Goal: Transaction & Acquisition: Purchase product/service

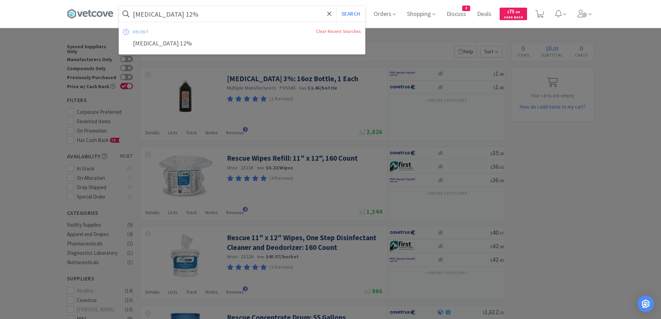
scroll to position [1056, 0]
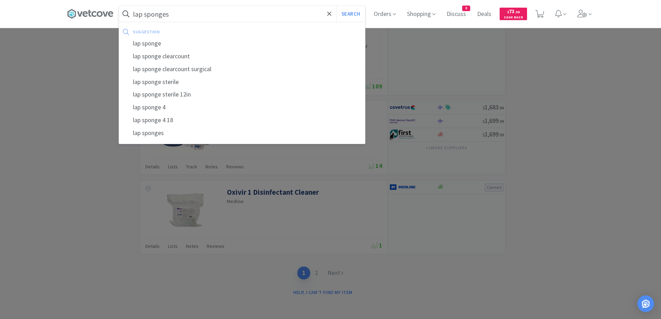
type input "lap sponges"
click at [336, 6] on button "Search" at bounding box center [350, 14] width 29 height 16
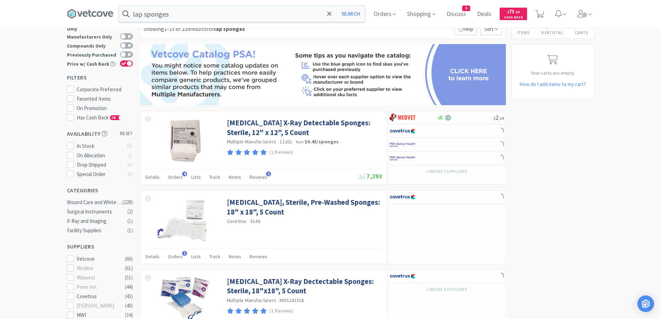
scroll to position [35, 0]
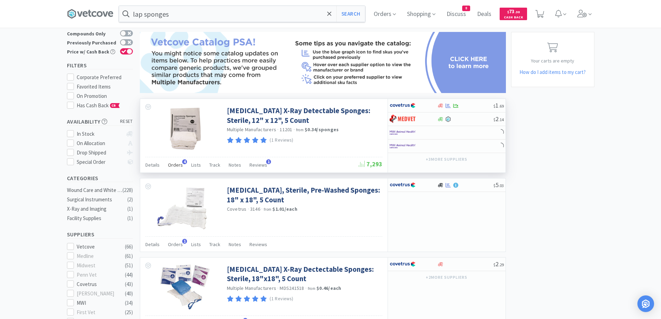
click at [176, 163] on span "Orders" at bounding box center [175, 165] width 15 height 6
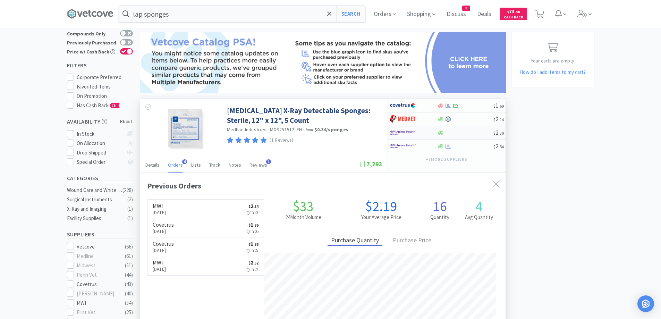
scroll to position [180, 366]
click at [468, 146] on div at bounding box center [465, 146] width 56 height 5
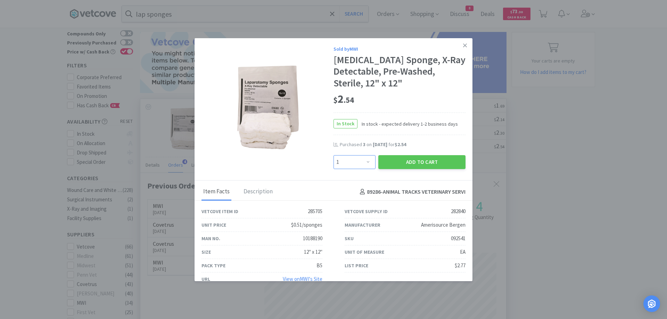
click at [353, 158] on select "Enter Quantity 1 2 3 4 5 6 7 8 9 10 11 12 13 14 15 16 17 18 19 20 Enter Quantity" at bounding box center [354, 162] width 42 height 14
select select "3"
click at [333, 155] on select "Enter Quantity 1 2 3 4 5 6 7 8 9 10 11 12 13 14 15 16 17 18 19 20 Enter Quantity" at bounding box center [354, 162] width 42 height 14
click at [400, 163] on button "Add to Cart" at bounding box center [421, 162] width 87 height 14
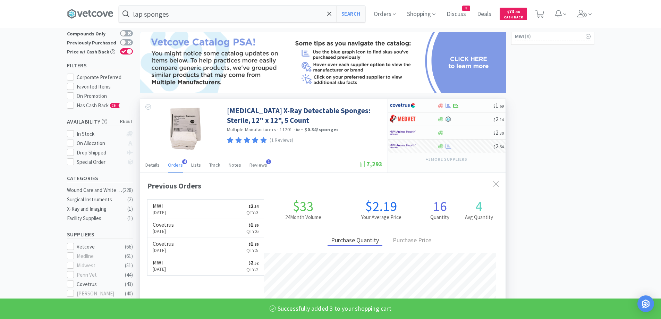
select select "3"
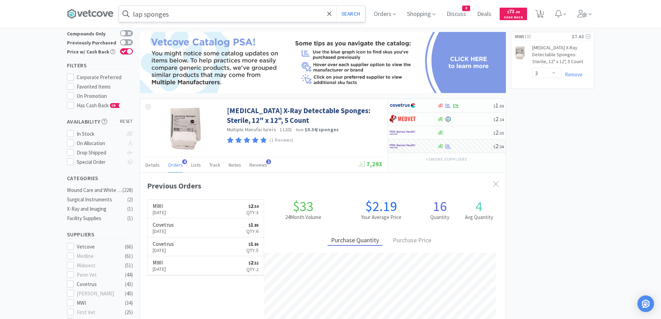
click at [204, 15] on input "lap sponges" at bounding box center [242, 14] width 246 height 16
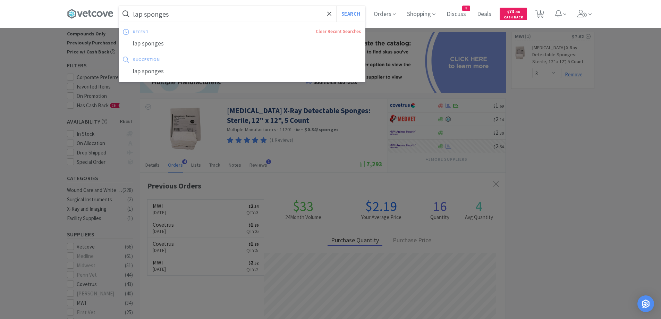
paste input "Albon 250"
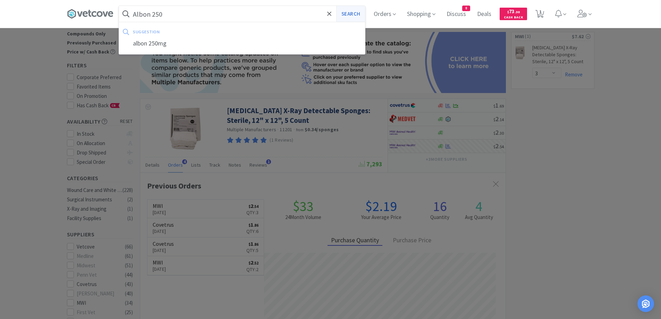
type input "Albon 250"
click at [350, 14] on button "Search" at bounding box center [350, 14] width 29 height 16
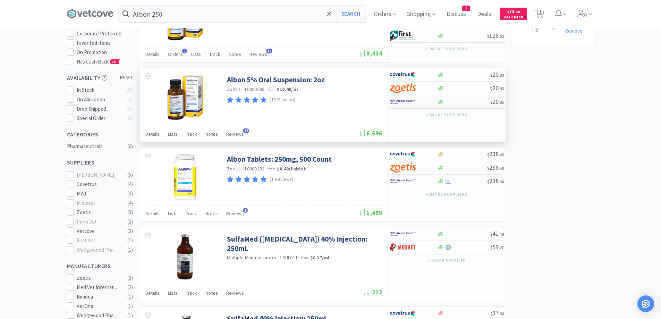
scroll to position [104, 0]
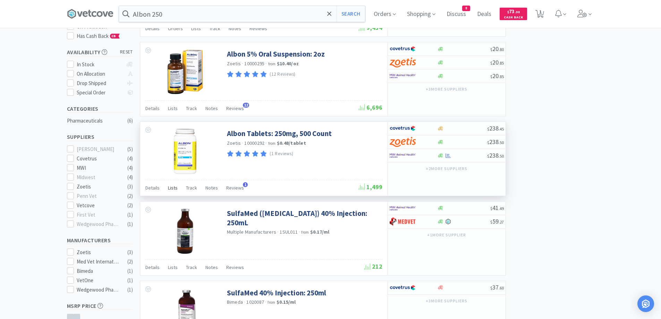
click at [171, 190] on span "Lists" at bounding box center [173, 188] width 10 height 6
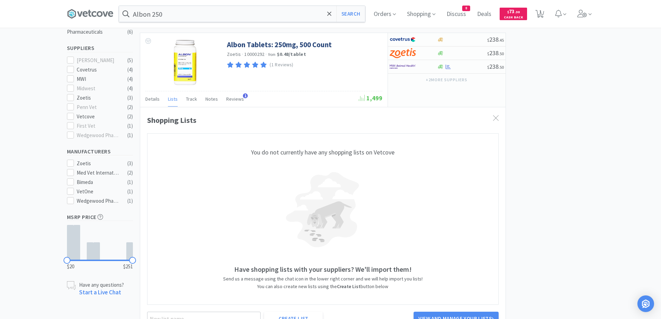
scroll to position [120, 0]
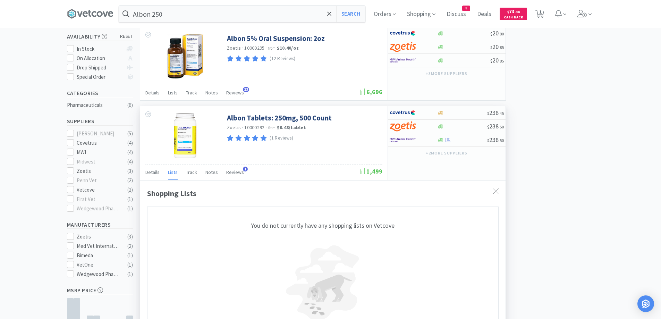
click at [176, 174] on span "Lists" at bounding box center [173, 172] width 10 height 6
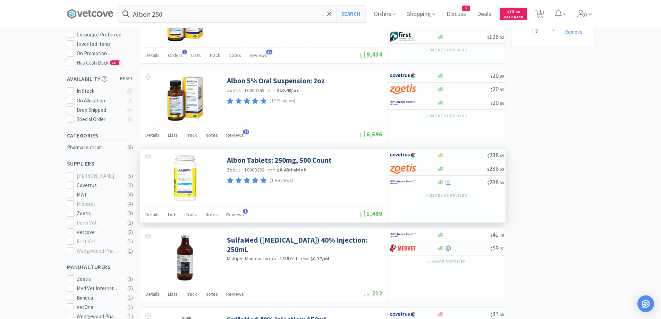
scroll to position [104, 0]
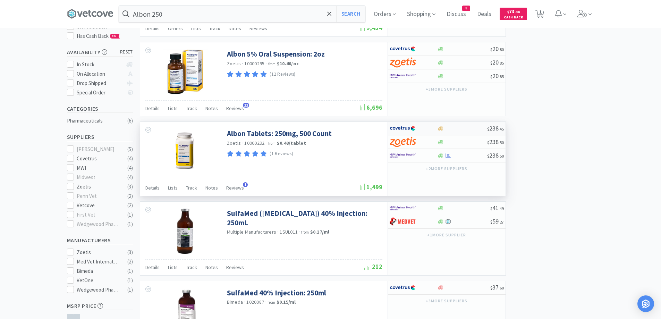
click at [470, 129] on div at bounding box center [462, 128] width 50 height 5
select select "1"
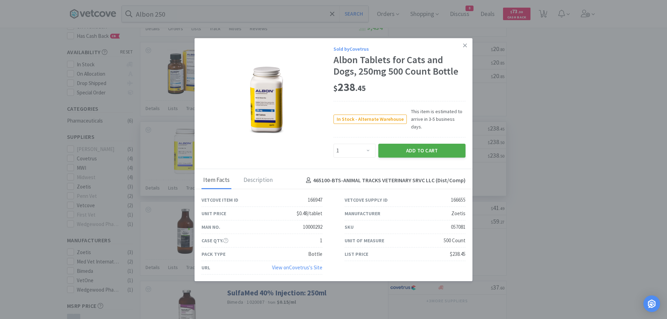
click at [433, 144] on button "Add to Cart" at bounding box center [421, 151] width 87 height 14
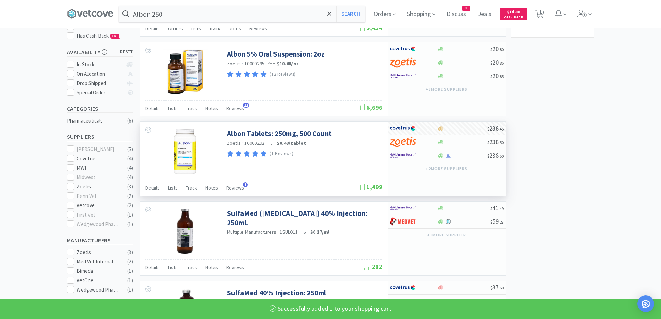
select select "1"
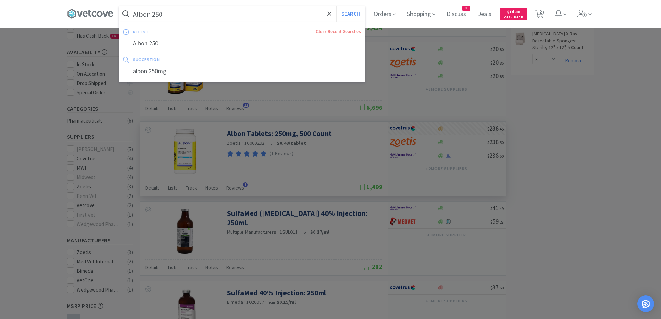
paste input "[MEDICAL_DATA] 50"
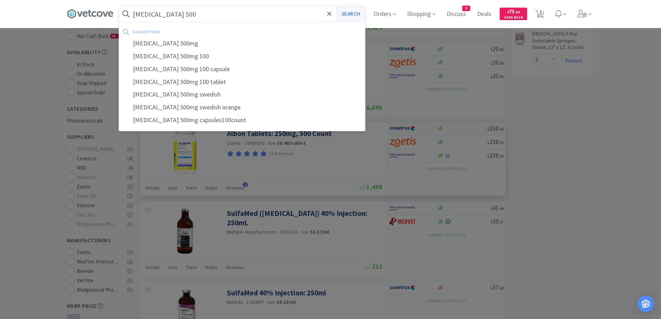
type input "[MEDICAL_DATA] 500"
click at [353, 14] on button "Search" at bounding box center [350, 14] width 29 height 16
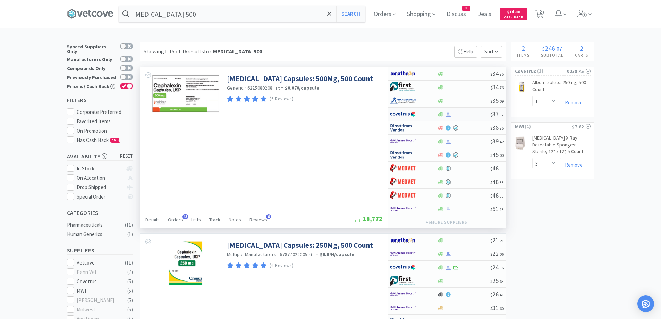
click at [466, 113] on div at bounding box center [463, 114] width 53 height 5
select select "1"
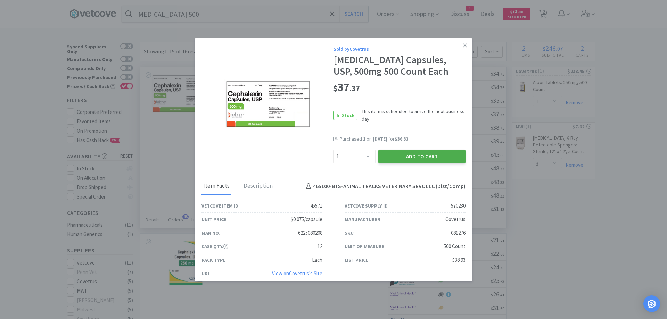
click at [429, 158] on button "Add to Cart" at bounding box center [421, 157] width 87 height 14
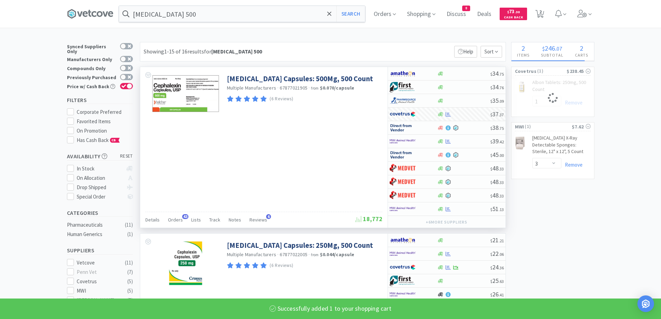
select select "1"
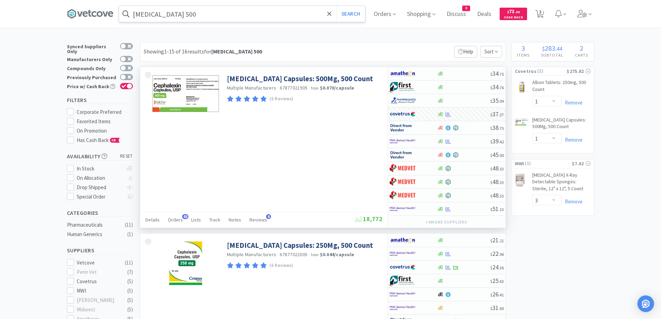
click at [176, 15] on input "[MEDICAL_DATA] 500" at bounding box center [242, 14] width 246 height 16
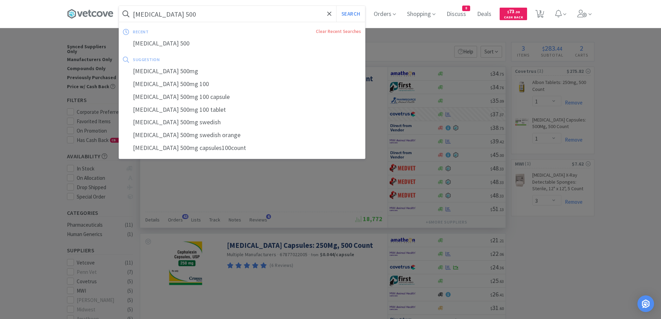
paste input "ytopoint 2"
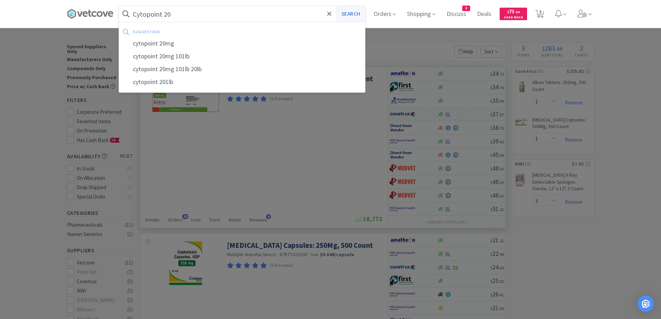
type input "Cytopoint 20"
click at [346, 16] on button "Search" at bounding box center [350, 14] width 29 height 16
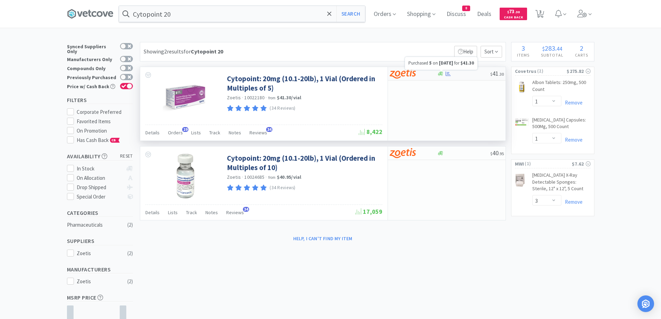
click at [449, 74] on icon at bounding box center [448, 73] width 5 height 5
select select "5"
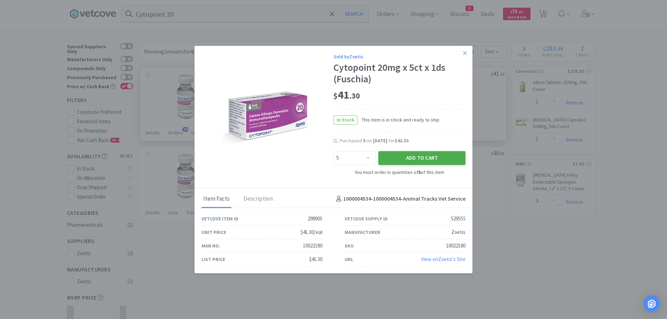
click at [404, 156] on button "Add to Cart" at bounding box center [421, 158] width 87 height 14
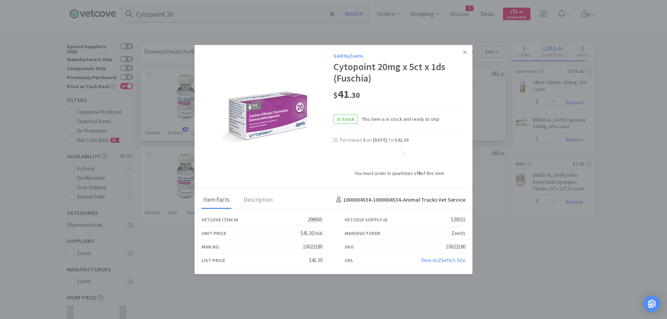
select select "5"
select select "1"
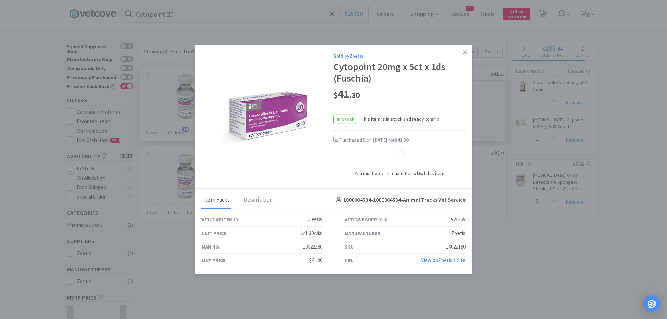
select select "1"
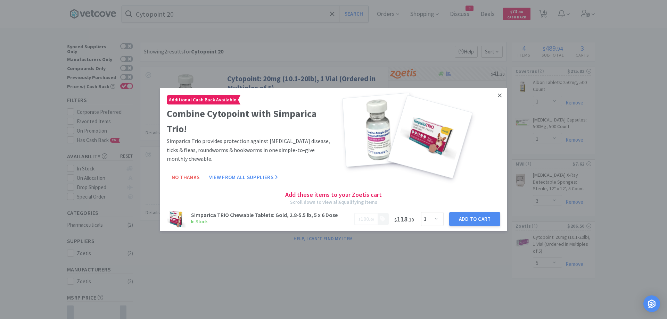
click at [497, 96] on icon at bounding box center [499, 95] width 4 height 4
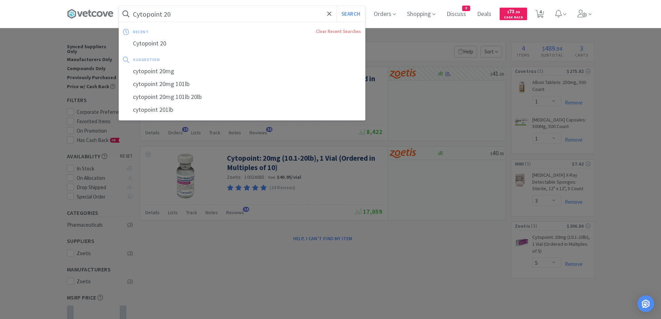
click at [225, 8] on input "Cytopoint 20" at bounding box center [242, 14] width 246 height 16
paste input "Douxo S3 Pyo"
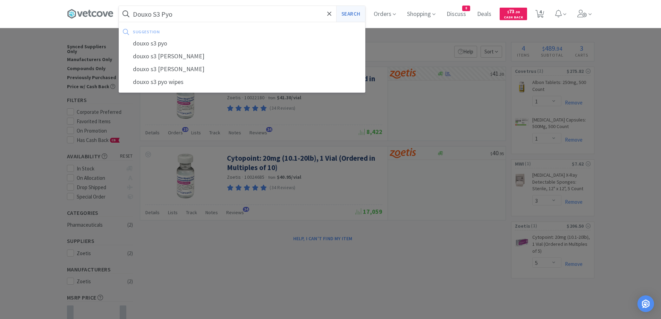
type input "Douxo S3 Pyo"
click at [355, 17] on button "Search" at bounding box center [350, 14] width 29 height 16
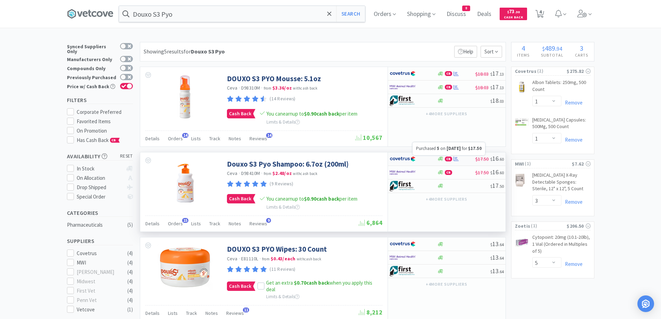
click at [456, 158] on icon at bounding box center [456, 159] width 5 height 5
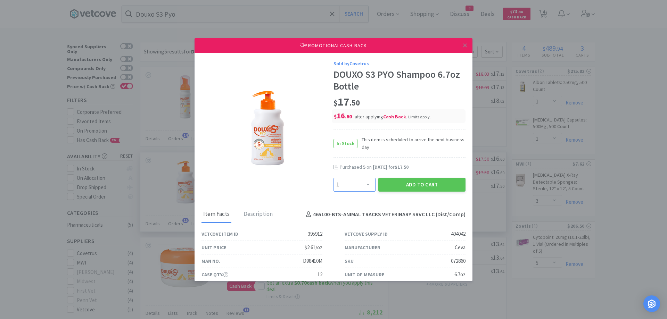
click at [349, 183] on select "Enter Quantity 1 2 3 4 5 6 7 8 9 10 11 12 13 14 15 16 17 18 19 20 Enter Quantity" at bounding box center [354, 185] width 42 height 14
select select "6"
click at [333, 178] on select "Enter Quantity 1 2 3 4 5 6 7 8 9 10 11 12 13 14 15 16 17 18 19 20 Enter Quantity" at bounding box center [354, 185] width 42 height 14
click at [411, 187] on button "Add to Cart" at bounding box center [421, 185] width 87 height 14
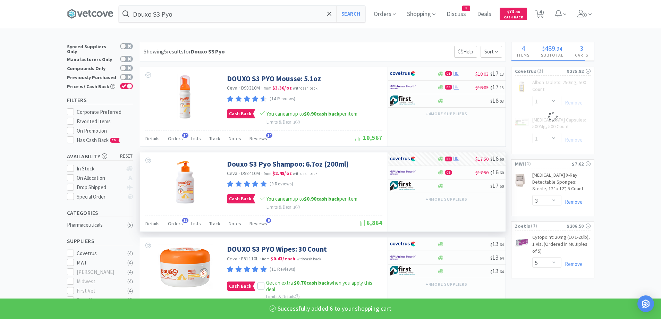
select select "6"
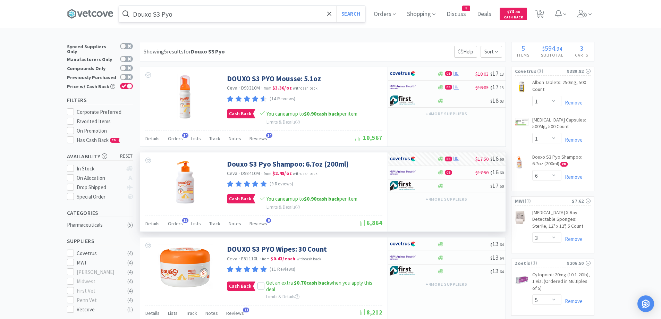
click at [189, 17] on input "Douxo S3 Pyo" at bounding box center [242, 14] width 246 height 16
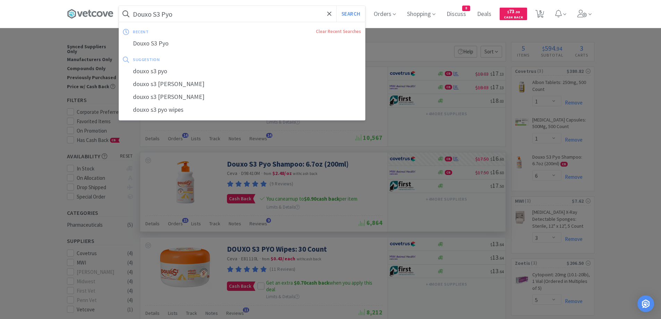
paste input "EN Canine 6"
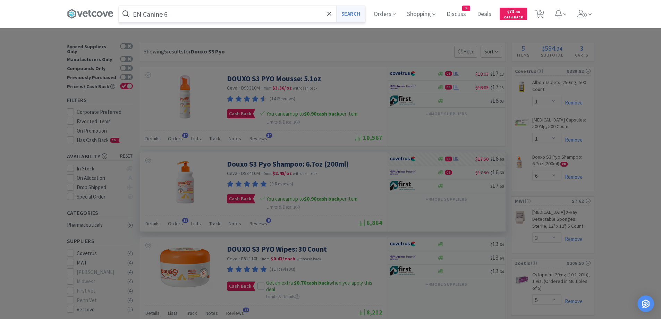
type input "EN Canine 6"
click at [359, 17] on button "Search" at bounding box center [350, 14] width 29 height 16
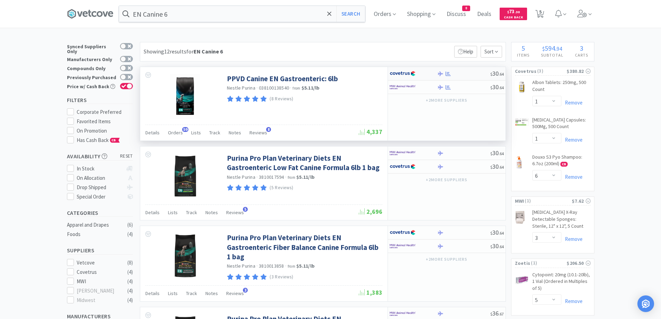
click at [466, 76] on div "$ 30 . 64" at bounding box center [447, 74] width 118 height 14
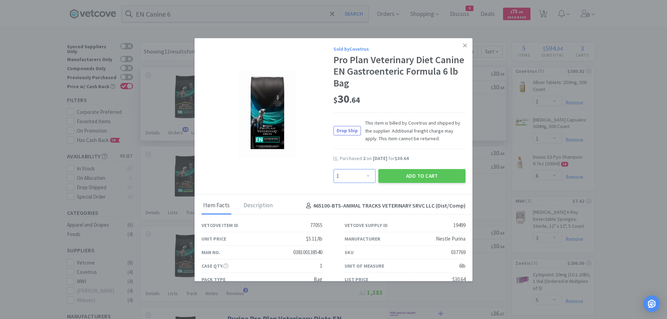
click at [350, 174] on select "Enter Quantity 1 2 3 4 5 6 7 8 9 10 11 12 13 14 15 16 17 18 19 20 Enter Quantity" at bounding box center [354, 176] width 42 height 14
select select "2"
click at [333, 169] on select "Enter Quantity 1 2 3 4 5 6 7 8 9 10 11 12 13 14 15 16 17 18 19 20 Enter Quantity" at bounding box center [354, 176] width 42 height 14
click at [424, 178] on button "Add to Cart" at bounding box center [421, 176] width 87 height 14
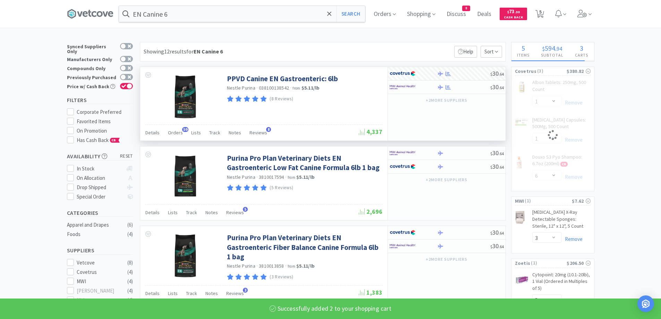
select select "2"
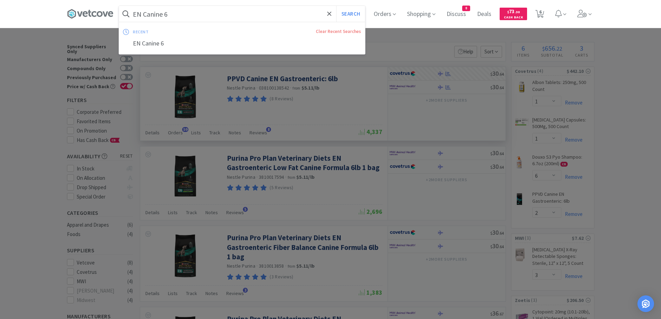
paste input "[MEDICAL_DATA] 13"
type input "[MEDICAL_DATA] 136"
click at [351, 15] on button "Search" at bounding box center [350, 14] width 29 height 16
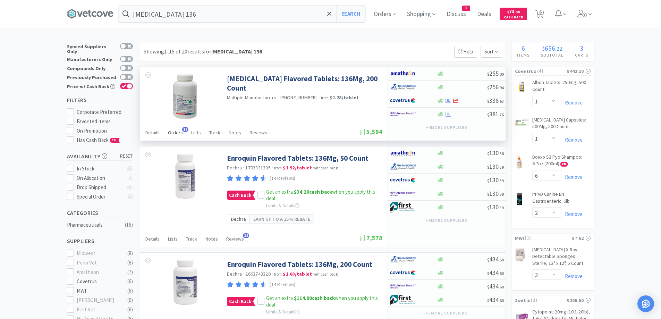
click at [173, 135] on span "Orders" at bounding box center [175, 132] width 15 height 6
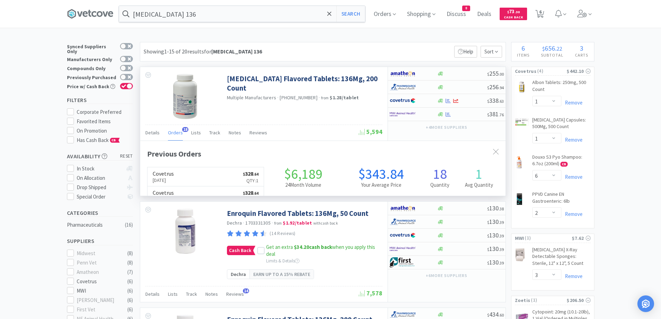
scroll to position [186, 366]
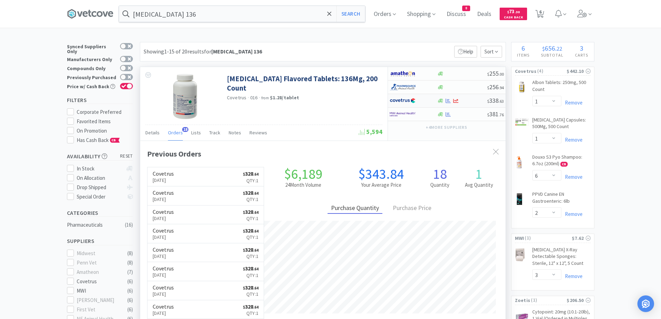
click at [438, 103] on div "$ 338 . 63" at bounding box center [447, 101] width 118 height 14
select select "1"
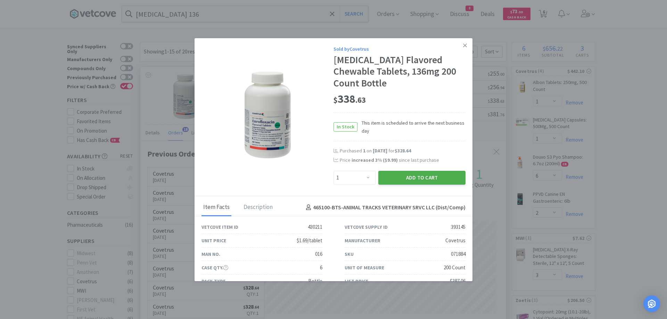
click at [391, 176] on button "Add to Cart" at bounding box center [421, 178] width 87 height 14
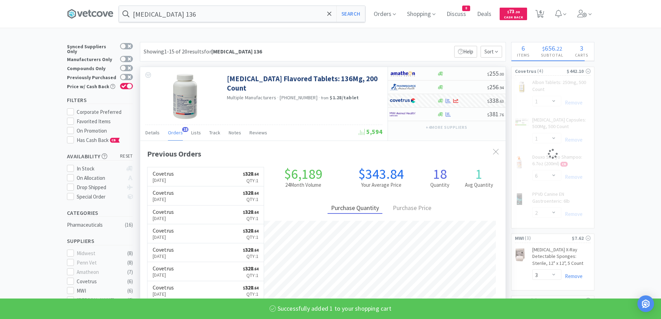
select select "1"
select select "2"
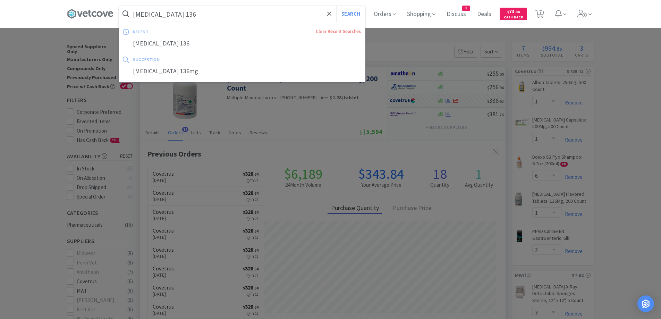
click at [195, 15] on input "[MEDICAL_DATA] 136" at bounding box center [242, 14] width 246 height 16
paste input "FELINE DH"
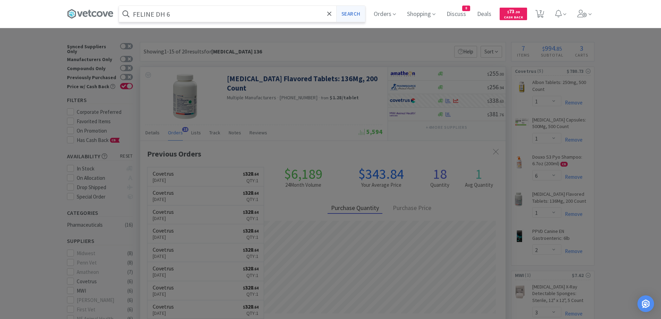
type input "FELINE DH 6"
click at [348, 17] on button "Search" at bounding box center [350, 14] width 29 height 16
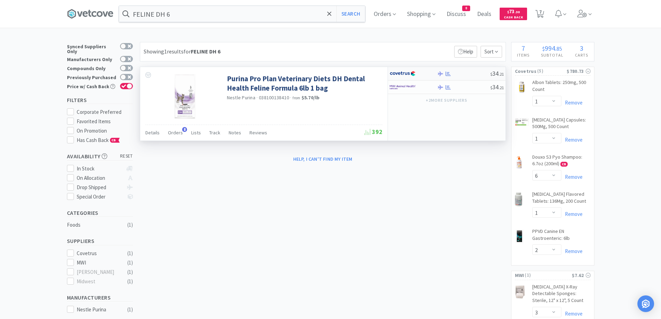
click at [469, 75] on div at bounding box center [463, 73] width 53 height 5
select select "1"
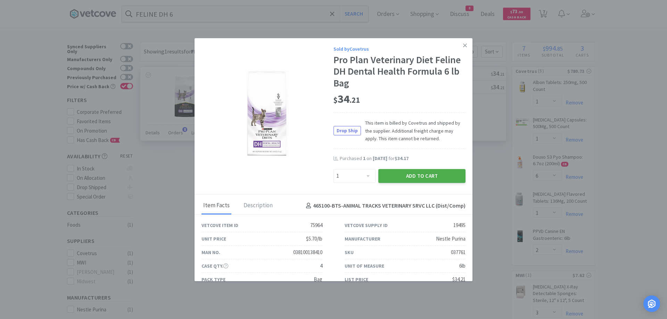
click at [418, 174] on button "Add to Cart" at bounding box center [421, 176] width 87 height 14
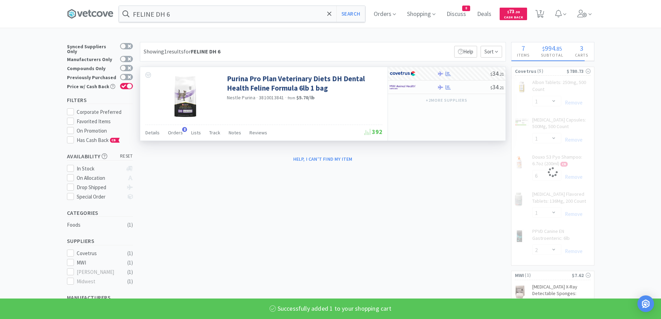
select select "1"
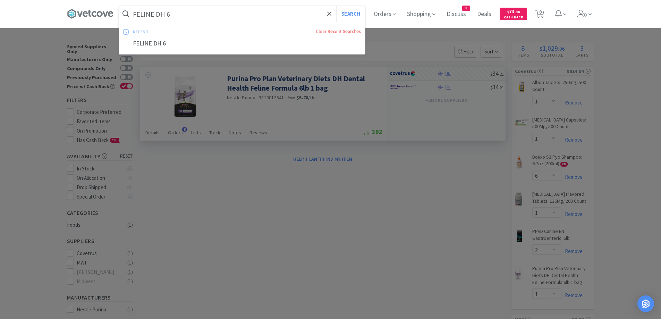
click at [192, 11] on input "FELINE DH 6" at bounding box center [242, 14] width 246 height 16
paste input "FELINE EN"
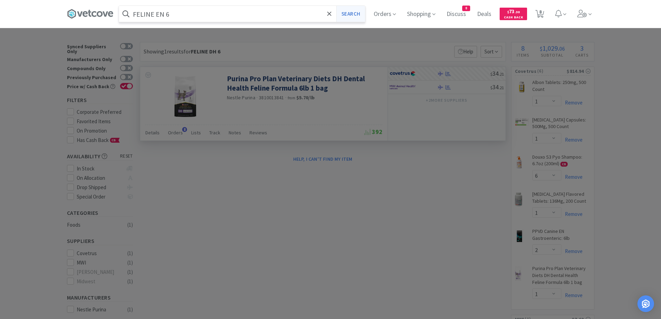
type input "FELINE EN 6"
click at [353, 17] on button "Search" at bounding box center [350, 14] width 29 height 16
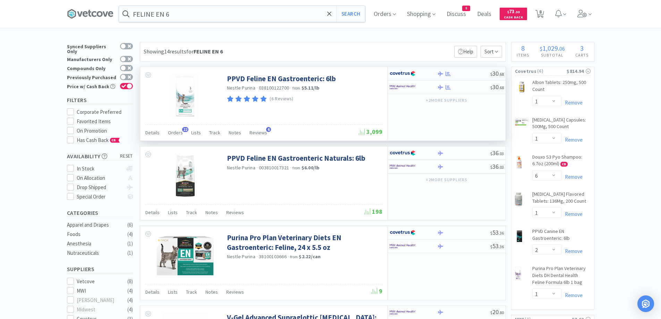
click at [465, 75] on div at bounding box center [463, 73] width 53 height 5
select select "1"
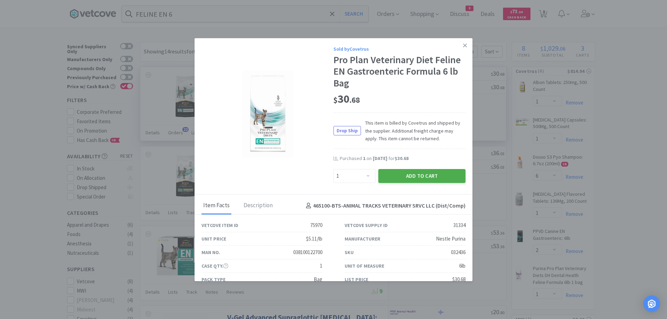
click at [410, 174] on button "Add to Cart" at bounding box center [421, 176] width 87 height 14
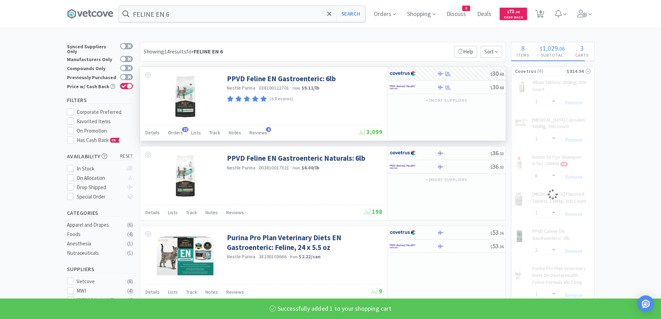
select select "1"
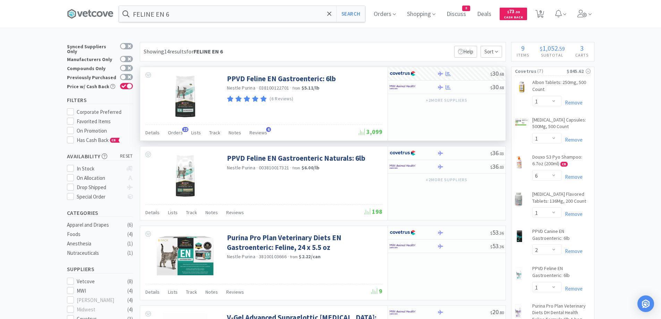
click at [174, 23] on div "FELINE EN 6 Search Orders Shopping Discuss Discuss 8 Deals Deals $ 73 . 30 Cash…" at bounding box center [331, 14] width 528 height 28
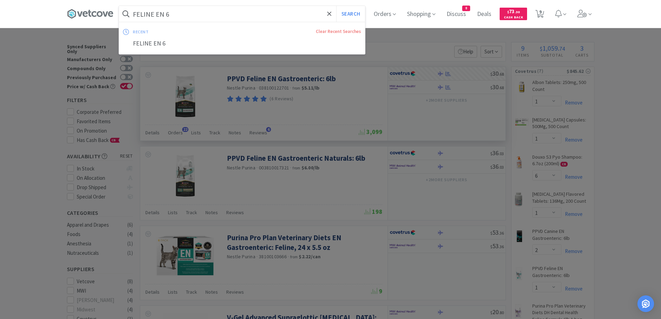
click at [175, 12] on input "FELINE EN 6" at bounding box center [242, 14] width 246 height 16
paste input "FELINE HA 4"
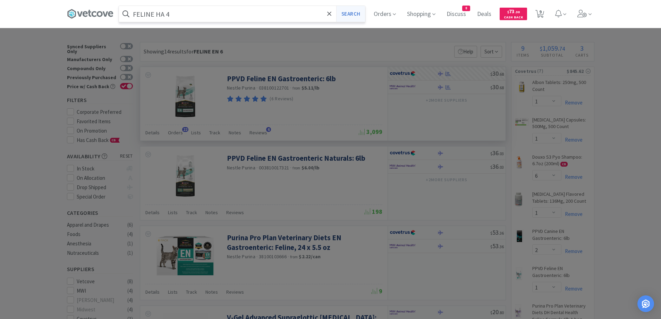
type input "FELINE HA 4"
click at [350, 16] on button "Search" at bounding box center [350, 14] width 29 height 16
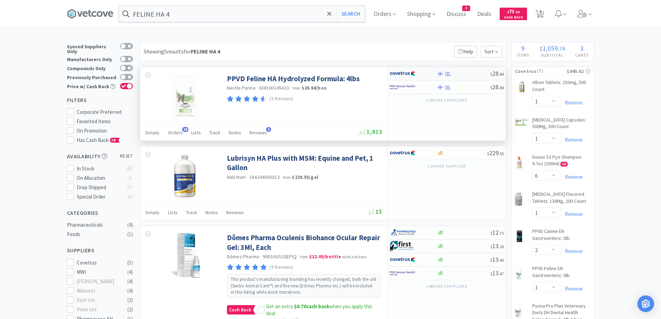
click at [475, 77] on div "$ 28 . 84" at bounding box center [447, 74] width 118 height 14
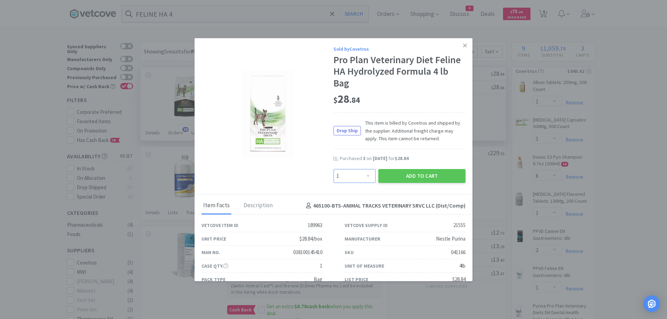
drag, startPoint x: 361, startPoint y: 173, endPoint x: 361, endPoint y: 169, distance: 3.8
click at [361, 173] on select "Enter Quantity 1 2 3 4 5 6 7 8 9 10 11 12 13 14 15 16 17 18 19 20 Enter Quantity" at bounding box center [354, 176] width 42 height 14
select select "4"
click at [333, 169] on select "Enter Quantity 1 2 3 4 5 6 7 8 9 10 11 12 13 14 15 16 17 18 19 20 Enter Quantity" at bounding box center [354, 176] width 42 height 14
click at [401, 178] on button "Add to Cart" at bounding box center [421, 176] width 87 height 14
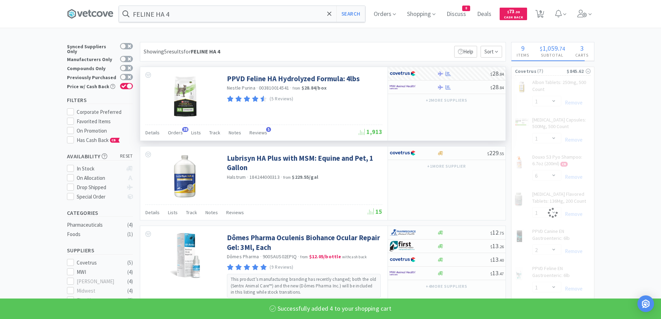
select select "4"
select select "1"
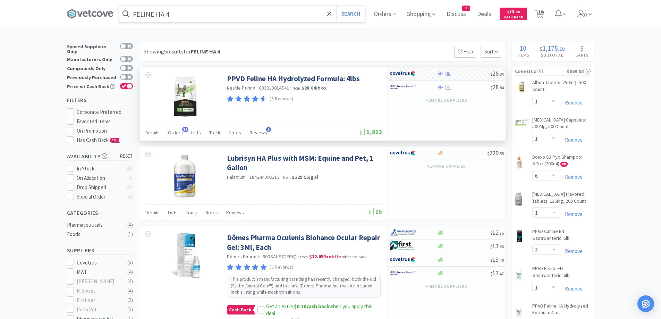
click at [193, 15] on input "FELINE HA 4" at bounding box center [242, 14] width 246 height 16
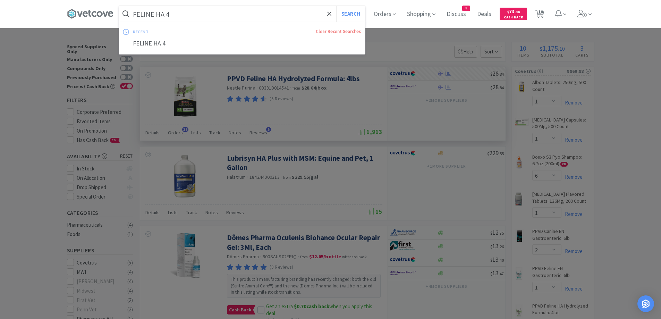
paste input "NF"
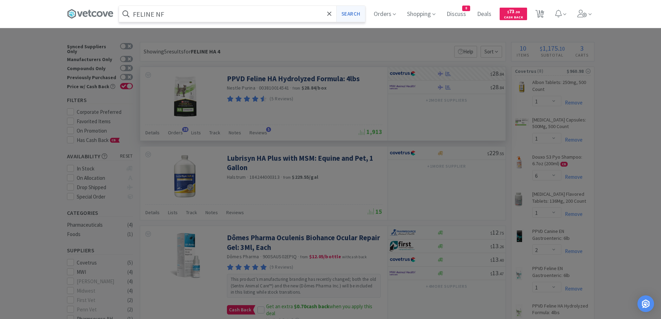
type input "FELINE NF"
click at [360, 18] on button "Search" at bounding box center [350, 14] width 29 height 16
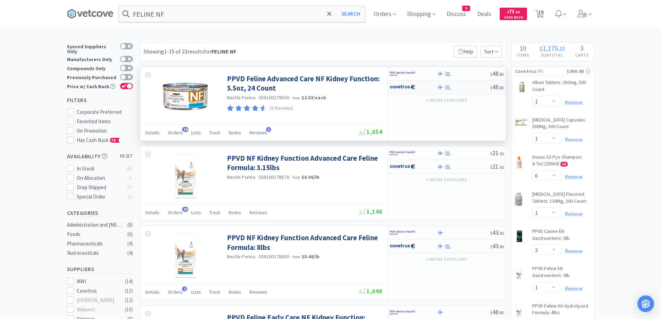
click at [479, 92] on div "$ 48 . 83" at bounding box center [447, 88] width 118 height 14
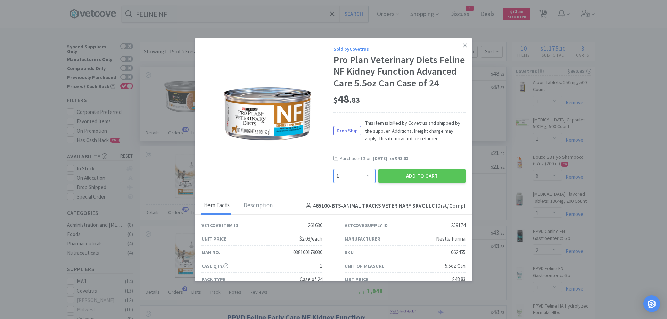
drag, startPoint x: 364, startPoint y: 189, endPoint x: 364, endPoint y: 183, distance: 5.9
click at [364, 183] on select "Enter Quantity 1 2 3 4 5 6 7 8 9 10 11 12 13 14 15 16 17 18 19 20 Enter Quantity" at bounding box center [354, 176] width 42 height 14
select select "2"
click at [333, 181] on select "Enter Quantity 1 2 3 4 5 6 7 8 9 10 11 12 13 14 15 16 17 18 19 20 Enter Quantity" at bounding box center [354, 176] width 42 height 14
click at [414, 183] on button "Add to Cart" at bounding box center [421, 176] width 87 height 14
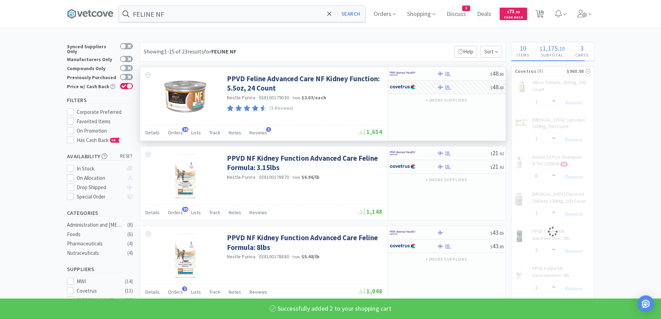
select select "2"
select select "1"
select select "4"
select select "1"
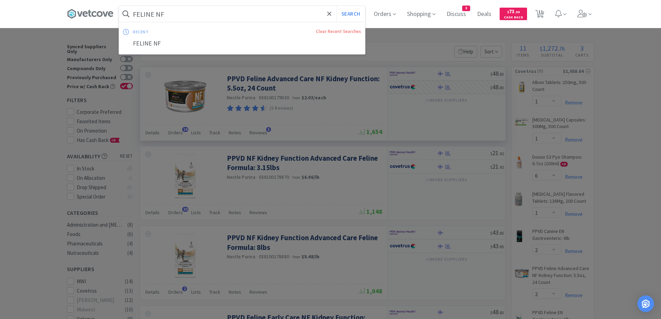
click at [211, 22] on input "FELINE NF" at bounding box center [242, 14] width 246 height 16
paste input "FELINE OM 6"
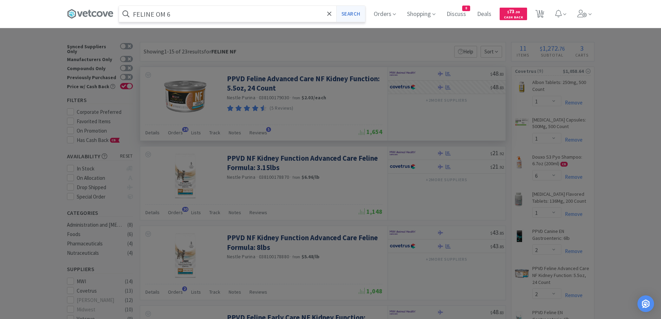
type input "FELINE OM 6"
click at [358, 15] on button "Search" at bounding box center [350, 14] width 29 height 16
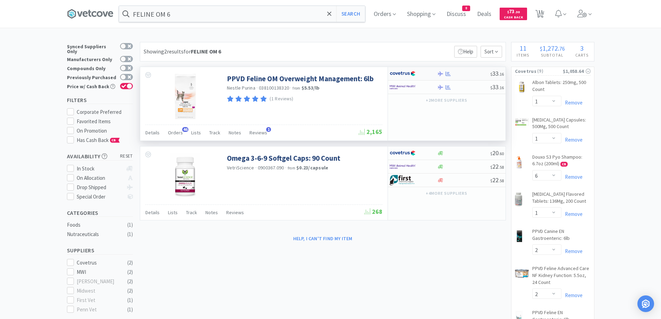
click at [469, 77] on div "$ 33 . 16" at bounding box center [447, 74] width 118 height 14
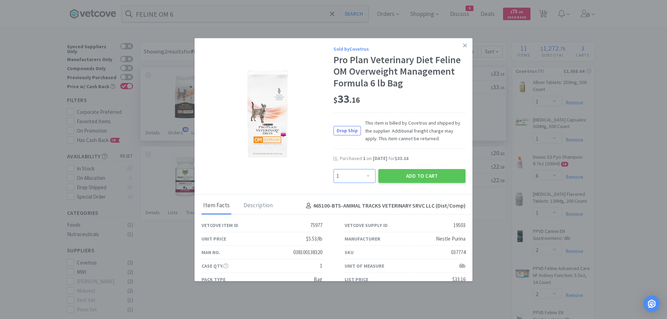
drag, startPoint x: 345, startPoint y: 178, endPoint x: 345, endPoint y: 169, distance: 9.4
click at [345, 178] on select "Enter Quantity 1 2 3 4 5 6 7 8 9 10 11 12 13 14 15 16 17 18 19 20 Enter Quantity" at bounding box center [354, 176] width 42 height 14
select select "2"
click at [333, 169] on select "Enter Quantity 1 2 3 4 5 6 7 8 9 10 11 12 13 14 15 16 17 18 19 20 Enter Quantity" at bounding box center [354, 176] width 42 height 14
click at [405, 176] on button "Add to Cart" at bounding box center [421, 176] width 87 height 14
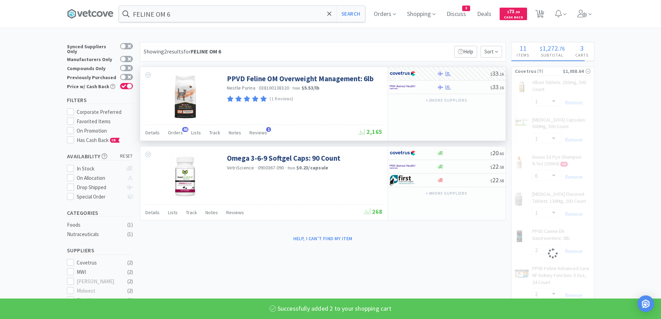
select select "2"
select select "1"
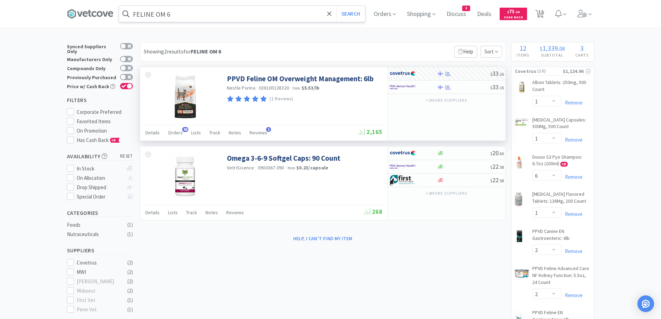
click at [212, 14] on input "FELINE OM 6" at bounding box center [242, 14] width 246 height 16
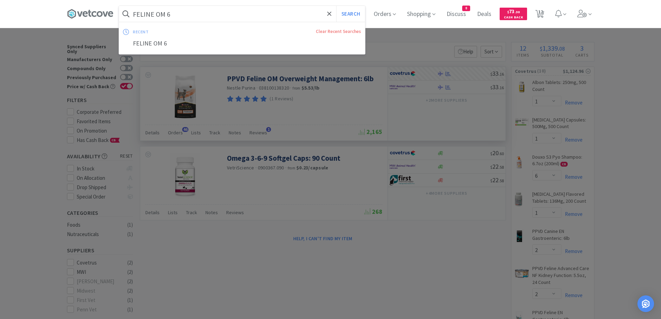
paste input "FELINE UR Salmon"
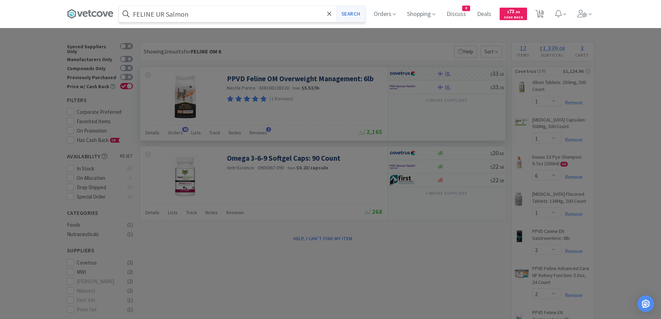
type input "FELINE UR Salmon"
click at [350, 16] on button "Search" at bounding box center [350, 14] width 29 height 16
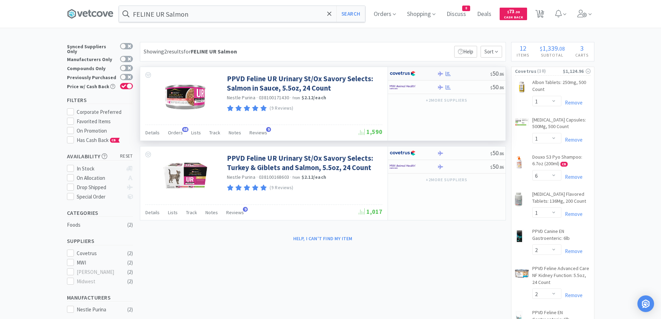
click at [458, 74] on div at bounding box center [463, 73] width 53 height 5
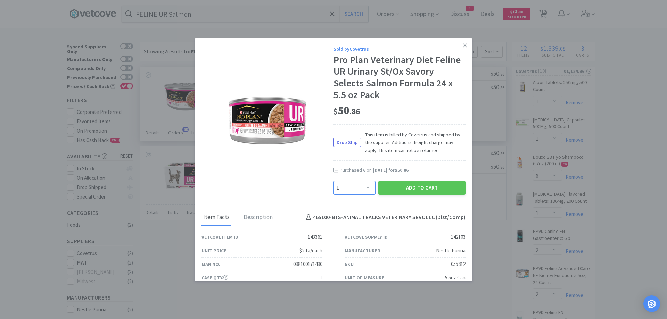
click at [350, 184] on select "Enter Quantity 1 2 3 4 5 6 7 8 9 10 11 12 13 14 15 16 17 18 19 20 Enter Quantity" at bounding box center [354, 188] width 42 height 14
select select "6"
click at [333, 181] on select "Enter Quantity 1 2 3 4 5 6 7 8 9 10 11 12 13 14 15 16 17 18 19 20 Enter Quantity" at bounding box center [354, 188] width 42 height 14
click at [403, 190] on button "Add to Cart" at bounding box center [421, 188] width 87 height 14
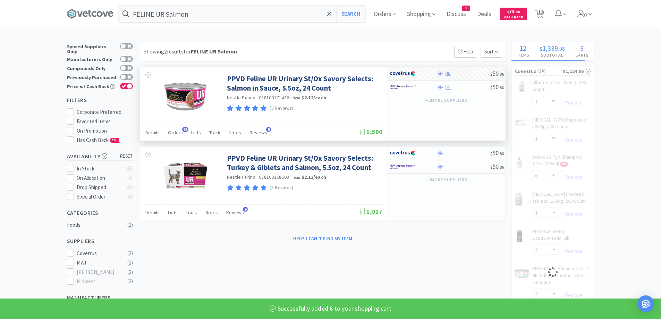
select select "6"
select select "1"
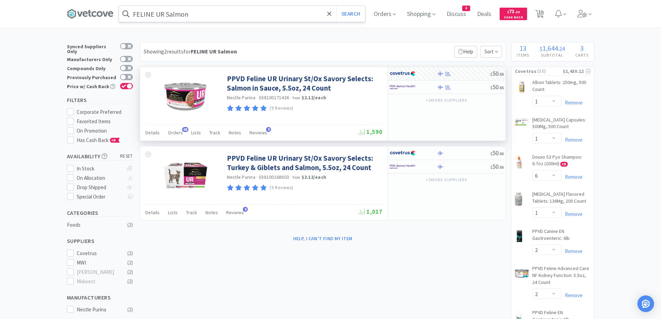
click at [211, 14] on input "FELINE UR Salmon" at bounding box center [242, 14] width 246 height 16
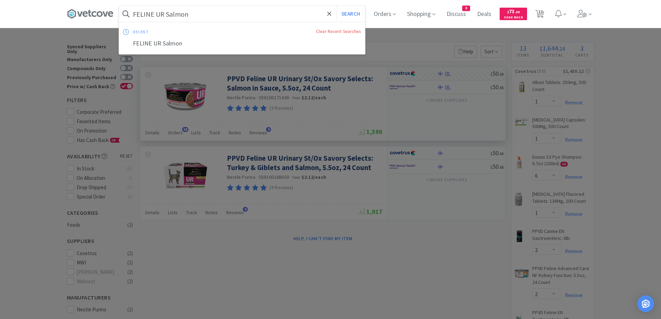
paste input "urosemide 12.5"
type input "[MEDICAL_DATA] 12.5"
click at [355, 13] on button "Search" at bounding box center [350, 14] width 29 height 16
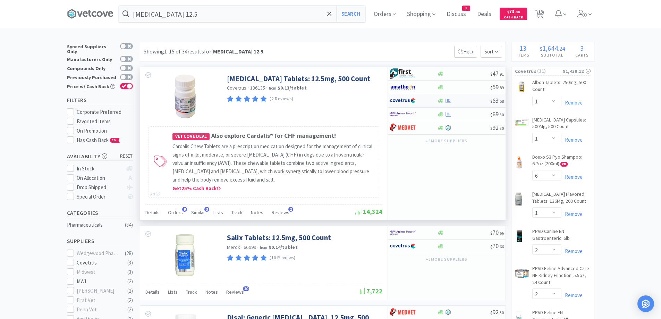
click at [470, 101] on div at bounding box center [463, 100] width 53 height 5
select select "1"
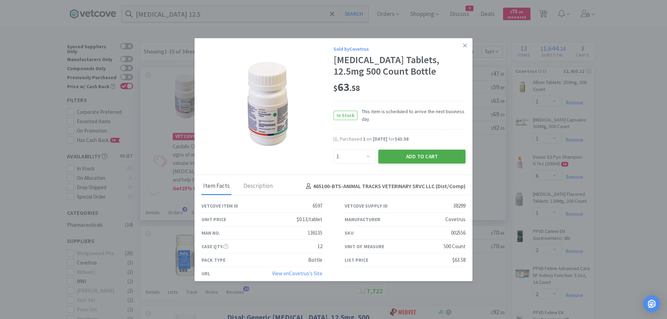
click at [427, 153] on button "Add to Cart" at bounding box center [421, 157] width 87 height 14
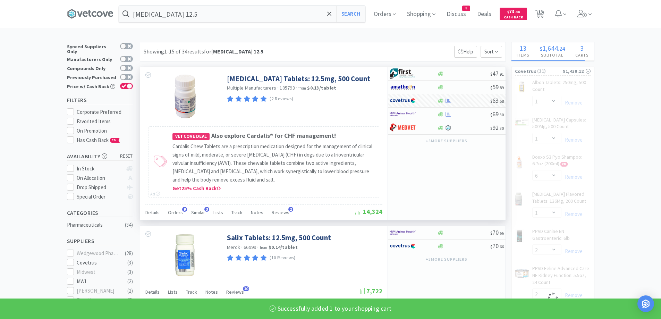
select select "1"
select select "2"
select select "1"
select select "4"
select select "2"
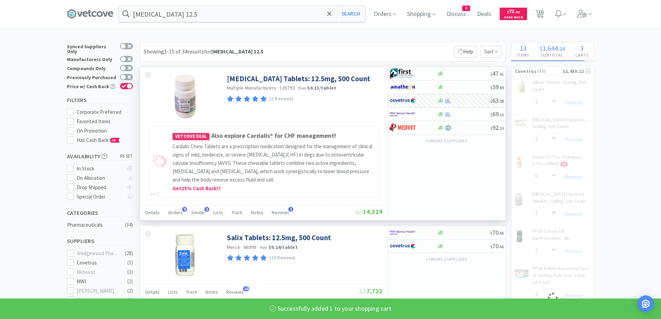
select select "6"
select select "1"
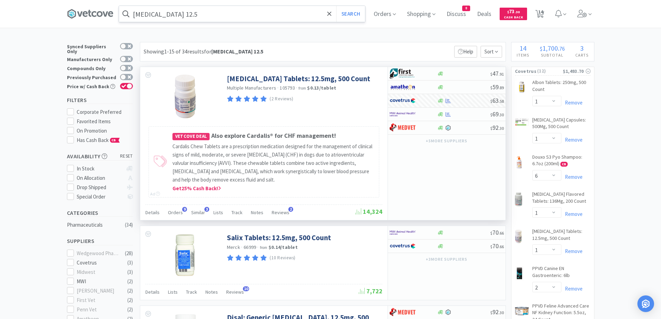
click at [215, 15] on input "[MEDICAL_DATA] 12.5" at bounding box center [242, 14] width 246 height 16
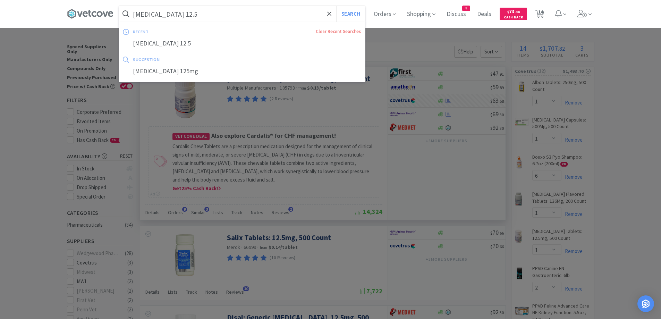
paste input "Greenies"
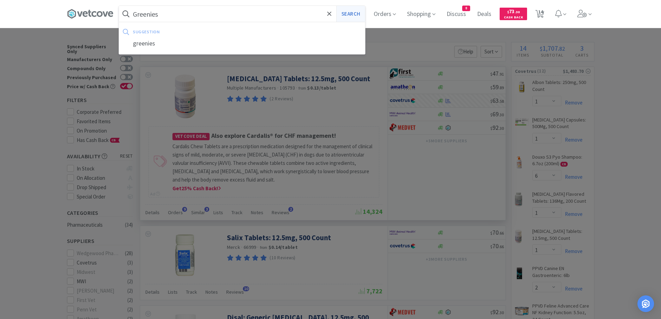
type input "Greenies"
click at [351, 15] on button "Search" at bounding box center [350, 14] width 29 height 16
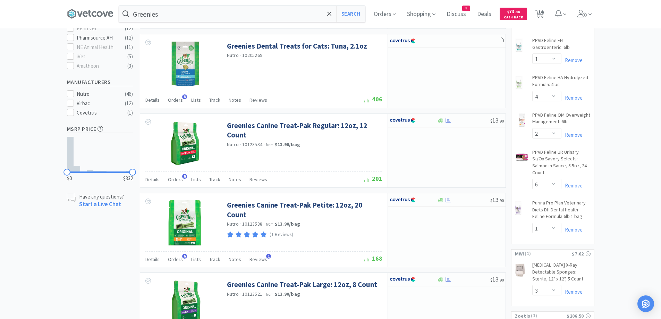
scroll to position [312, 0]
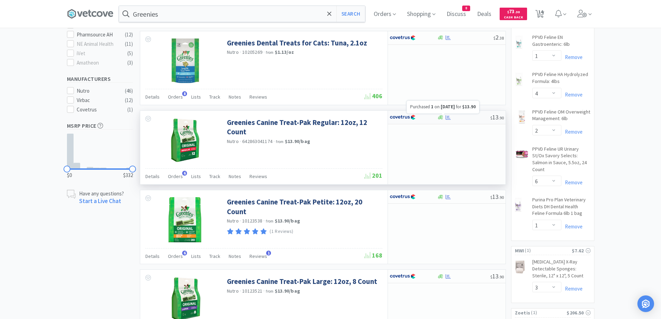
click at [449, 118] on icon at bounding box center [448, 117] width 5 height 5
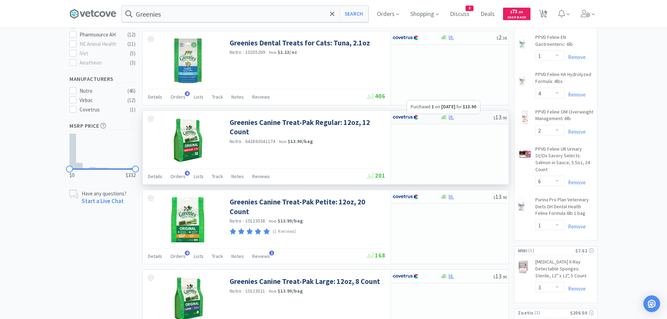
select select "1"
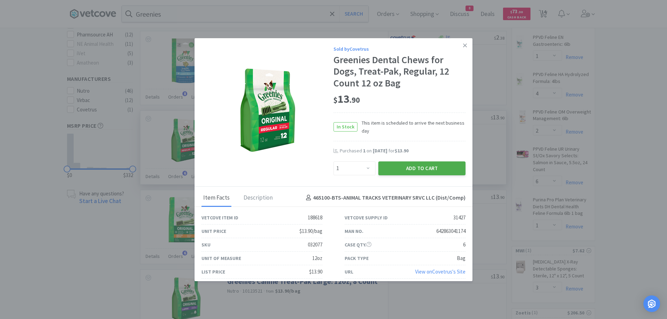
click at [401, 172] on button "Add to Cart" at bounding box center [421, 168] width 87 height 14
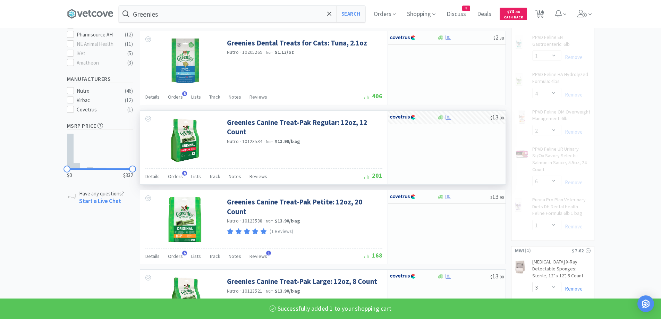
select select "1"
select select "2"
select select "1"
select select "4"
select select "2"
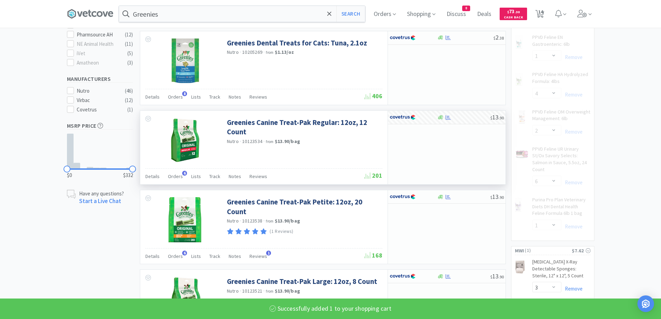
select select "6"
select select "1"
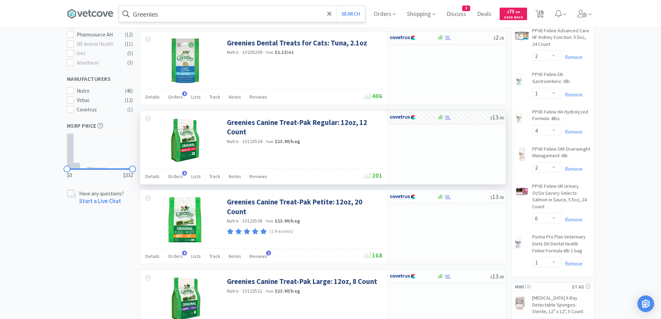
click at [204, 10] on input "Greenies" at bounding box center [242, 14] width 246 height 16
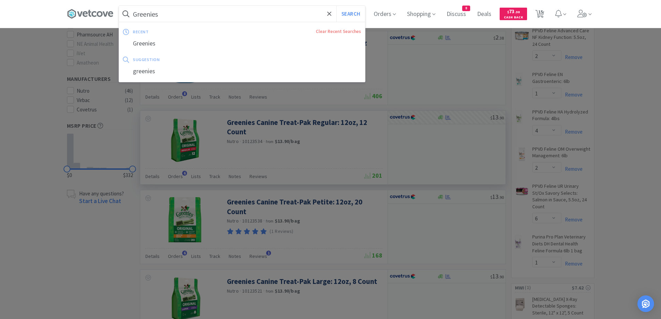
paste input "HA Canine Chicken 25"
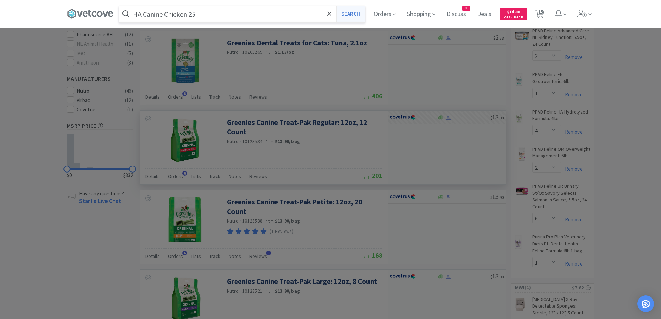
type input "HA Canine Chicken 25"
click at [345, 17] on button "Search" at bounding box center [350, 14] width 29 height 16
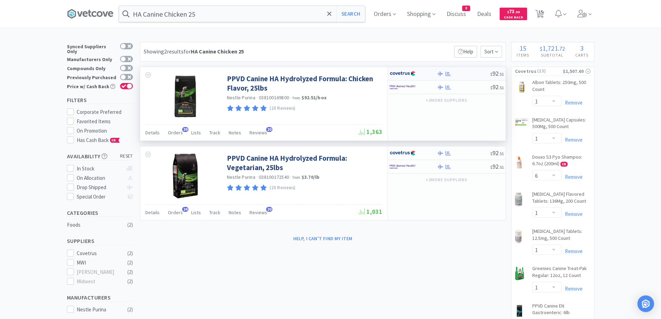
click at [475, 76] on div "$ 92 . 51" at bounding box center [447, 74] width 118 height 14
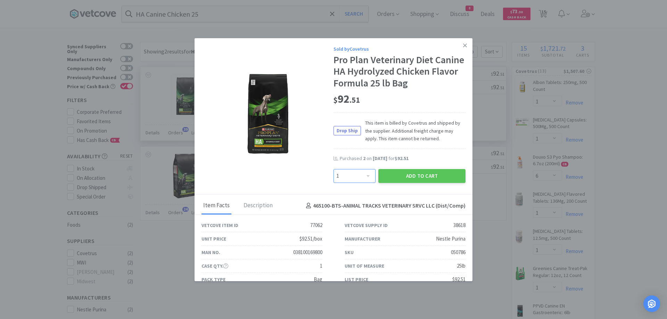
click at [358, 177] on select "Enter Quantity 1 2 3 4 5 6 7 8 9 10 11 12 13 14 15 16 17 18 19 20 Enter Quantity" at bounding box center [354, 176] width 42 height 14
select select "2"
click at [333, 169] on select "Enter Quantity 1 2 3 4 5 6 7 8 9 10 11 12 13 14 15 16 17 18 19 20 Enter Quantity" at bounding box center [354, 176] width 42 height 14
click at [407, 174] on button "Add to Cart" at bounding box center [421, 176] width 87 height 14
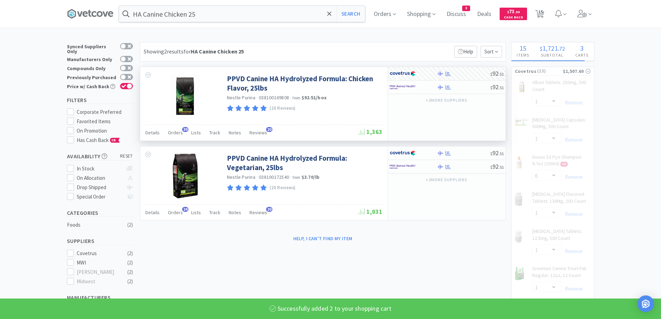
select select "2"
select select "1"
select select "4"
select select "2"
select select "6"
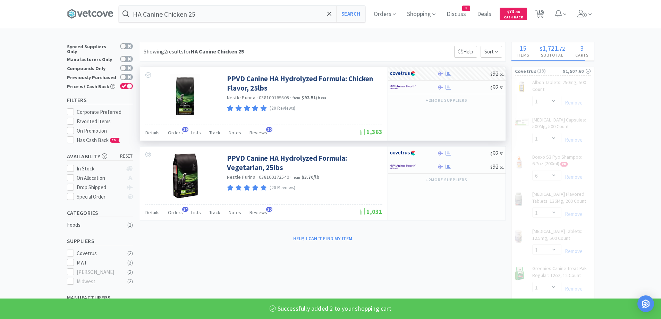
select select "1"
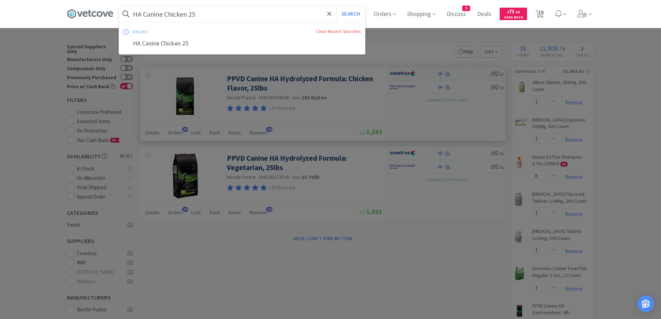
click at [234, 16] on input "HA Canine Chicken 25" at bounding box center [242, 14] width 246 height 16
paste input "ProZinc"
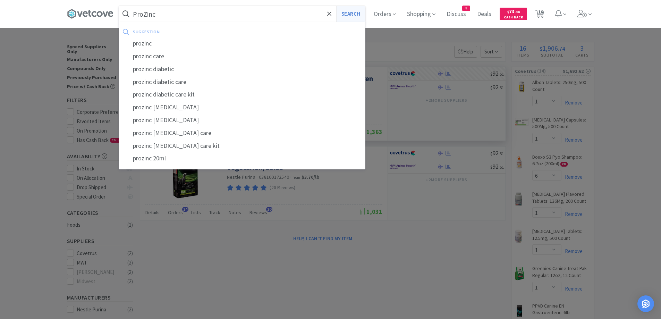
type input "ProZinc"
click at [354, 17] on button "Search" at bounding box center [350, 14] width 29 height 16
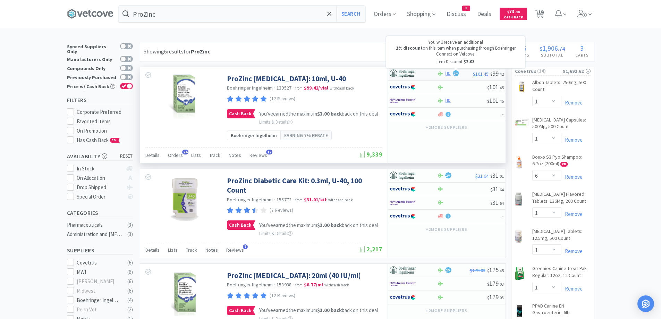
click at [459, 74] on icon at bounding box center [456, 73] width 6 height 6
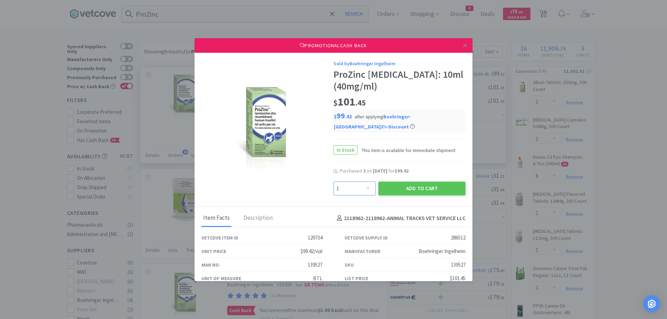
click at [356, 194] on select "Enter Quantity 1 2 3 4 5 6 7 8 9 10 11 12 13 14 15 16 17 18 19 20 Enter Quantity" at bounding box center [354, 189] width 42 height 14
select select "2"
click at [333, 182] on select "Enter Quantity 1 2 3 4 5 6 7 8 9 10 11 12 13 14 15 16 17 18 19 20 Enter Quantity" at bounding box center [354, 189] width 42 height 14
click at [387, 189] on button "Add to Cart" at bounding box center [421, 189] width 87 height 14
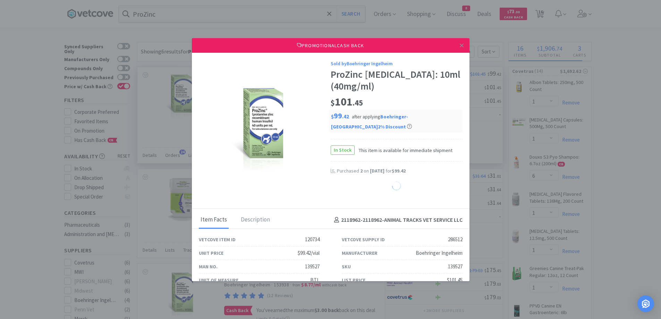
select select "2"
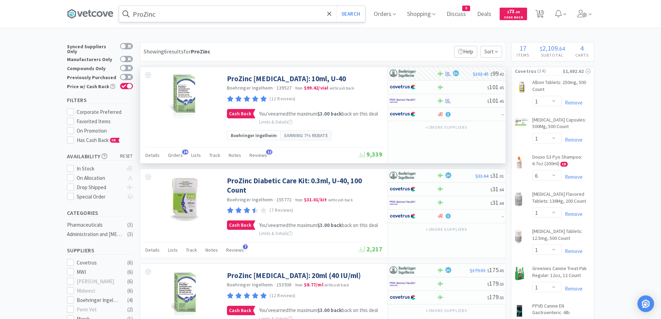
click at [178, 15] on input "ProZinc" at bounding box center [242, 14] width 246 height 16
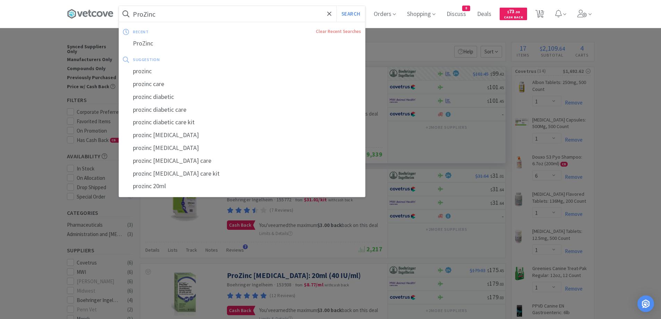
paste input "IV Injection Cap"
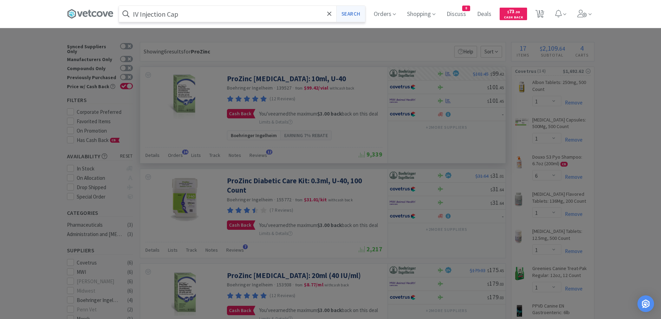
click at [354, 15] on button "Search" at bounding box center [350, 14] width 29 height 16
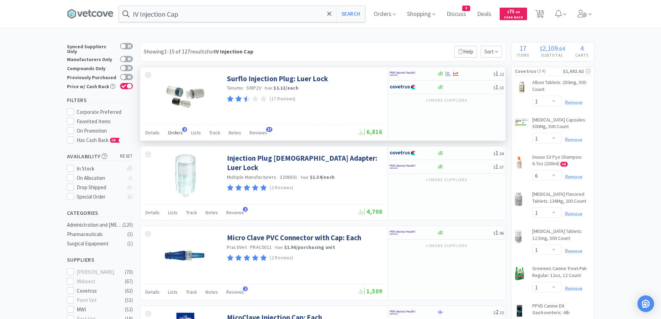
click at [177, 135] on span "Orders" at bounding box center [175, 132] width 15 height 6
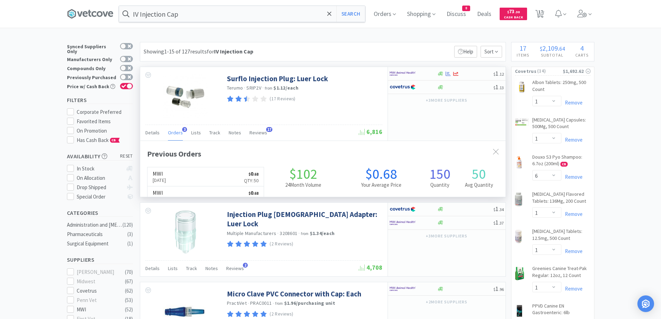
scroll to position [180, 366]
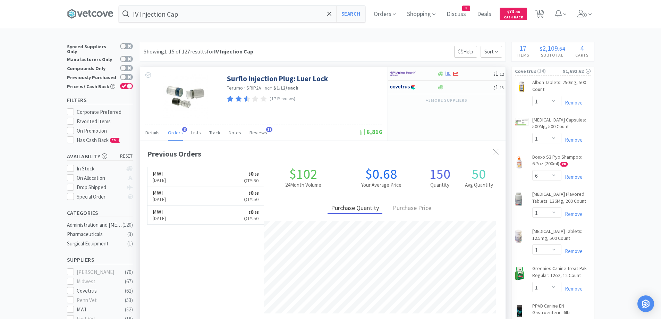
click at [169, 131] on span "Orders" at bounding box center [175, 132] width 15 height 6
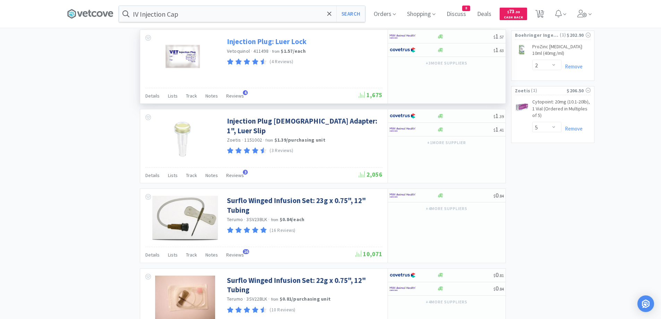
scroll to position [694, 0]
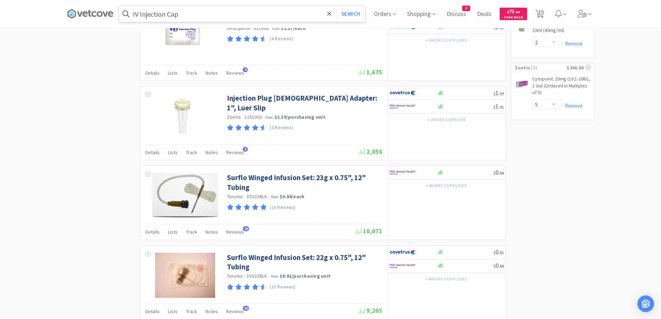
click at [212, 20] on input "IV Injection Cap" at bounding box center [242, 14] width 246 height 16
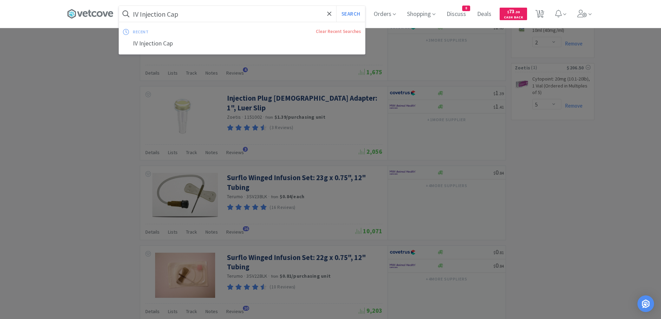
click at [212, 16] on input "IV Injection Cap" at bounding box center [242, 14] width 246 height 16
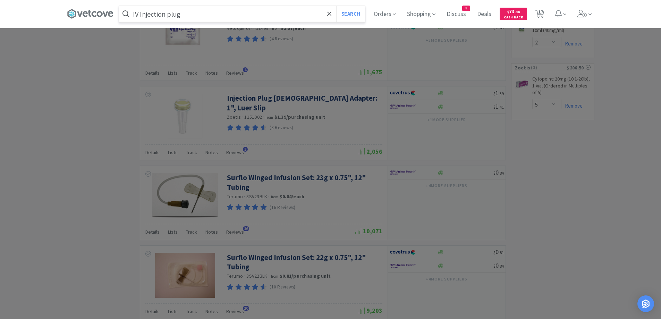
click at [336, 6] on button "Search" at bounding box center [350, 14] width 29 height 16
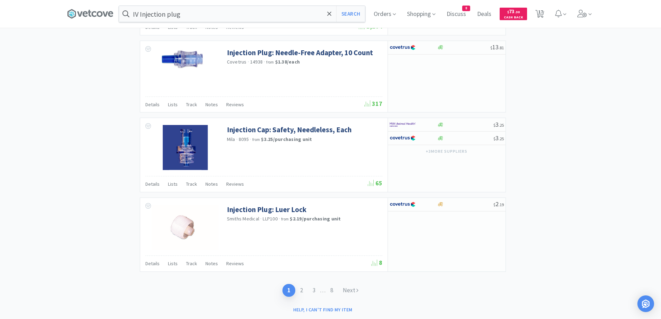
scroll to position [989, 0]
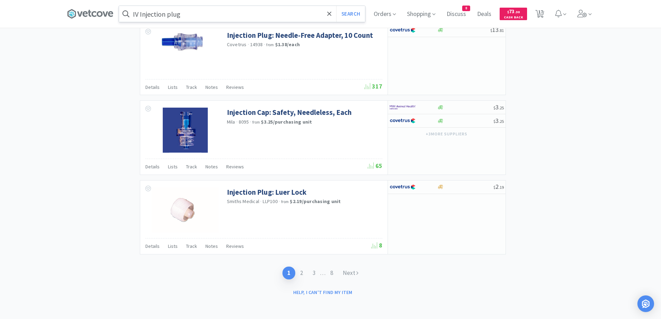
click at [215, 8] on input "IV Injection plug" at bounding box center [242, 14] width 246 height 16
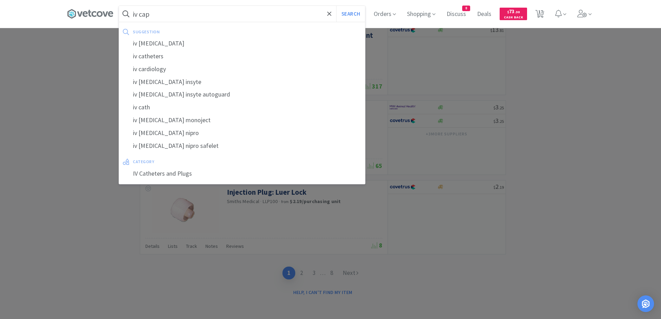
click at [336, 6] on button "Search" at bounding box center [350, 14] width 29 height 16
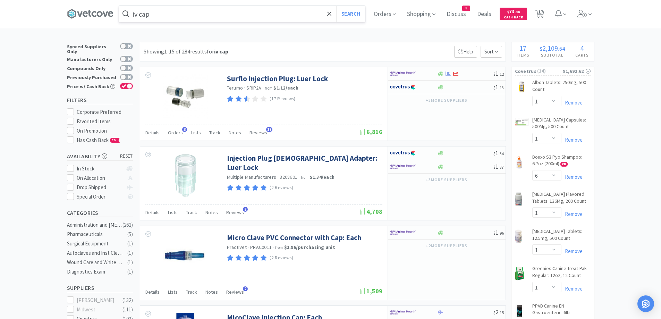
click at [185, 16] on input "iv cap" at bounding box center [242, 14] width 246 height 16
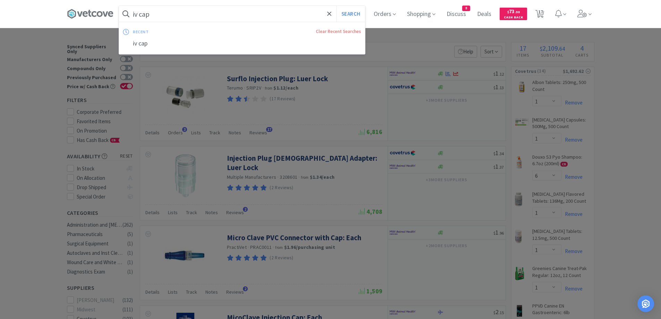
paste input "Laxatone Tuna"
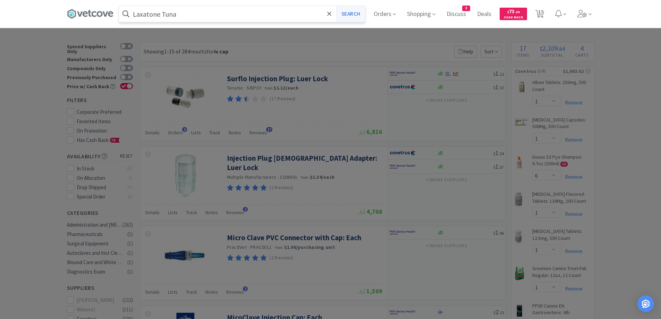
type input "Laxatone Tuna"
click at [353, 14] on button "Search" at bounding box center [350, 14] width 29 height 16
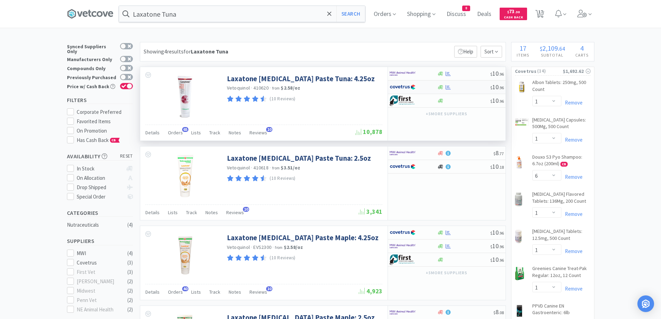
click at [471, 92] on div "$ 10 . 96" at bounding box center [447, 88] width 118 height 14
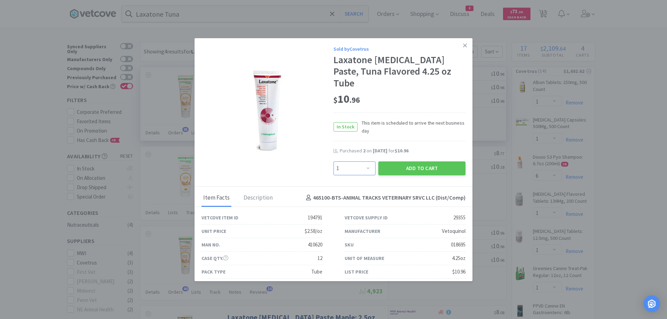
drag, startPoint x: 362, startPoint y: 160, endPoint x: 359, endPoint y: 152, distance: 9.3
click at [362, 161] on select "Enter Quantity 1 2 3 4 5 6 7 8 9 10 11 12 13 14 15 16 17 18 19 20 Enter Quantity" at bounding box center [354, 168] width 42 height 14
select select "3"
click at [333, 161] on select "Enter Quantity 1 2 3 4 5 6 7 8 9 10 11 12 13 14 15 16 17 18 19 20 Enter Quantity" at bounding box center [354, 168] width 42 height 14
click at [399, 161] on button "Add to Cart" at bounding box center [421, 168] width 87 height 14
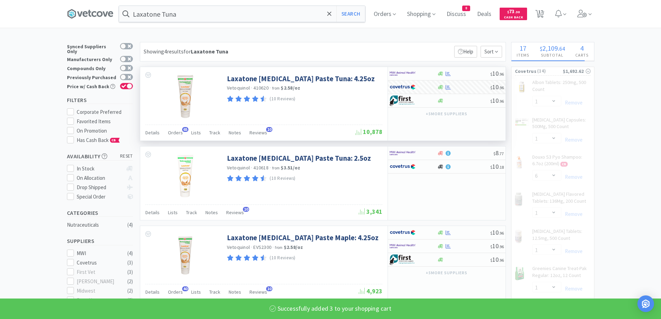
select select "3"
select select "2"
select select "1"
select select "4"
select select "2"
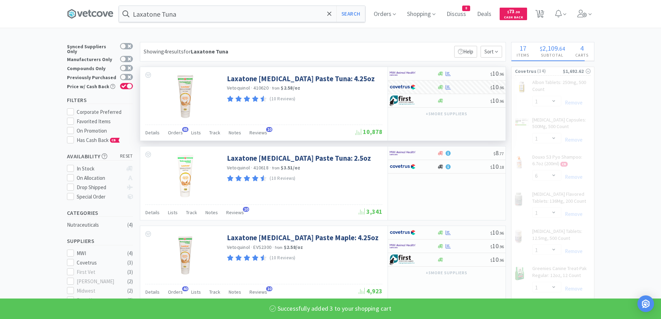
select select "6"
select select "1"
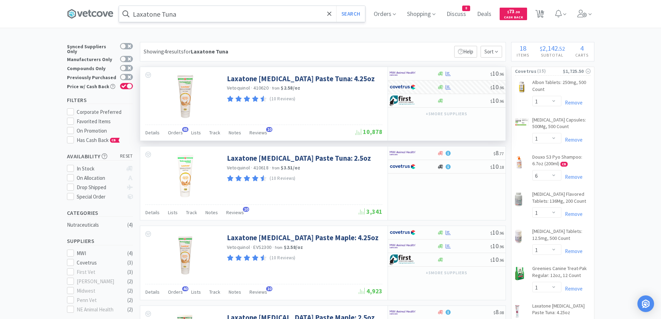
click at [201, 15] on input "Laxatone Tuna" at bounding box center [242, 14] width 246 height 16
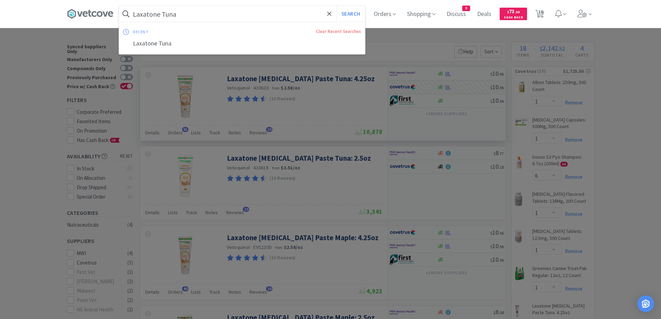
paste input "NF Canine Can"
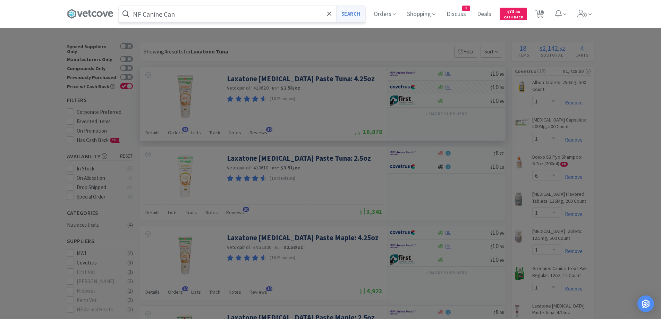
type input "NF Canine Can"
click at [350, 15] on button "Search" at bounding box center [350, 14] width 29 height 16
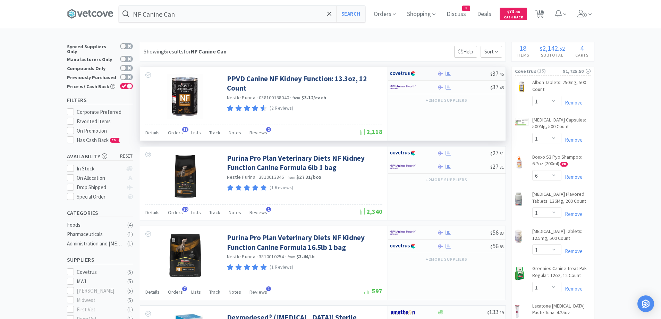
click at [464, 76] on div at bounding box center [463, 73] width 53 height 5
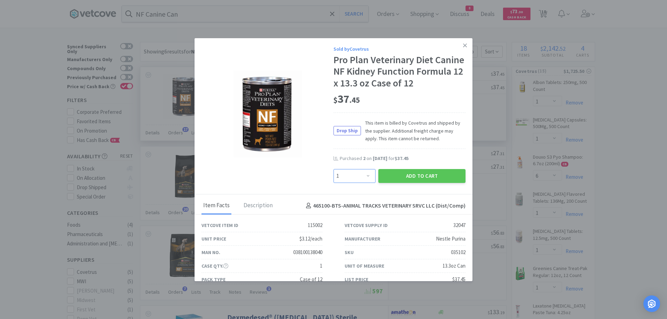
click at [356, 173] on select "Enter Quantity 1 2 3 4 5 6 7 8 9 10 11 12 13 14 15 16 17 18 19 20 Enter Quantity" at bounding box center [354, 176] width 42 height 14
select select "2"
click at [333, 169] on select "Enter Quantity 1 2 3 4 5 6 7 8 9 10 11 12 13 14 15 16 17 18 19 20 Enter Quantity" at bounding box center [354, 176] width 42 height 14
click at [415, 172] on button "Add to Cart" at bounding box center [421, 176] width 87 height 14
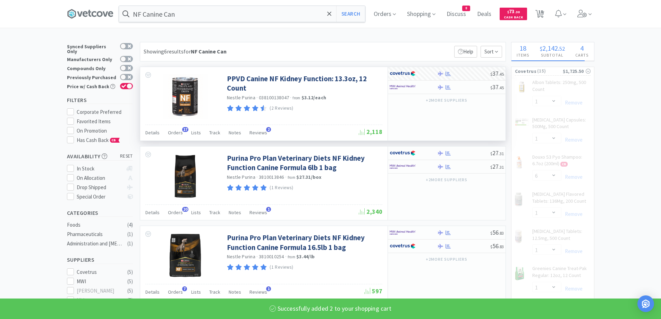
select select "2"
select select "1"
select select "4"
select select "2"
select select "6"
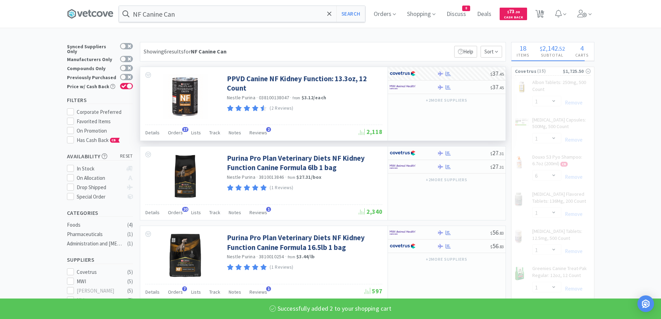
select select "1"
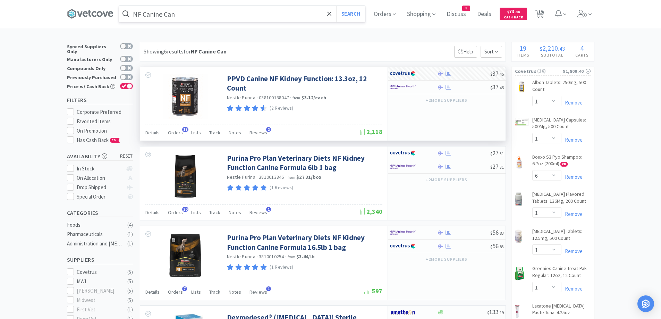
click at [210, 20] on input "NF Canine Can" at bounding box center [242, 14] width 246 height 16
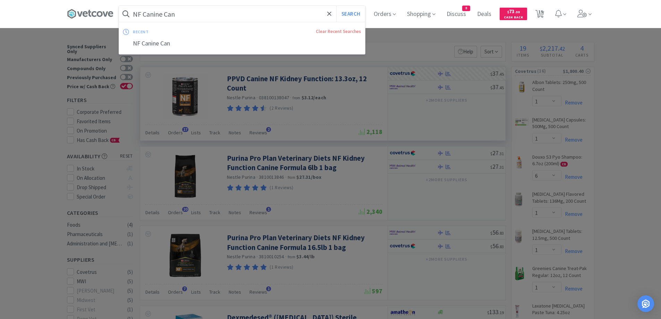
paste input "NexGard Combo"
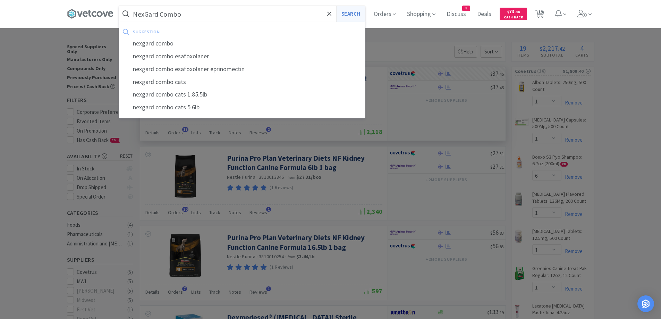
type input "NexGard Combo"
click at [351, 15] on button "Search" at bounding box center [350, 14] width 29 height 16
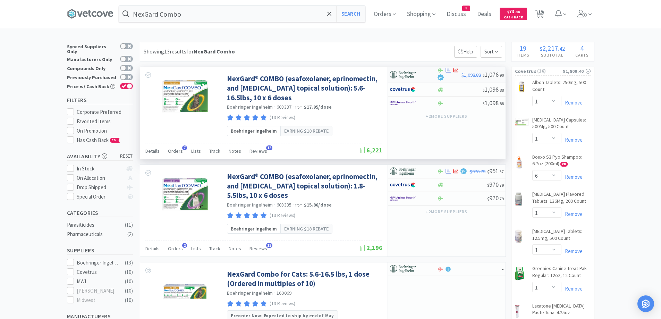
click at [459, 76] on div "2 %" at bounding box center [449, 75] width 24 height 14
select select "1"
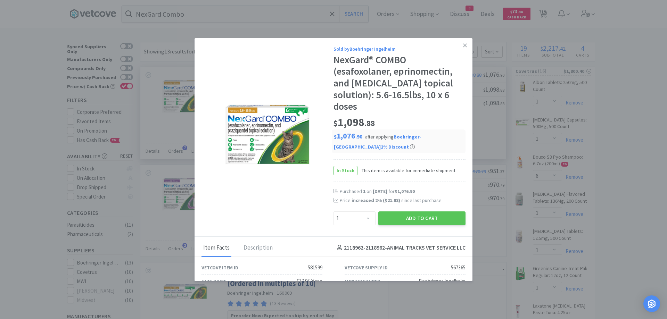
drag, startPoint x: 420, startPoint y: 214, endPoint x: 403, endPoint y: 203, distance: 20.5
click at [419, 215] on button "Add to Cart" at bounding box center [421, 218] width 87 height 14
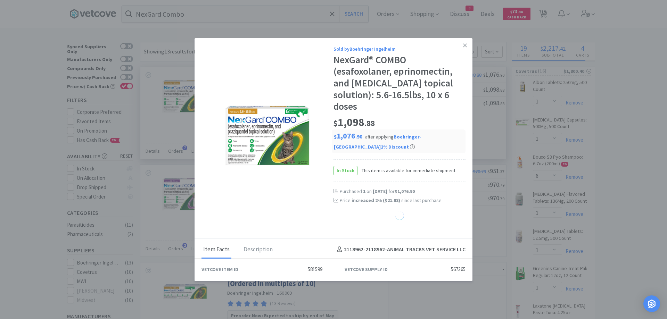
select select "1"
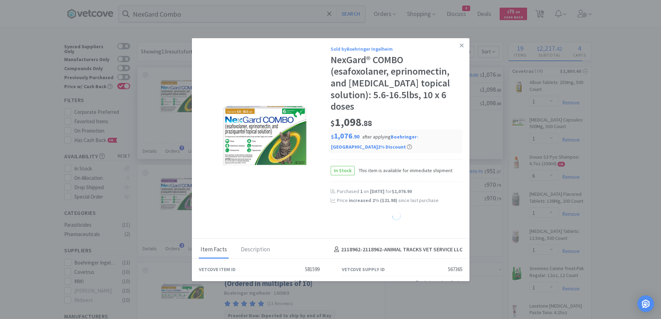
select select "2"
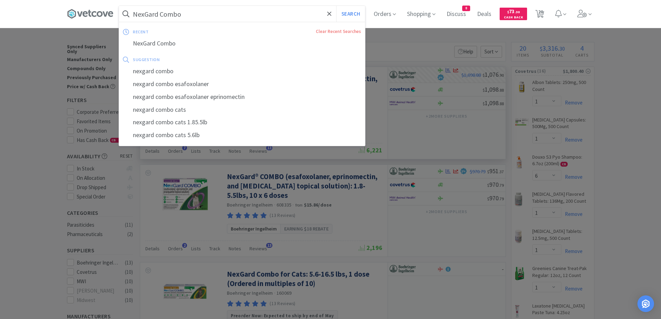
click at [170, 18] on input "NexGard Combo" at bounding box center [242, 14] width 246 height 16
paste input "[MEDICAL_DATA] 5"
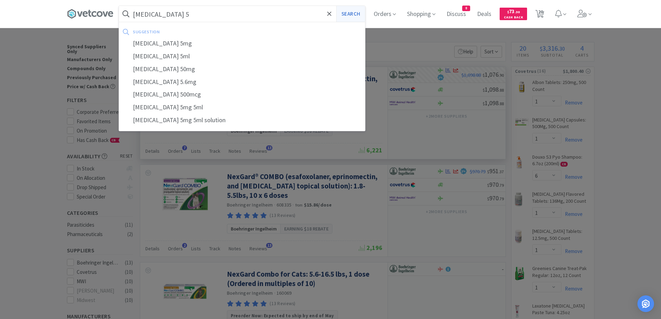
click at [347, 14] on button "Search" at bounding box center [350, 14] width 29 height 16
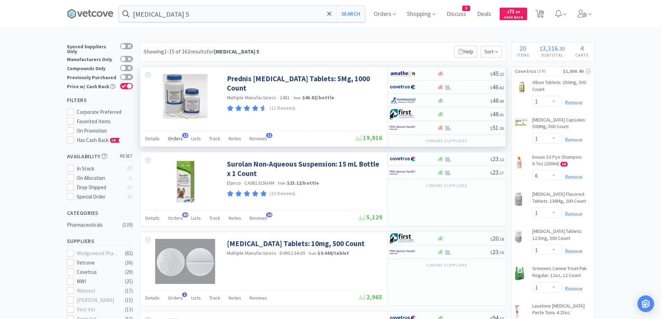
click at [174, 139] on span "Orders" at bounding box center [175, 138] width 15 height 6
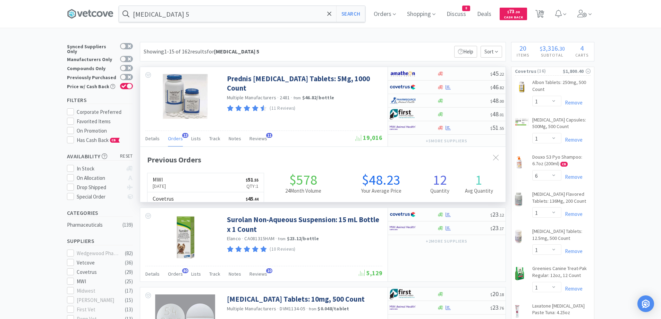
scroll to position [186, 366]
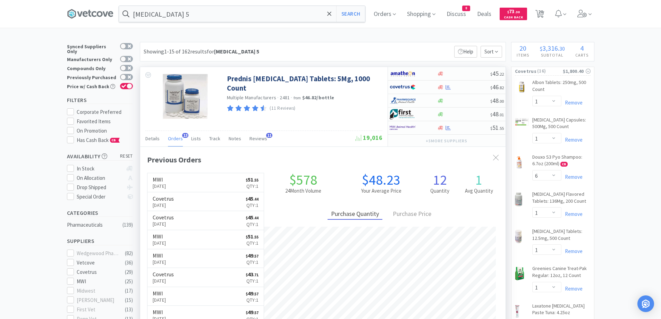
click at [174, 141] on span "Orders" at bounding box center [175, 138] width 15 height 6
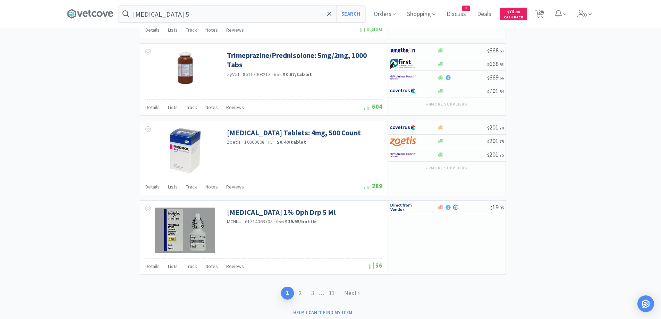
scroll to position [1004, 0]
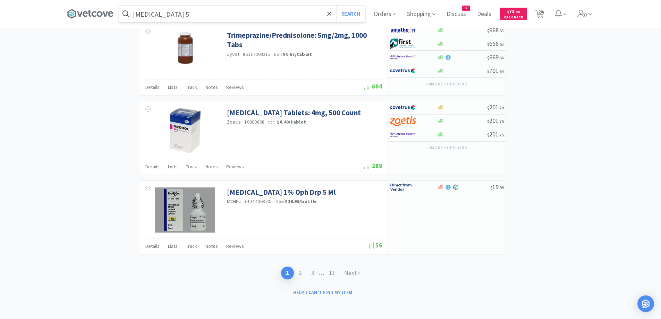
click at [173, 12] on input "[MEDICAL_DATA] 5" at bounding box center [242, 14] width 246 height 16
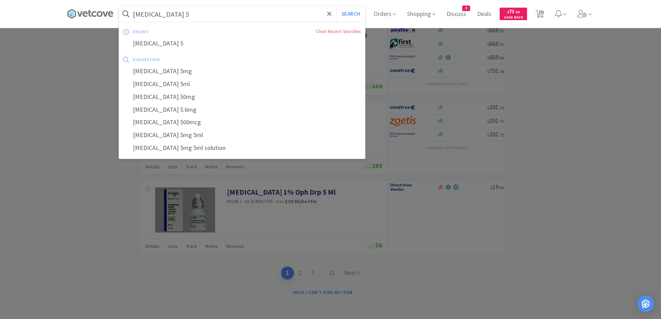
paste input "Previcox 227"
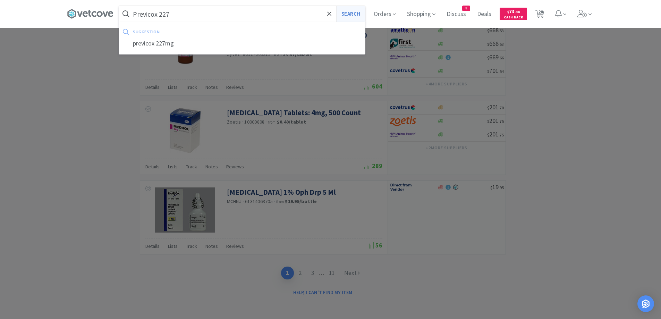
type input "Previcox 227"
click at [349, 15] on button "Search" at bounding box center [350, 14] width 29 height 16
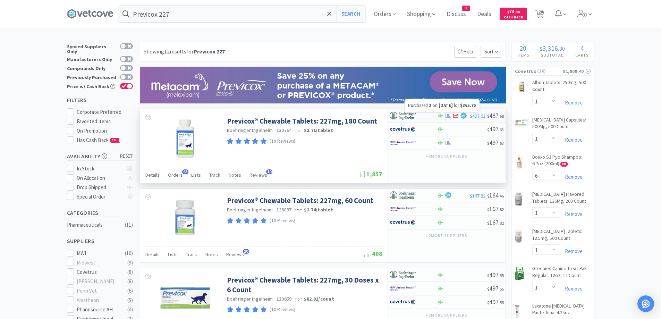
click at [451, 117] on icon at bounding box center [448, 115] width 5 height 5
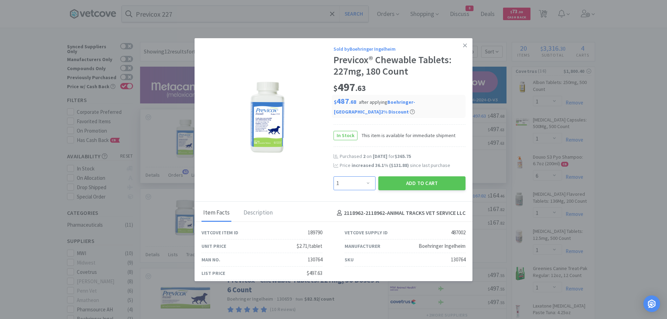
click at [354, 185] on select "Enter Quantity 1 2 3 4 5 6 7 8 9 10 11 12 13 14 15 16 17 18 19 20 Enter Quantity" at bounding box center [354, 183] width 42 height 14
select select "2"
click at [333, 176] on select "Enter Quantity 1 2 3 4 5 6 7 8 9 10 11 12 13 14 15 16 17 18 19 20 Enter Quantity" at bounding box center [354, 183] width 42 height 14
click at [386, 184] on button "Add to Cart" at bounding box center [421, 183] width 87 height 14
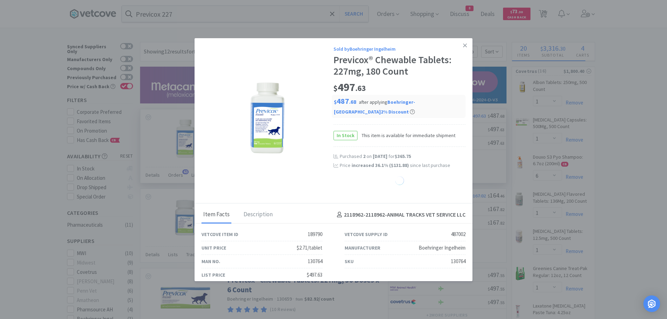
select select "2"
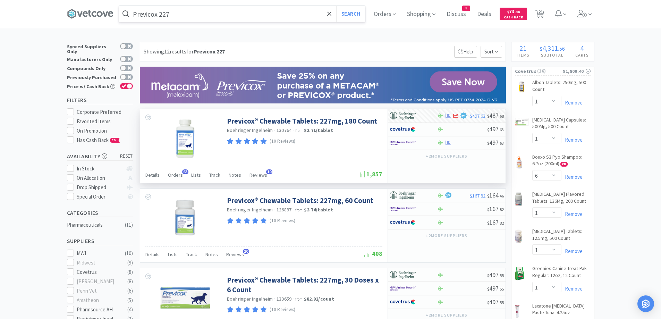
click at [192, 11] on input "Previcox 227" at bounding box center [242, 14] width 246 height 16
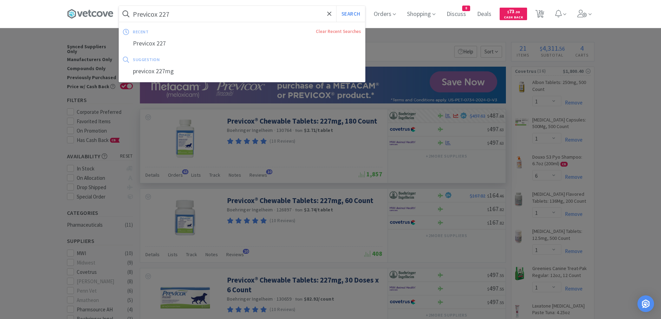
paste input "[MEDICAL_DATA]"
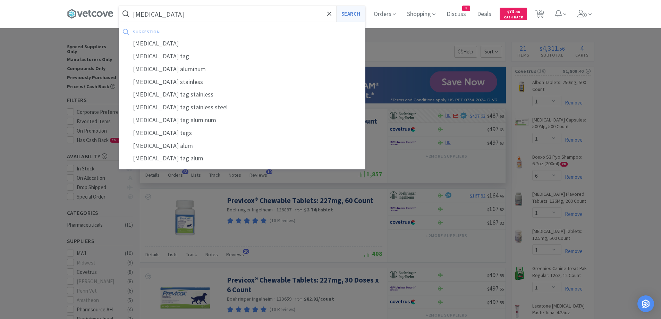
type input "[MEDICAL_DATA]"
click at [358, 11] on button "Search" at bounding box center [350, 14] width 29 height 16
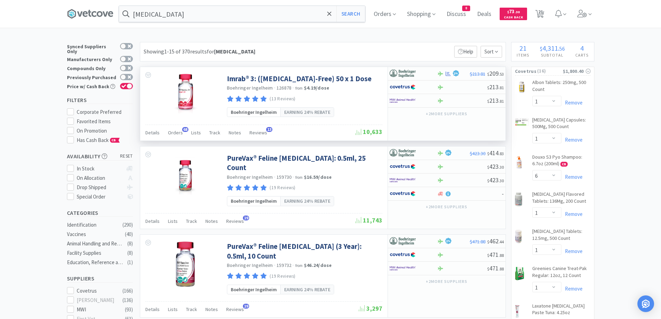
scroll to position [35, 0]
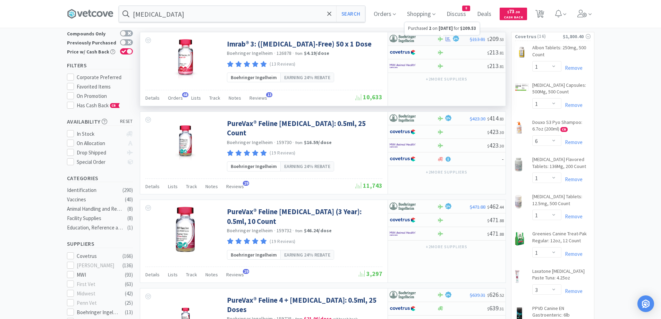
click at [448, 39] on icon at bounding box center [448, 38] width 5 height 5
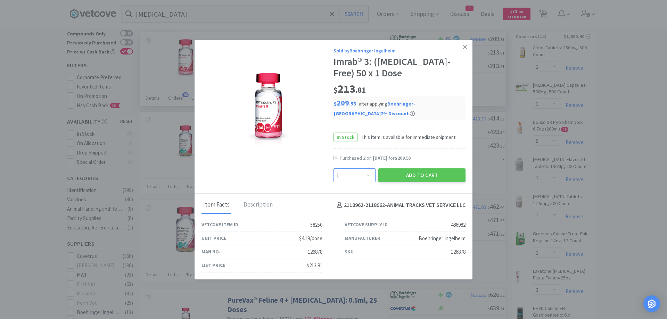
click at [351, 179] on select "Enter Quantity 1 2 3 4 5 6 7 8 9 10 11 12 13 14 15 16 17 18 19 20 Enter Quantity" at bounding box center [354, 175] width 42 height 14
select select "2"
click at [333, 168] on select "Enter Quantity 1 2 3 4 5 6 7 8 9 10 11 12 13 14 15 16 17 18 19 20 Enter Quantity" at bounding box center [354, 175] width 42 height 14
click at [409, 177] on button "Add to Cart" at bounding box center [421, 175] width 87 height 14
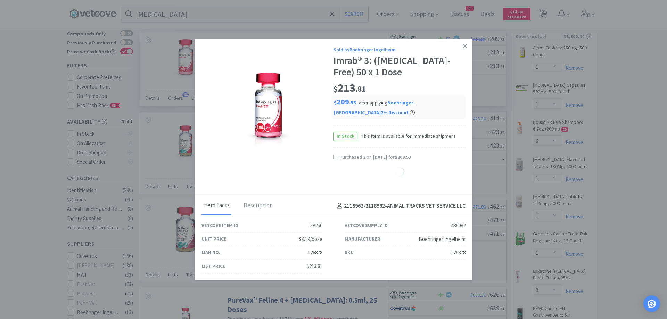
select select "2"
select select "1"
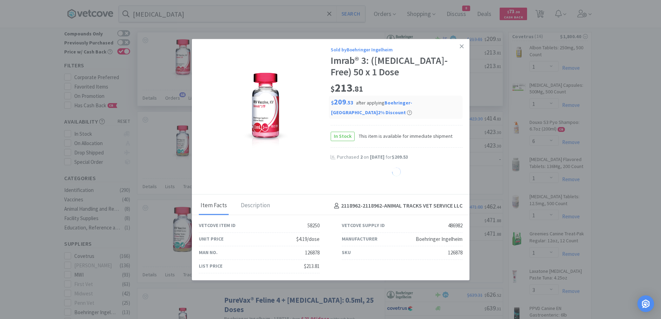
select select "2"
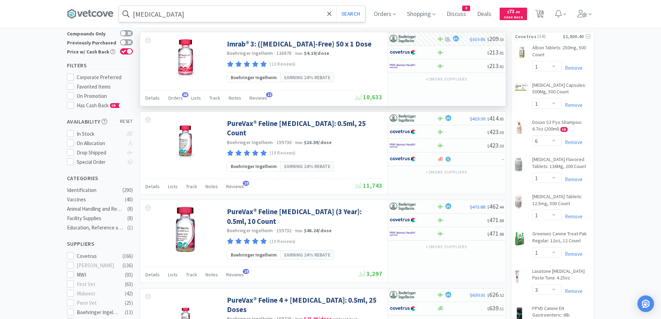
click at [194, 18] on input "[MEDICAL_DATA]" at bounding box center [242, 14] width 246 height 16
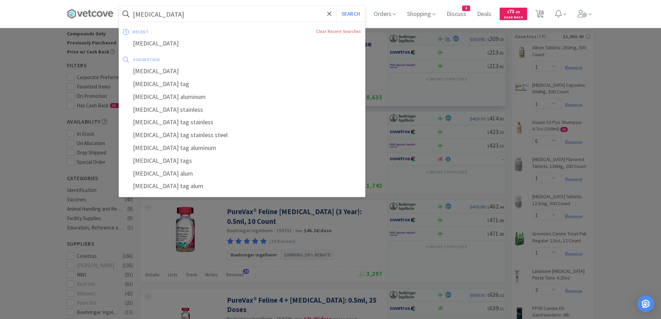
paste input "[MEDICAL_DATA]"
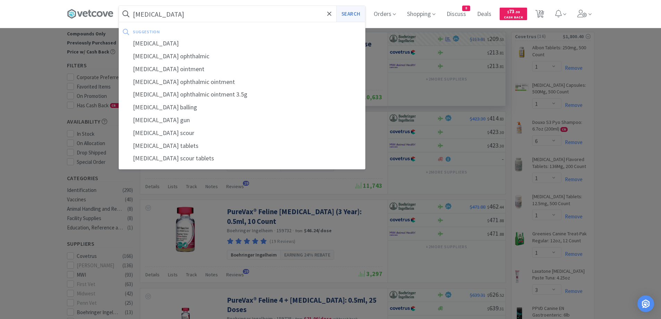
type input "[MEDICAL_DATA]"
click at [358, 15] on button "Search" at bounding box center [350, 14] width 29 height 16
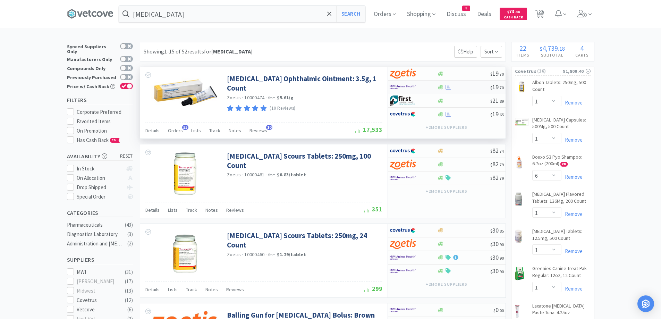
click at [486, 88] on div at bounding box center [463, 87] width 53 height 5
select select "1"
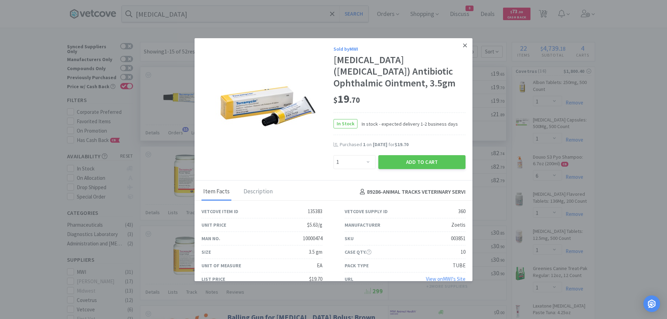
click at [463, 47] on icon at bounding box center [465, 45] width 4 height 6
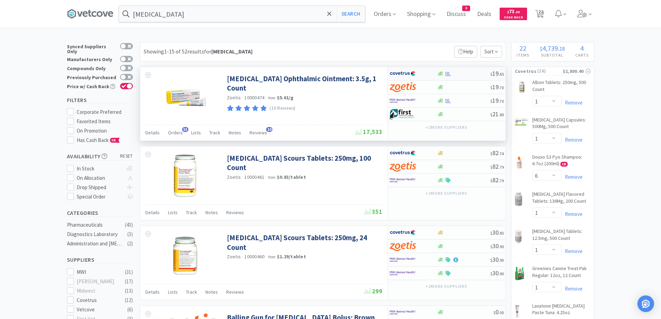
click at [469, 73] on div at bounding box center [463, 73] width 53 height 5
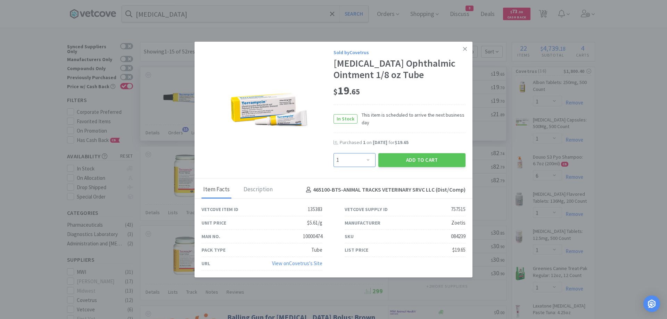
click at [360, 165] on select "Enter Quantity 1 2 3 4 5 6 7 8 9 10 11 12 13 14 15 16 17 18 19 20 Enter Quantity" at bounding box center [354, 160] width 42 height 14
select select "2"
click at [333, 153] on select "Enter Quantity 1 2 3 4 5 6 7 8 9 10 11 12 13 14 15 16 17 18 19 20 Enter Quantity" at bounding box center [354, 160] width 42 height 14
click at [390, 159] on button "Add to Cart" at bounding box center [421, 160] width 87 height 14
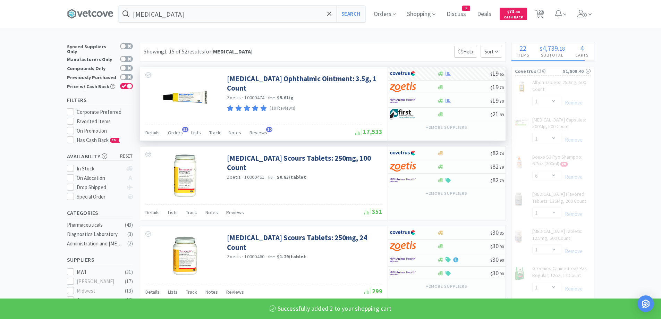
select select "2"
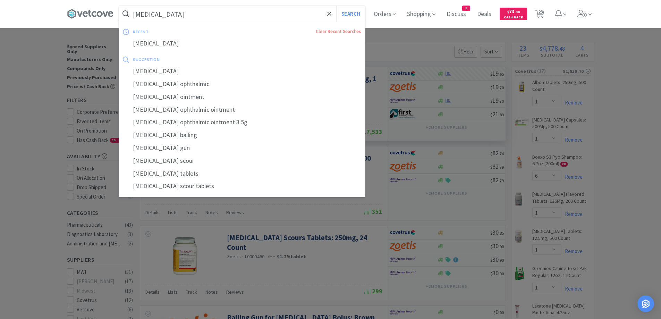
click at [179, 13] on input "[MEDICAL_DATA]" at bounding box center [242, 14] width 246 height 16
paste input "UR Canine 25"
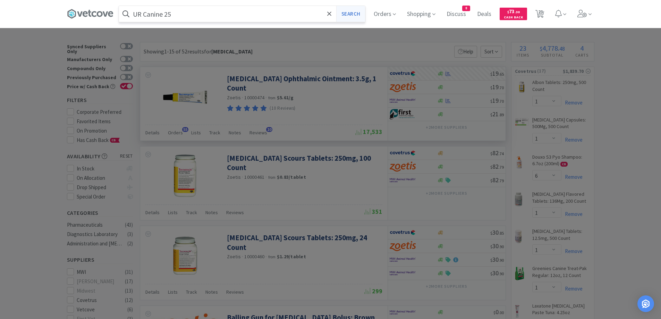
click at [351, 15] on button "Search" at bounding box center [350, 14] width 29 height 16
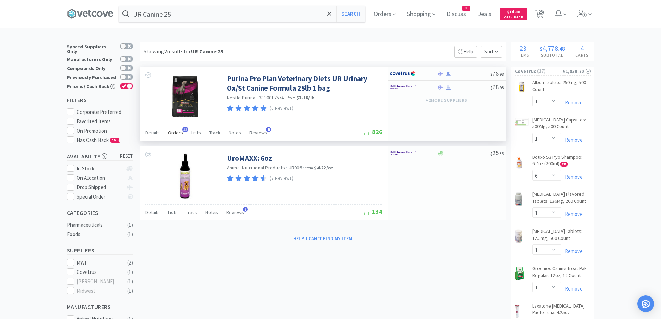
click at [177, 135] on span "Orders" at bounding box center [175, 132] width 15 height 6
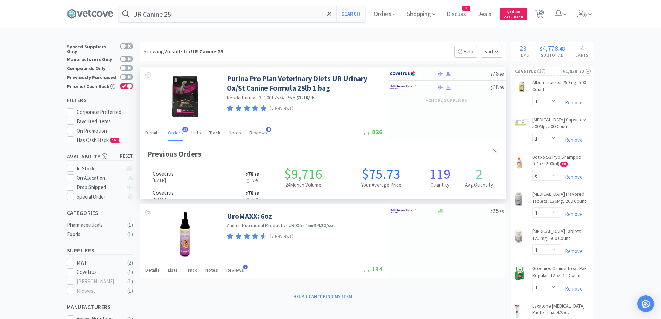
scroll to position [186, 366]
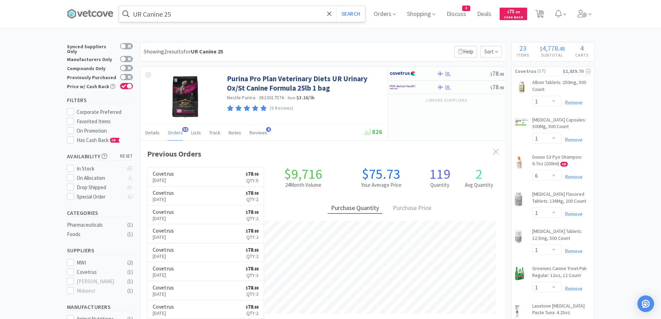
click at [227, 16] on input "UR Canine 25" at bounding box center [242, 14] width 246 height 16
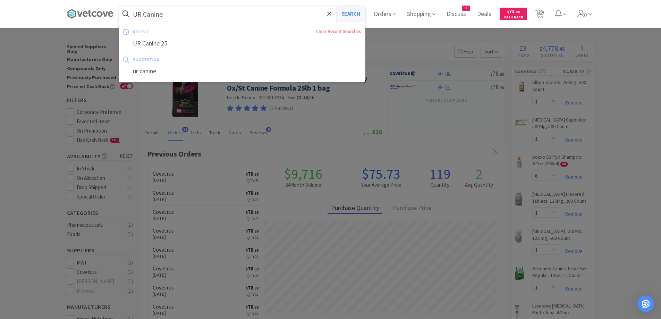
type input "UR Canine"
click at [347, 15] on button "Search" at bounding box center [350, 14] width 29 height 16
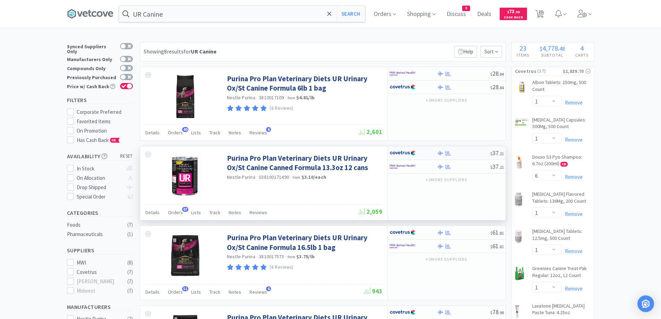
click at [465, 155] on div at bounding box center [463, 153] width 53 height 5
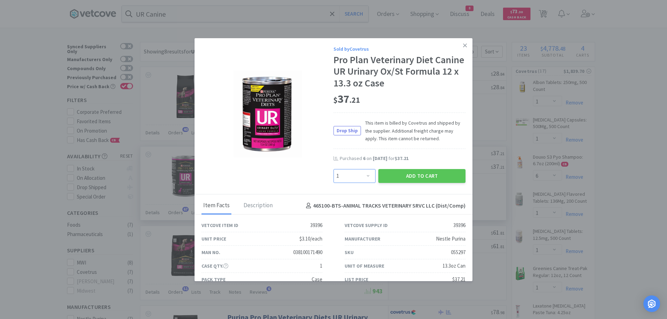
click at [348, 175] on select "Enter Quantity 1 2 3 4 5 6 7 8 9 10 11 12 13 14 15 16 17 18 19 20 Enter Quantity" at bounding box center [354, 176] width 42 height 14
select select "6"
click at [333, 169] on select "Enter Quantity 1 2 3 4 5 6 7 8 9 10 11 12 13 14 15 16 17 18 19 20 Enter Quantity" at bounding box center [354, 176] width 42 height 14
click at [406, 174] on button "Add to Cart" at bounding box center [421, 176] width 87 height 14
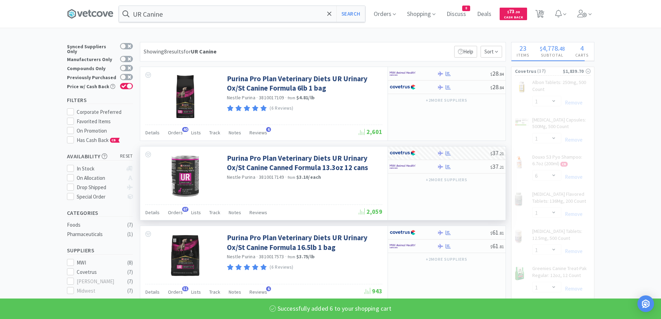
select select "6"
select select "2"
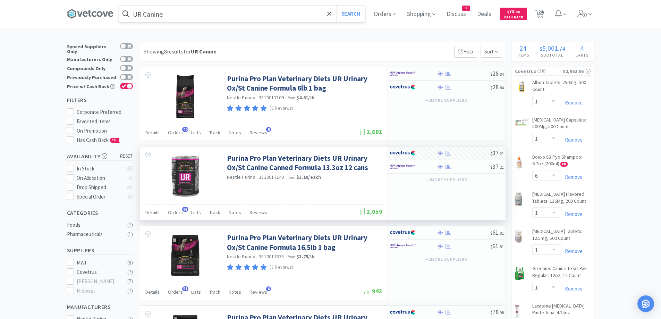
click at [191, 14] on input "UR Canine" at bounding box center [242, 14] width 246 height 16
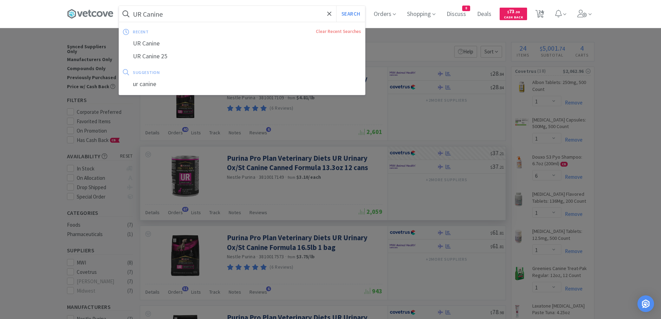
paste input "Vetmedin 5"
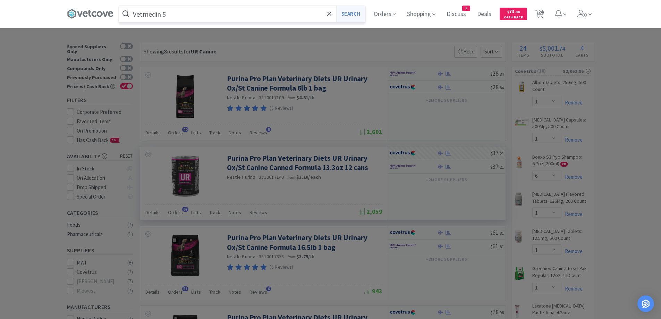
type input "Vetmedin 5"
click at [356, 16] on button "Search" at bounding box center [350, 14] width 29 height 16
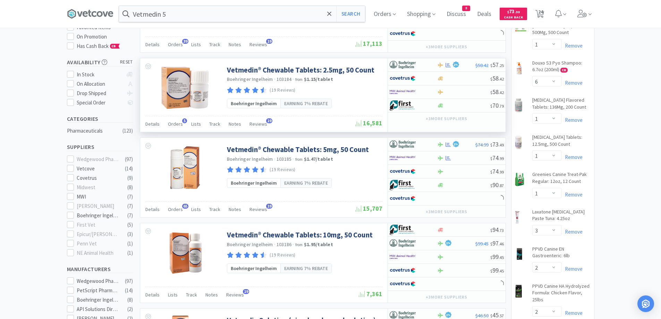
scroll to position [104, 0]
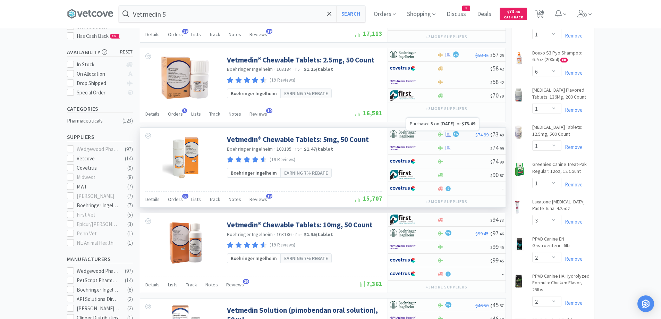
click at [450, 135] on icon at bounding box center [448, 134] width 5 height 5
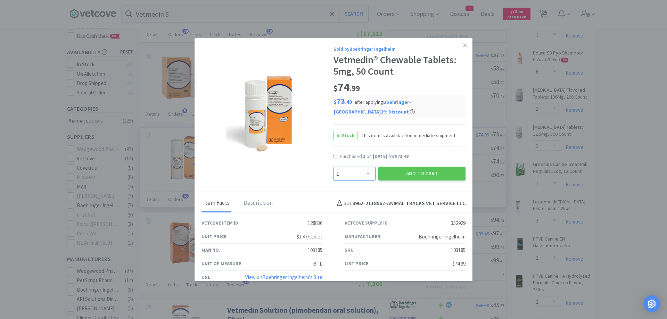
drag, startPoint x: 365, startPoint y: 175, endPoint x: 365, endPoint y: 171, distance: 4.5
click at [365, 175] on select "Enter Quantity 1 2 3 4 5 6 7 8 9 10 11 12 13 14 15 16 17 18 19 20 Enter Quantity" at bounding box center [354, 174] width 42 height 14
select select "7"
click at [333, 167] on select "Enter Quantity 1 2 3 4 5 6 7 8 9 10 11 12 13 14 15 16 17 18 19 20 Enter Quantity" at bounding box center [354, 174] width 42 height 14
click at [401, 175] on button "Add to Cart" at bounding box center [421, 174] width 87 height 14
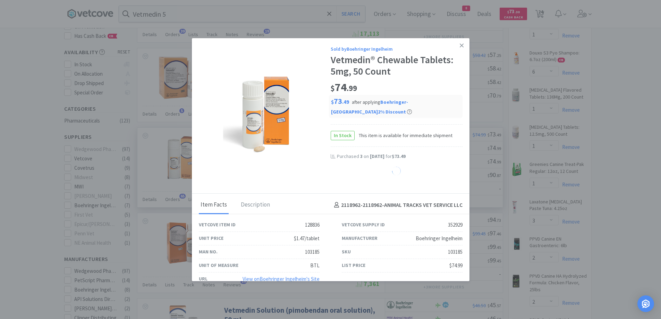
select select "7"
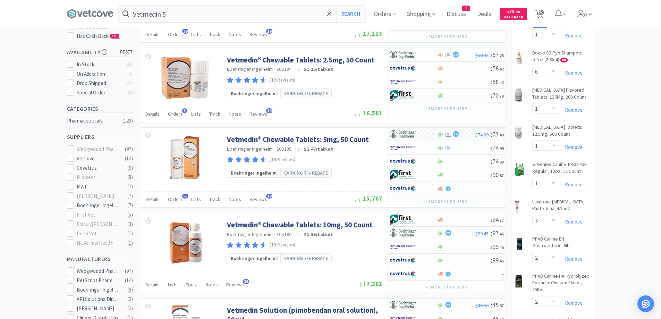
click at [544, 18] on span "25" at bounding box center [540, 14] width 9 height 10
select select "2"
select select "1"
select select "2"
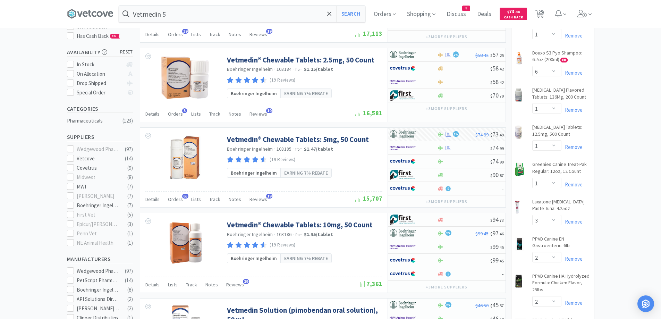
select select "7"
select select "5"
select select "1"
select select "6"
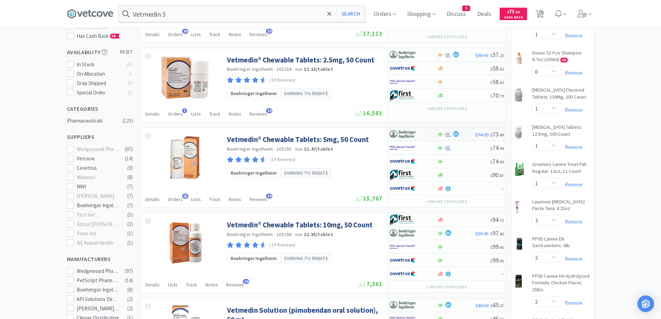
select select "1"
select select "3"
select select "2"
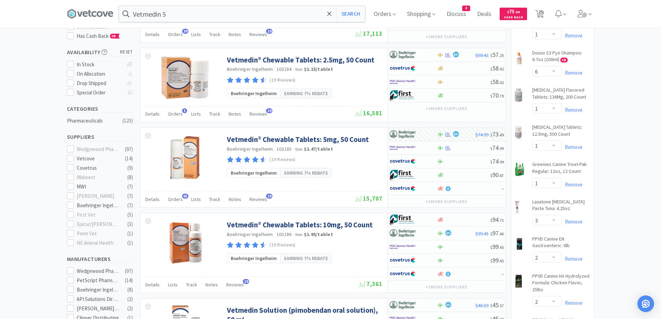
select select "2"
select select "1"
select select "4"
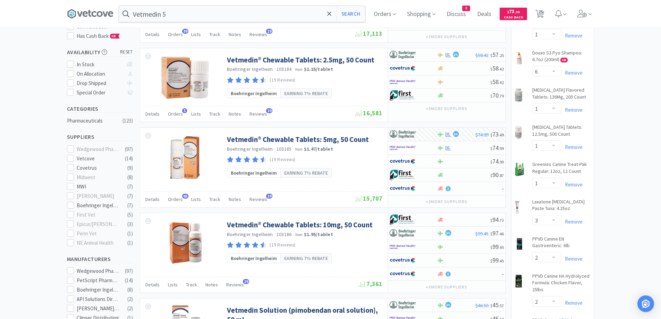
select select "2"
select select "6"
select select "1"
select select "6"
select select "2"
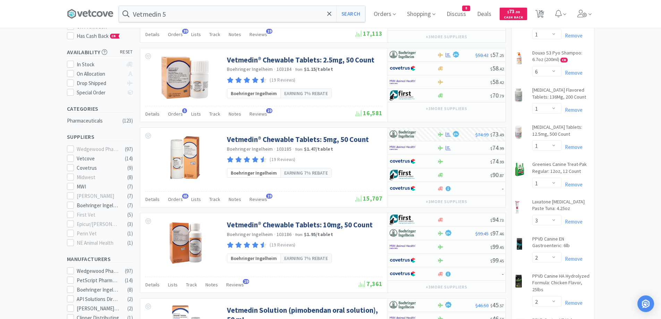
select select "3"
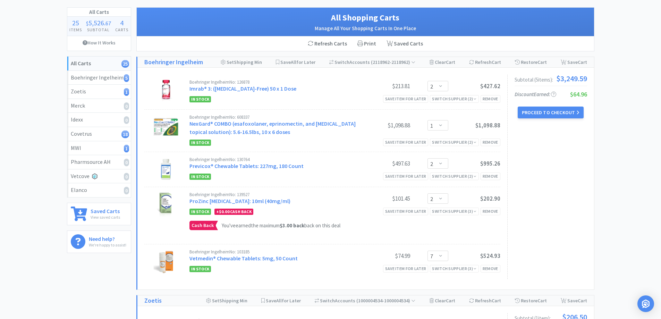
scroll to position [69, 0]
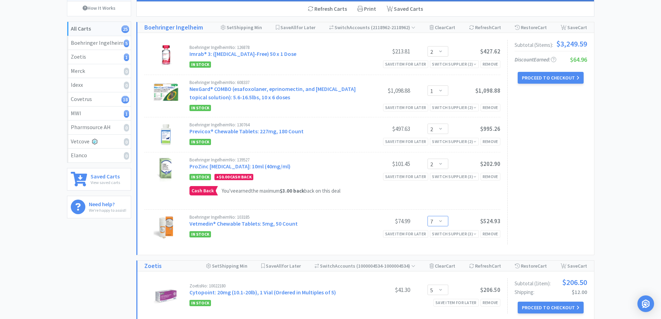
drag, startPoint x: 445, startPoint y: 225, endPoint x: 443, endPoint y: 220, distance: 5.3
click at [445, 225] on select "Enter Quantity 1 2 3 4 5 6 7 8 9 10 11 12 13 14 15 16 17 18 19 20 Enter Quantity" at bounding box center [438, 221] width 21 height 10
click at [428, 216] on select "Enter Quantity 1 2 3 4 5 6 7 8 9 10 11 12 13 14 15 16 17 18 19 20 Enter Quantity" at bounding box center [438, 221] width 21 height 10
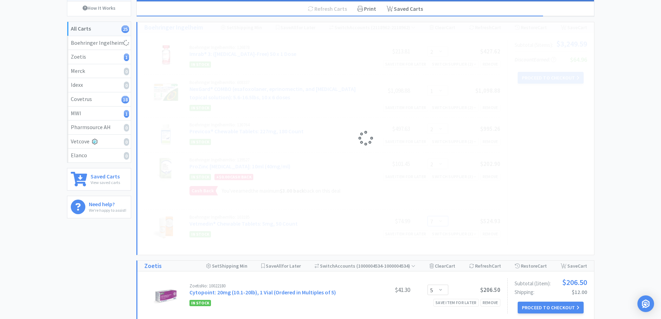
select select "6"
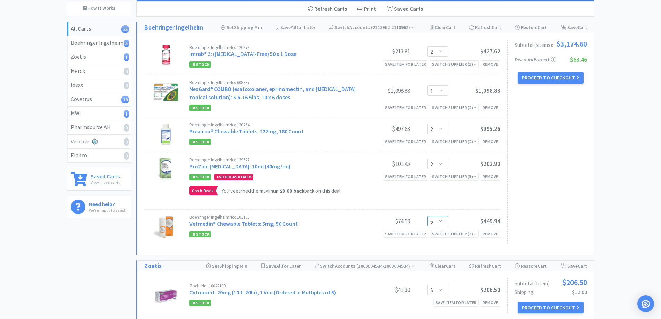
scroll to position [0, 0]
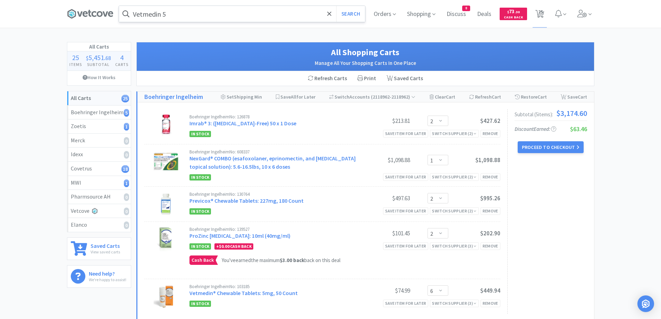
click at [184, 15] on input "Vetmedin 5" at bounding box center [242, 14] width 246 height 16
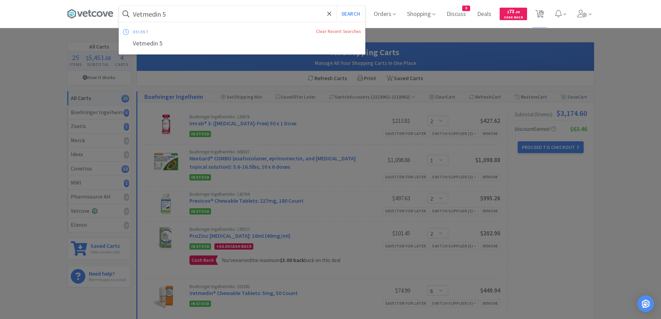
paste input "UR Canine 2"
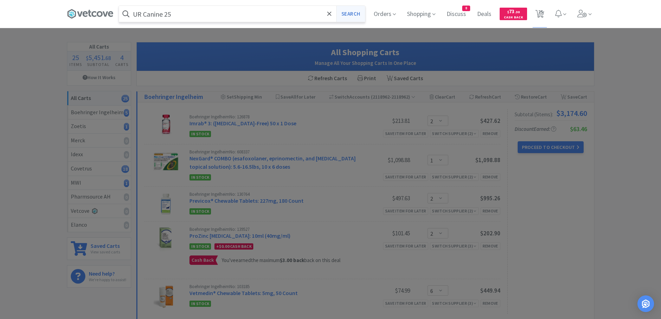
type input "UR Canine 25"
click at [346, 15] on button "Search" at bounding box center [350, 14] width 29 height 16
select select "1"
select select "6"
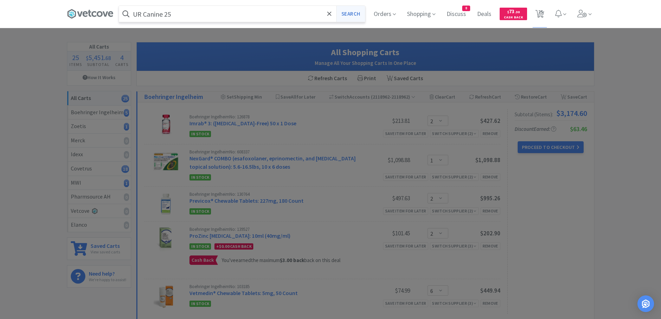
select select "1"
select select "3"
select select "2"
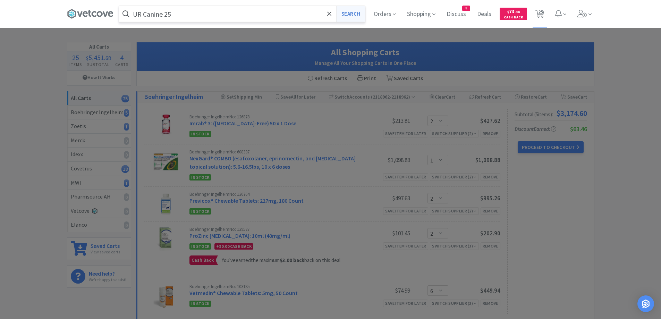
select select "2"
select select "1"
select select "4"
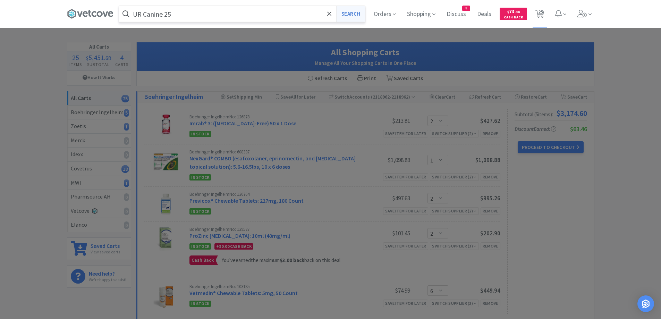
select select "2"
select select "6"
select select "1"
select select "6"
select select "2"
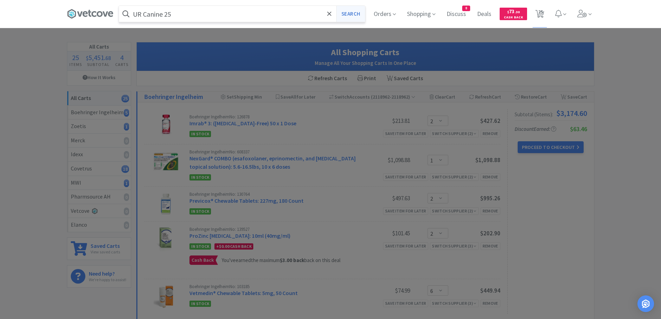
select select "3"
select select "2"
select select "1"
select select "2"
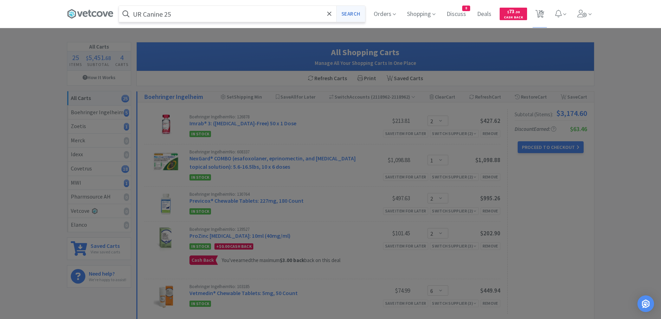
select select "6"
select select "5"
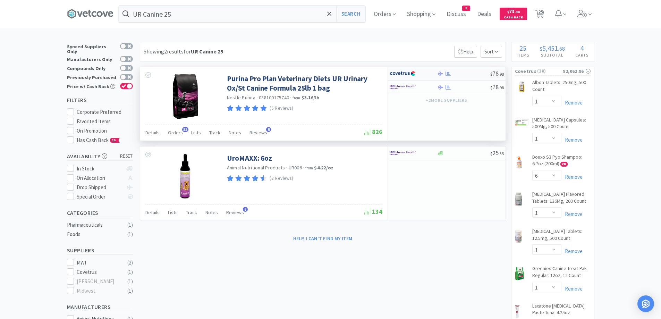
click at [470, 74] on div at bounding box center [463, 73] width 53 height 5
select select "1"
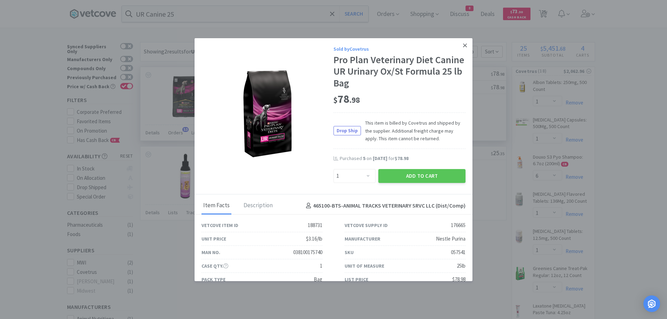
click at [463, 47] on icon at bounding box center [465, 45] width 4 height 6
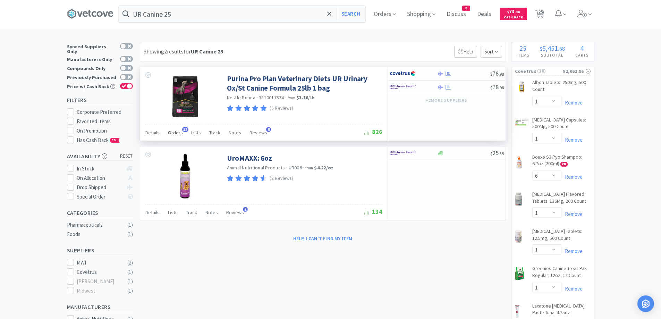
click at [175, 133] on span "Orders" at bounding box center [175, 132] width 15 height 6
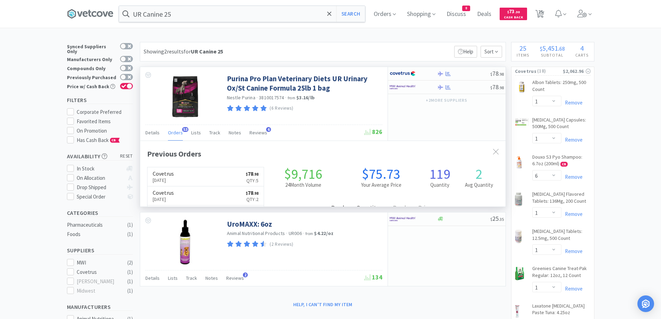
scroll to position [186, 366]
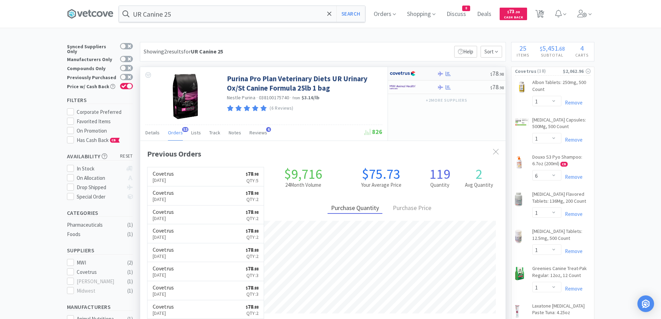
click at [462, 75] on div at bounding box center [463, 73] width 53 height 5
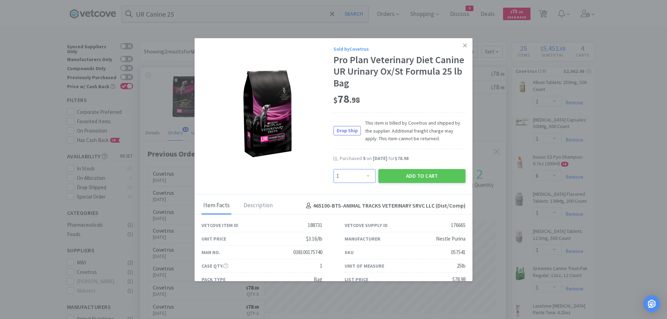
drag, startPoint x: 346, startPoint y: 176, endPoint x: 346, endPoint y: 171, distance: 5.2
click at [346, 176] on select "Enter Quantity 1 2 3 4 5 6 7 8 9 10 11 12 13 14 15 16 17 18 19 20 Enter Quantity" at bounding box center [354, 176] width 42 height 14
select select "5"
click at [333, 169] on select "Enter Quantity 1 2 3 4 5 6 7 8 9 10 11 12 13 14 15 16 17 18 19 20 Enter Quantity" at bounding box center [354, 176] width 42 height 14
click at [404, 177] on button "Add to Cart" at bounding box center [421, 176] width 87 height 14
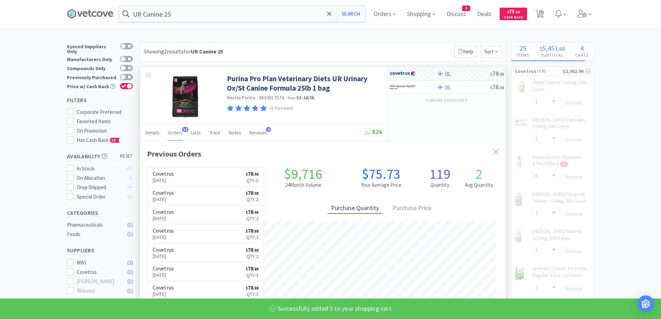
select select "5"
select select "2"
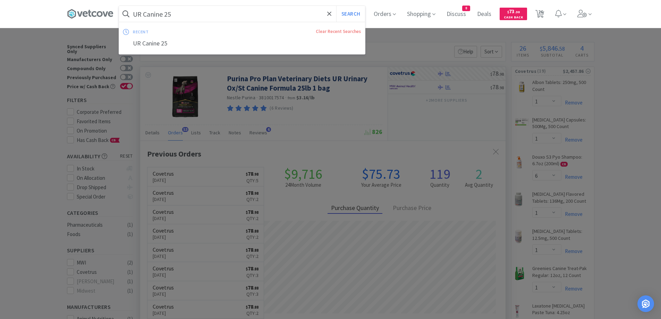
click at [207, 14] on input "UR Canine 25" at bounding box center [242, 14] width 246 height 16
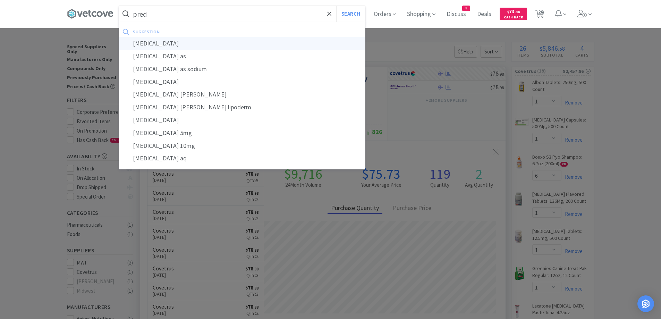
click at [178, 45] on div "[MEDICAL_DATA]" at bounding box center [242, 43] width 246 height 13
type input "[MEDICAL_DATA]"
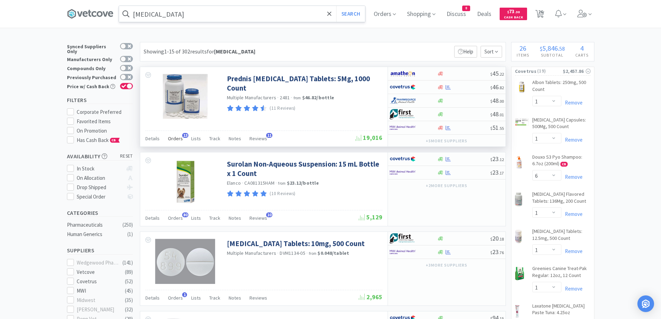
click at [172, 139] on span "Orders" at bounding box center [175, 138] width 15 height 6
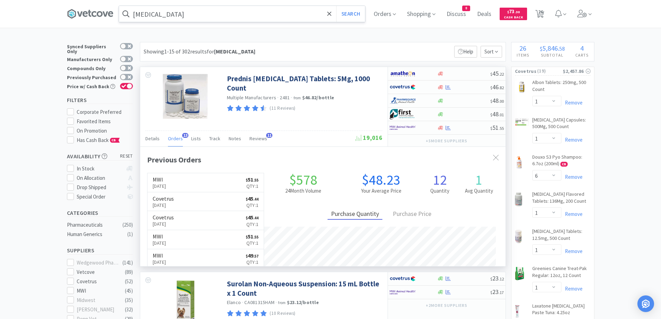
scroll to position [186, 366]
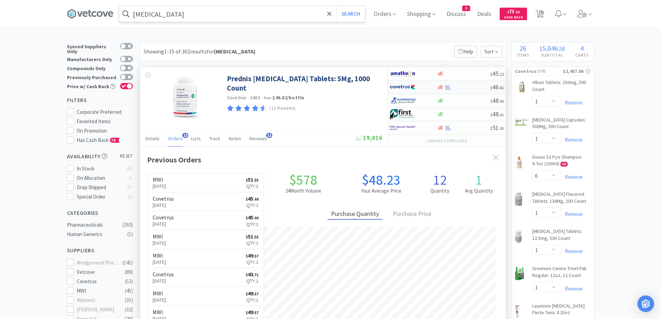
click at [462, 86] on div at bounding box center [463, 87] width 53 height 5
select select "1"
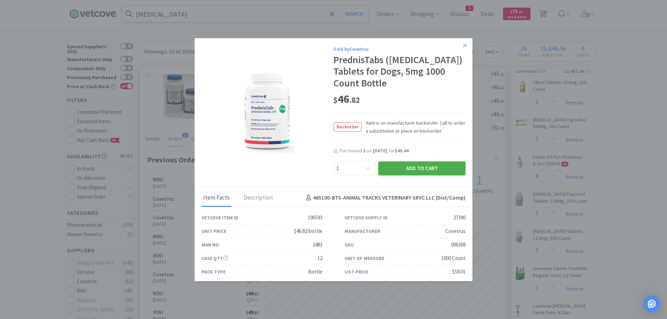
click at [430, 170] on button "Add to Cart" at bounding box center [421, 168] width 87 height 14
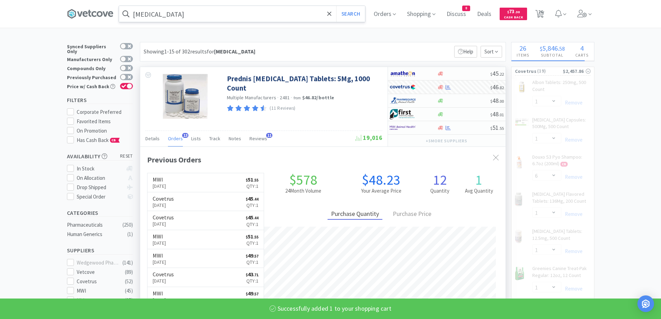
select select "1"
select select "6"
select select "5"
select select "2"
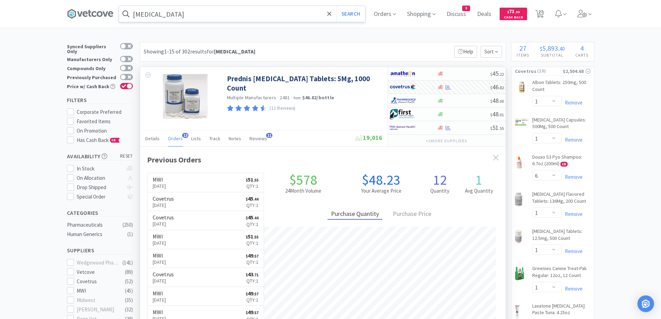
click at [182, 12] on input "[MEDICAL_DATA]" at bounding box center [242, 14] width 246 height 16
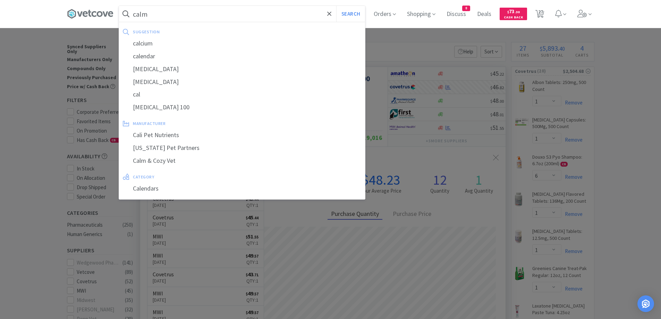
type input "calm"
click at [336, 6] on button "Search" at bounding box center [350, 14] width 29 height 16
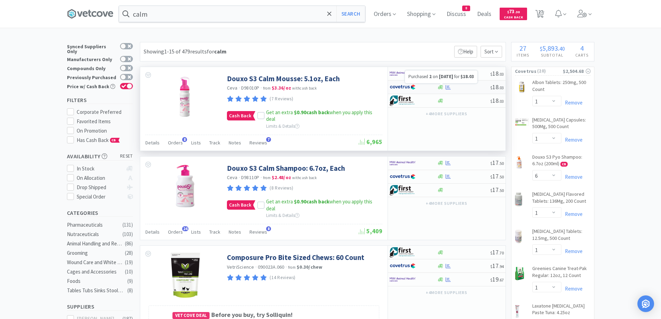
click at [450, 87] on icon at bounding box center [448, 87] width 5 height 5
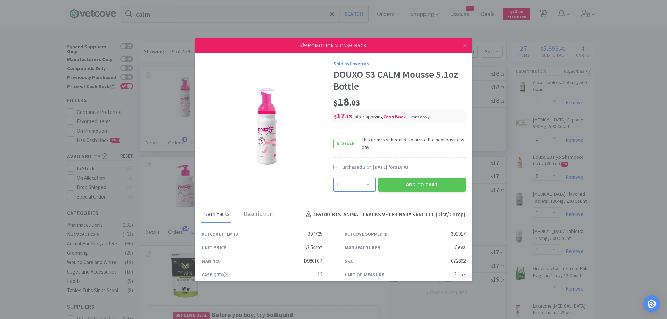
click at [370, 184] on select "Enter Quantity 1 2 3 4 5 6 7 8 9 10 11 12 13 14 15 16 17 18 19 20 Enter Quantity" at bounding box center [354, 185] width 42 height 14
select select "2"
click at [333, 178] on select "Enter Quantity 1 2 3 4 5 6 7 8 9 10 11 12 13 14 15 16 17 18 19 20 Enter Quantity" at bounding box center [354, 185] width 42 height 14
click at [384, 187] on button "Add to Cart" at bounding box center [421, 185] width 87 height 14
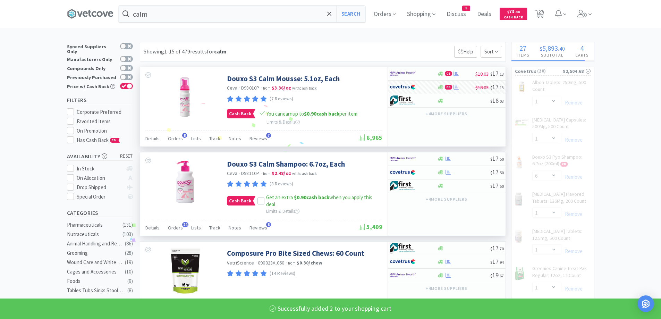
select select "2"
select select "6"
select select "1"
select select "3"
select select "2"
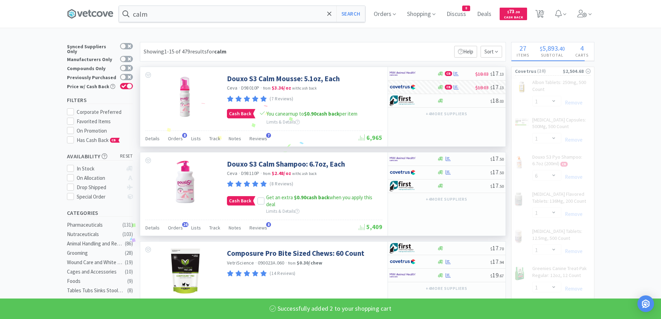
select select "1"
select select "4"
select select "2"
select select "6"
select select "1"
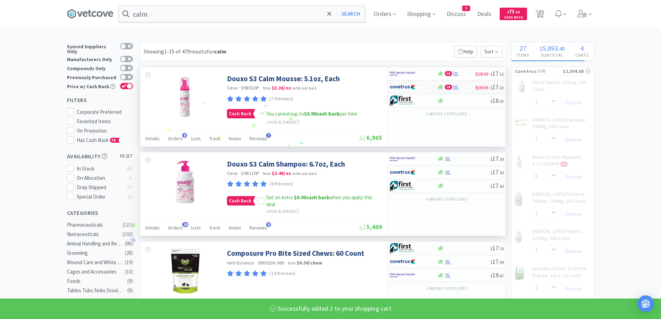
select select "6"
select select "5"
select select "2"
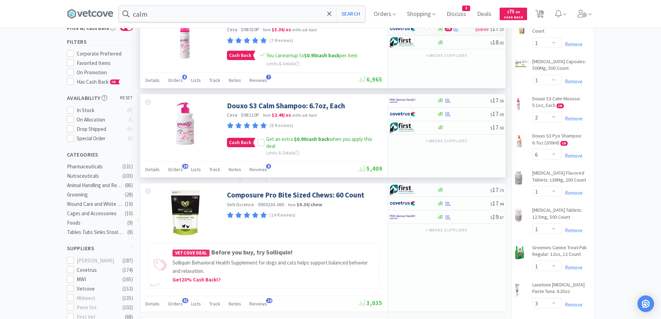
scroll to position [69, 0]
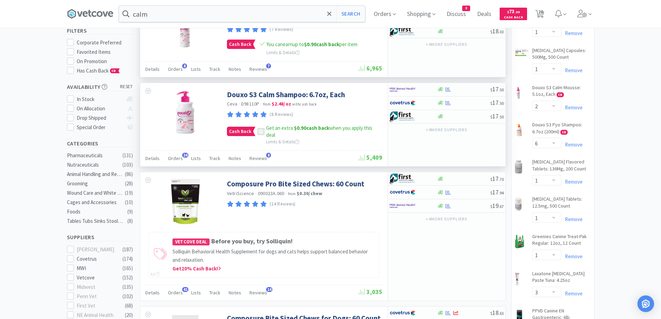
click at [260, 133] on icon at bounding box center [261, 131] width 5 height 5
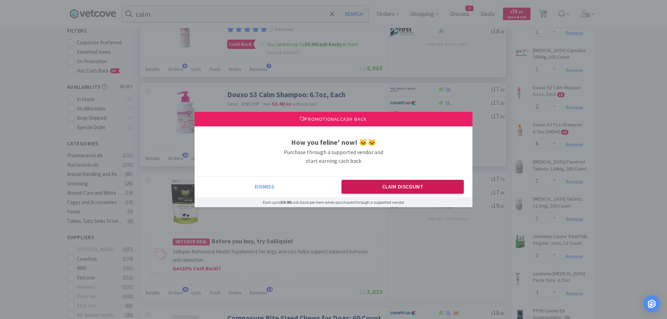
click at [378, 186] on button "Claim Discount" at bounding box center [402, 187] width 123 height 14
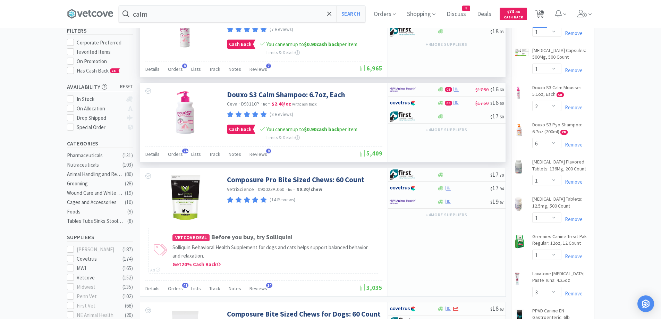
click at [541, 11] on span "28" at bounding box center [540, 12] width 5 height 28
select select "2"
select select "1"
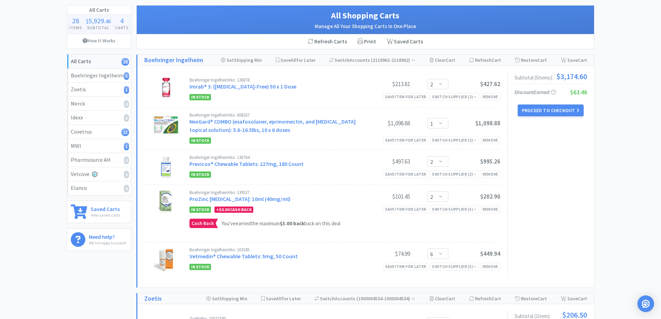
scroll to position [35, 0]
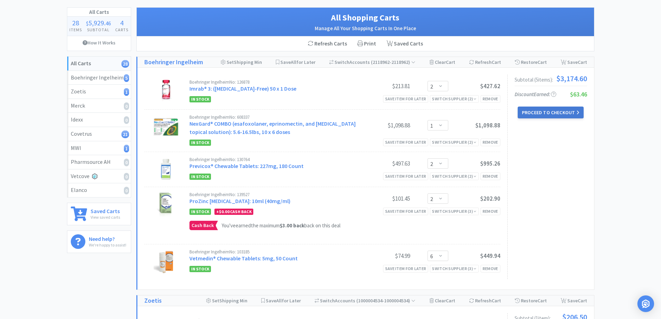
click at [535, 111] on button "Proceed to Checkout" at bounding box center [551, 113] width 66 height 12
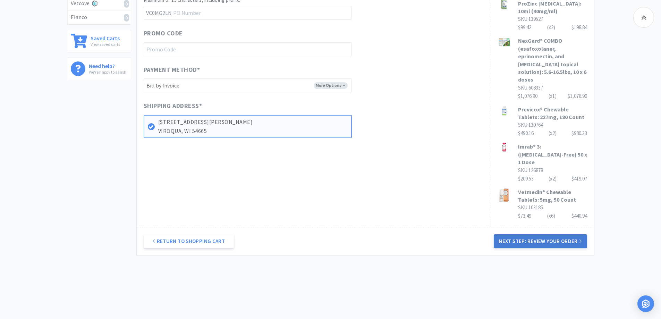
click at [534, 234] on button "Next Step: Review Your Order" at bounding box center [540, 241] width 93 height 14
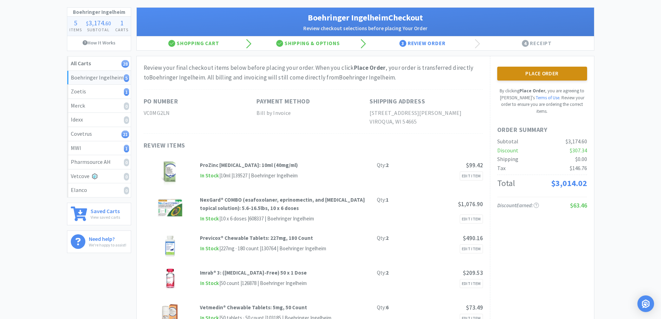
click at [541, 72] on button "Place Order" at bounding box center [542, 74] width 90 height 14
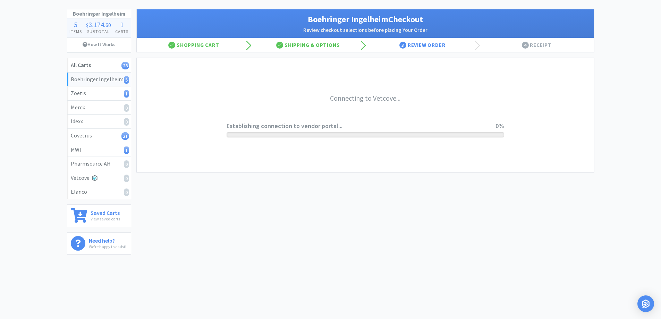
scroll to position [33, 0]
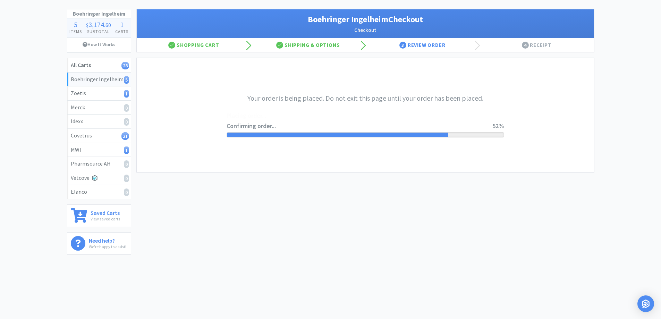
scroll to position [35, 0]
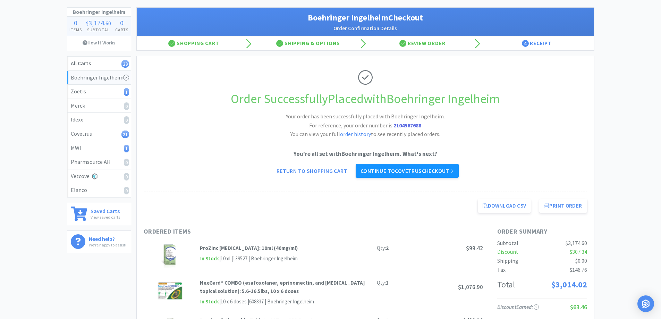
click at [427, 170] on link "Continue to Covetrus checkout" at bounding box center [407, 171] width 103 height 14
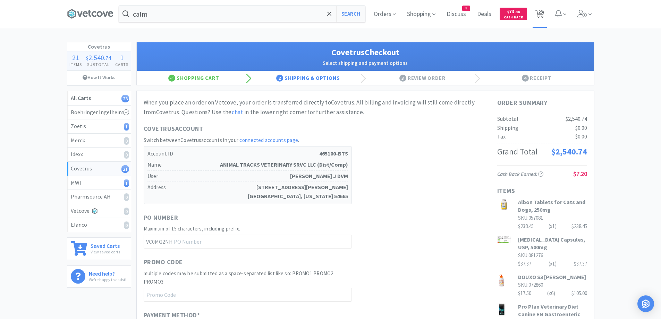
click at [538, 18] on span "23" at bounding box center [540, 12] width 5 height 28
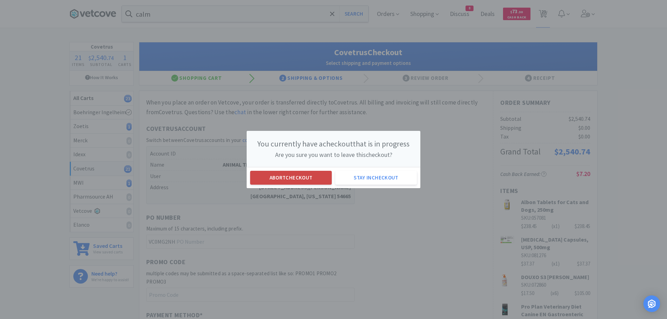
drag, startPoint x: 309, startPoint y: 180, endPoint x: 146, endPoint y: 41, distance: 214.5
click at [309, 180] on button "Abort checkout" at bounding box center [291, 178] width 82 height 14
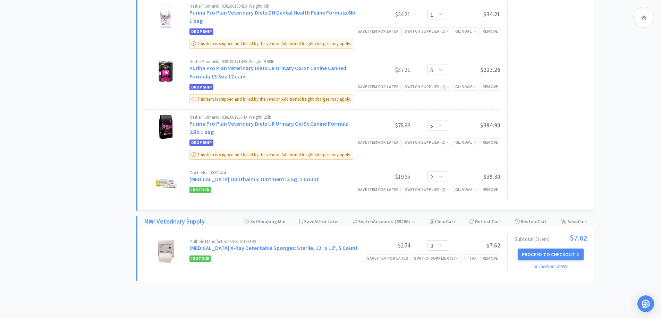
scroll to position [937, 0]
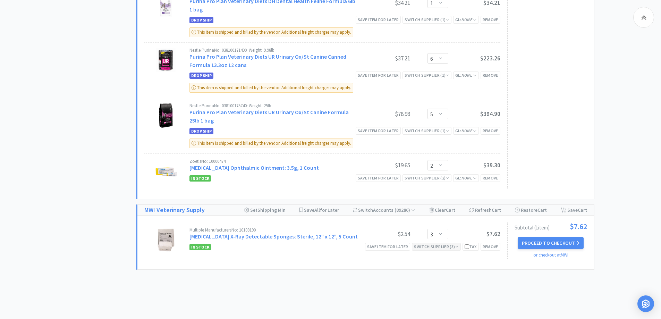
click at [447, 246] on div "Switch Supplier ( 3 )" at bounding box center [436, 246] width 44 height 7
click at [286, 236] on link "[MEDICAL_DATA] X-Ray Detectable Sponges: Sterile, 12" x 12", 5 Count" at bounding box center [274, 236] width 168 height 7
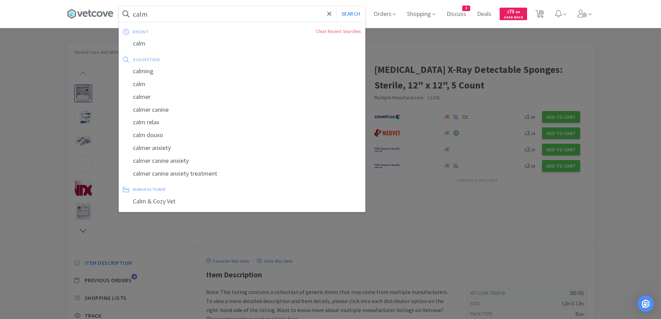
click at [251, 16] on input "calm" at bounding box center [242, 14] width 246 height 16
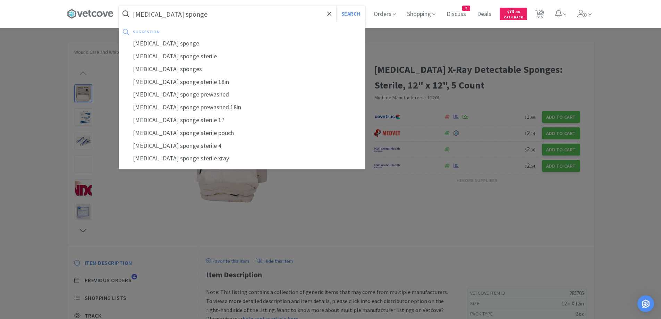
click at [336, 6] on button "Search" at bounding box center [350, 14] width 29 height 16
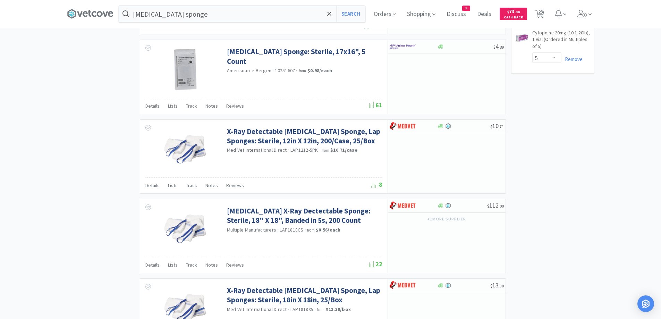
scroll to position [972, 0]
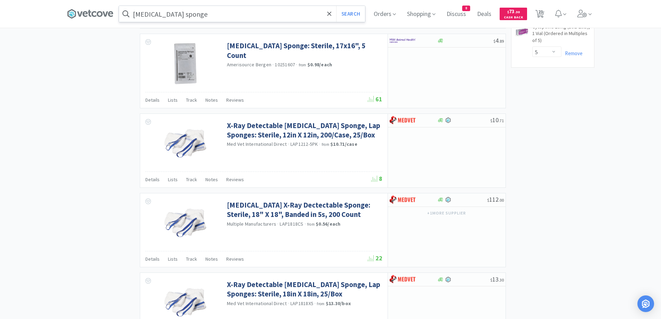
click at [208, 7] on input "[MEDICAL_DATA] sponge" at bounding box center [242, 14] width 246 height 16
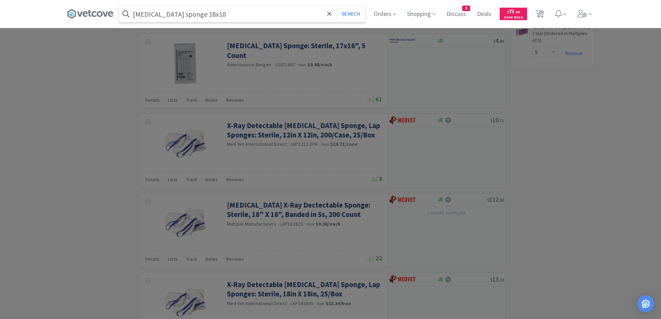
click at [336, 6] on button "Search" at bounding box center [350, 14] width 29 height 16
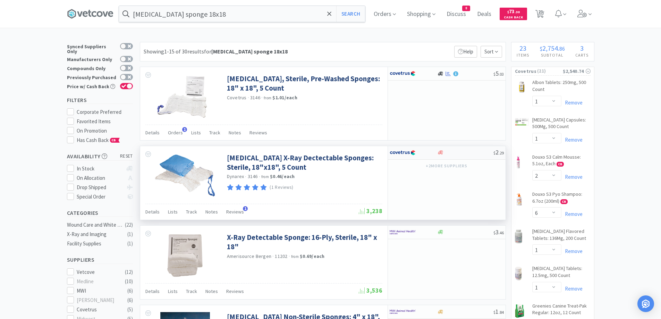
scroll to position [35, 0]
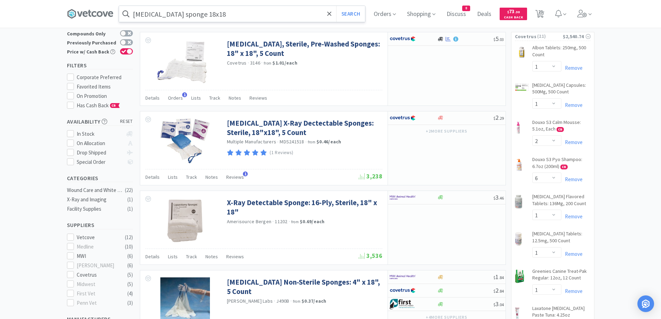
click at [312, 17] on input "[MEDICAL_DATA] sponge 18x18" at bounding box center [242, 14] width 246 height 16
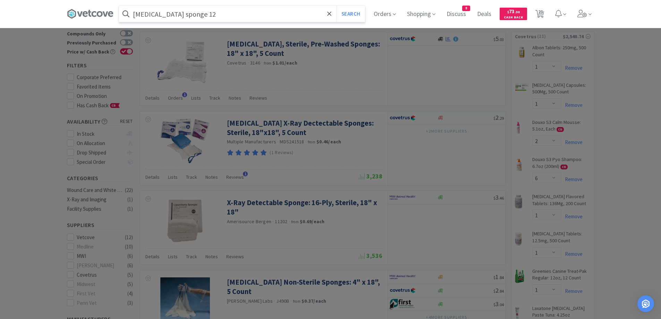
click at [336, 6] on button "Search" at bounding box center [350, 14] width 29 height 16
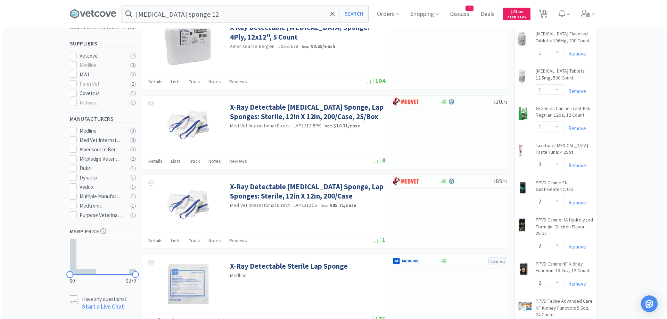
scroll to position [87, 0]
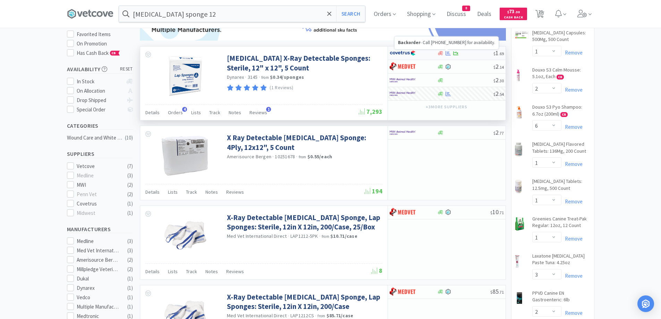
click at [442, 55] on icon at bounding box center [440, 53] width 5 height 5
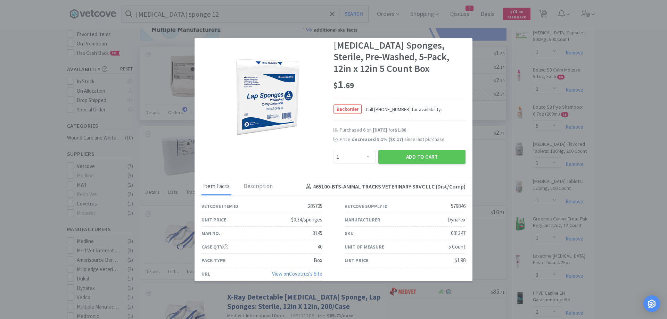
scroll to position [21, 0]
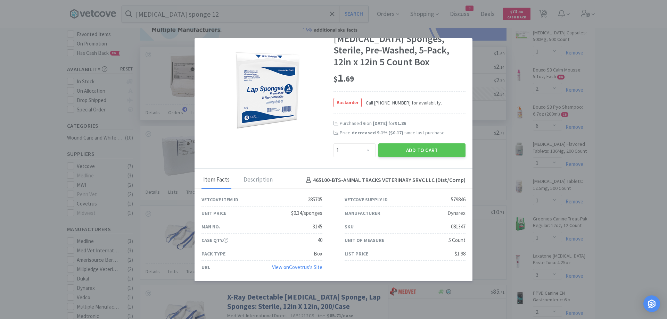
click at [303, 266] on link "View on Covetrus 's Site" at bounding box center [297, 267] width 50 height 7
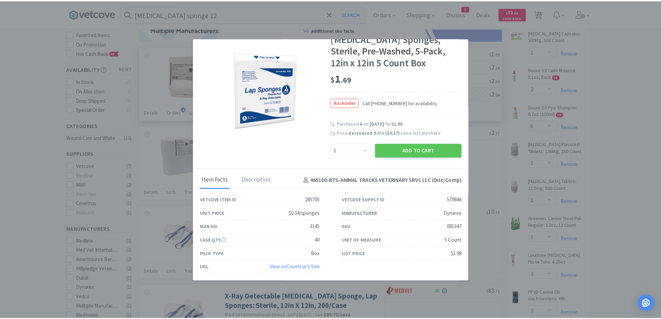
scroll to position [0, 0]
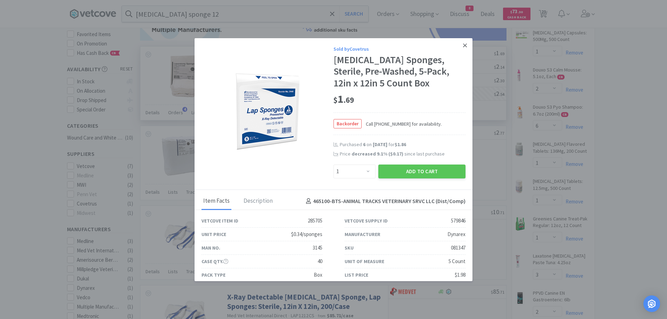
click at [461, 47] on link at bounding box center [465, 45] width 12 height 15
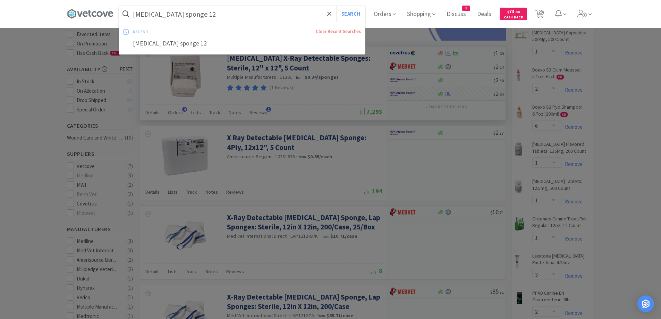
paste input "081347"
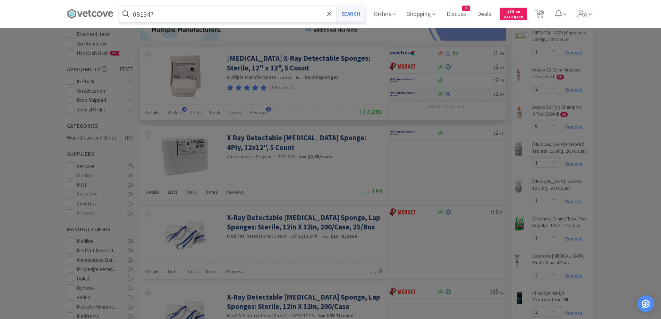
click at [351, 12] on button "Search" at bounding box center [350, 14] width 29 height 16
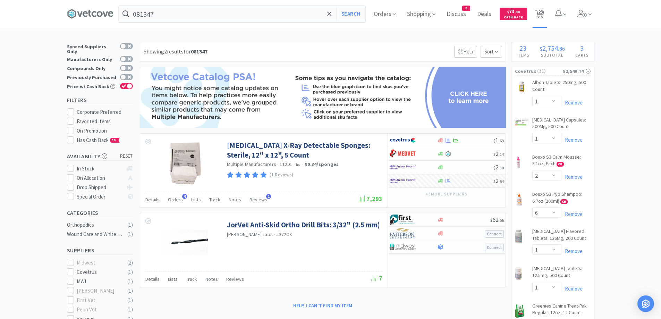
click at [547, 14] on span "23" at bounding box center [540, 14] width 14 height 28
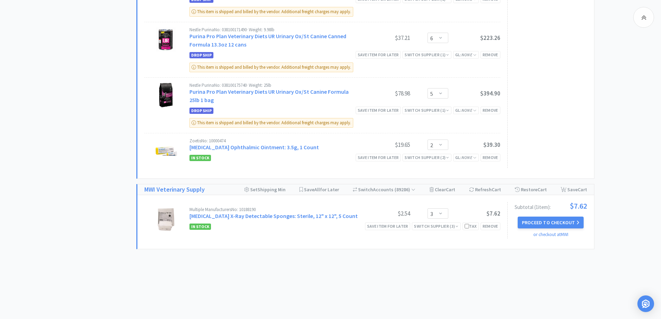
scroll to position [959, 0]
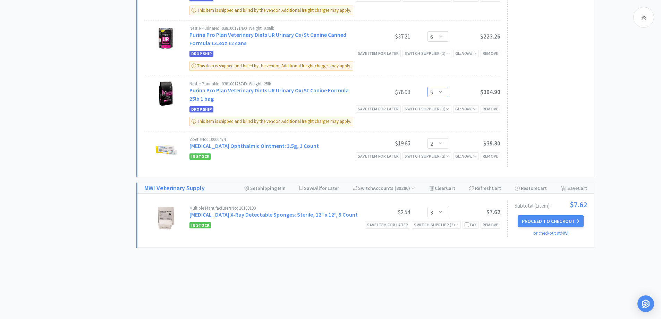
drag, startPoint x: 442, startPoint y: 93, endPoint x: 441, endPoint y: 89, distance: 4.7
click at [442, 93] on select "Enter Quantity 1 2 3 4 5 6 7 8 9 10 11 12 13 14 15 16 17 18 19 20 Enter Quantity" at bounding box center [438, 92] width 21 height 10
click at [428, 87] on select "Enter Quantity 1 2 3 4 5 6 7 8 9 10 11 12 13 14 15 16 17 18 19 20 Enter Quantity" at bounding box center [438, 92] width 21 height 10
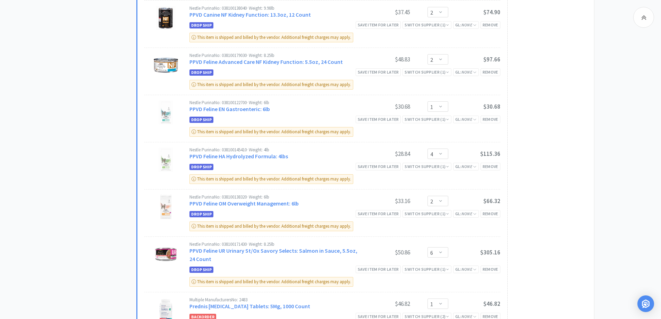
scroll to position [577, 0]
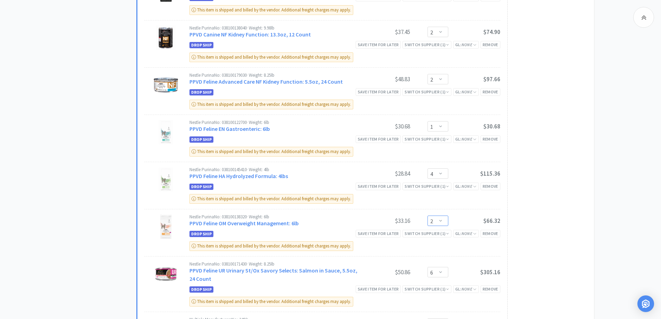
click at [440, 223] on select "Enter Quantity 1 2 3 4 5 6 7 8 9 10 11 12 13 14 15 16 17 18 19 20 Enter Quantity" at bounding box center [438, 221] width 21 height 10
click at [438, 224] on select "Enter Quantity 1 2 3 4 5 6 7 8 9 10 11 12 13 14 15 16 17 18 19 20 Enter Quantity" at bounding box center [438, 221] width 21 height 10
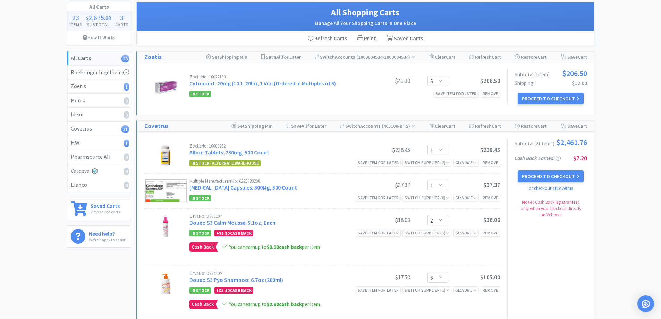
scroll to position [0, 0]
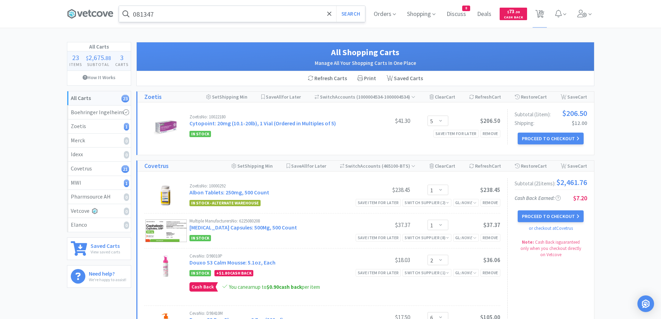
click at [183, 12] on input "081347" at bounding box center [242, 14] width 246 height 16
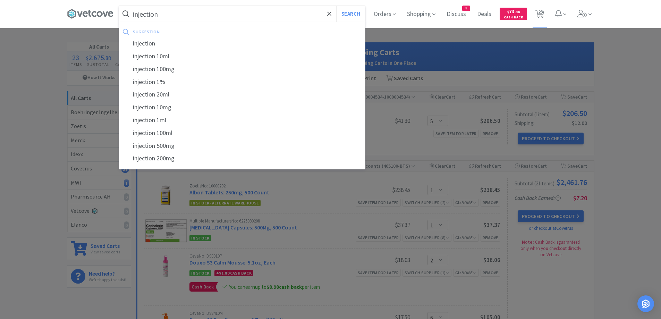
click at [336, 6] on button "Search" at bounding box center [350, 14] width 29 height 16
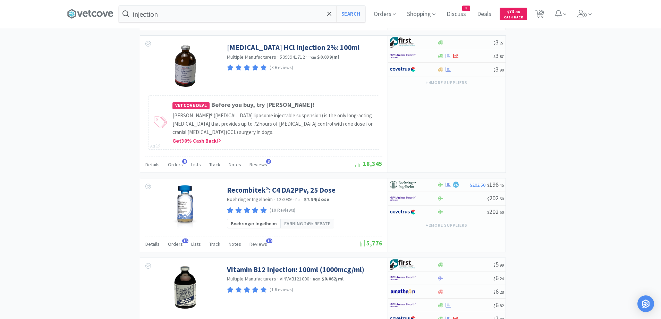
scroll to position [988, 0]
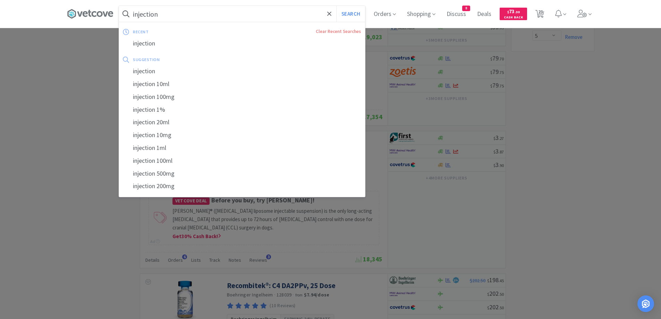
click at [187, 16] on input "injection" at bounding box center [242, 14] width 246 height 16
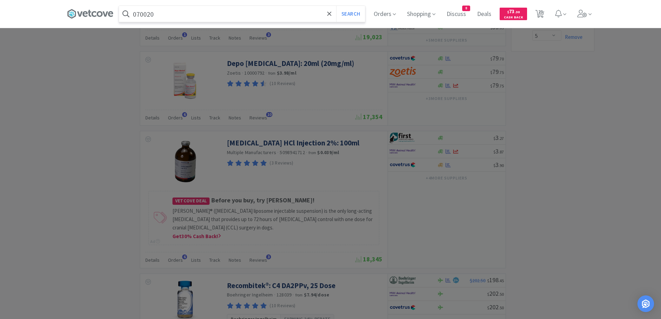
click at [336, 6] on button "Search" at bounding box center [350, 14] width 29 height 16
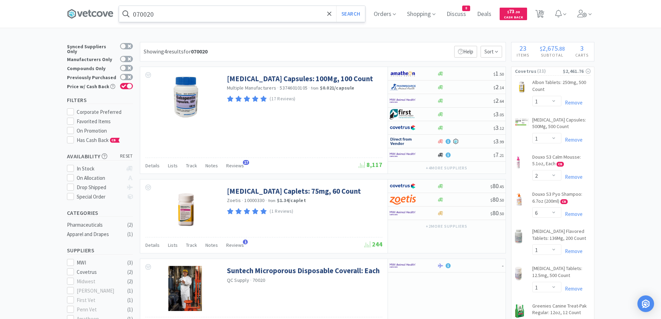
click at [167, 15] on input "070020" at bounding box center [242, 14] width 246 height 16
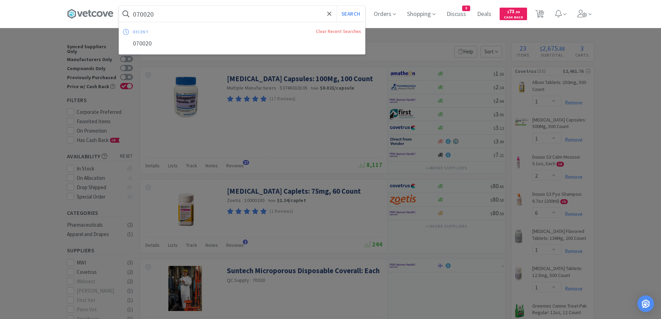
click at [169, 16] on input "070020" at bounding box center [242, 14] width 246 height 16
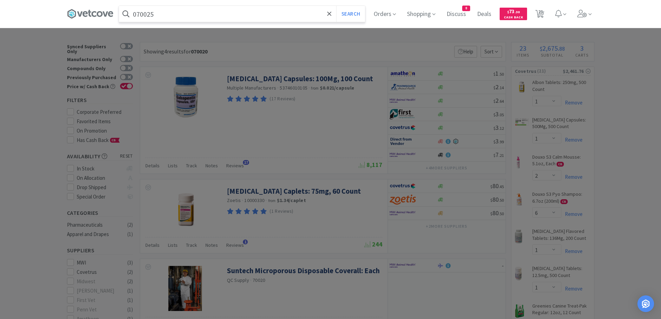
click at [336, 6] on button "Search" at bounding box center [350, 14] width 29 height 16
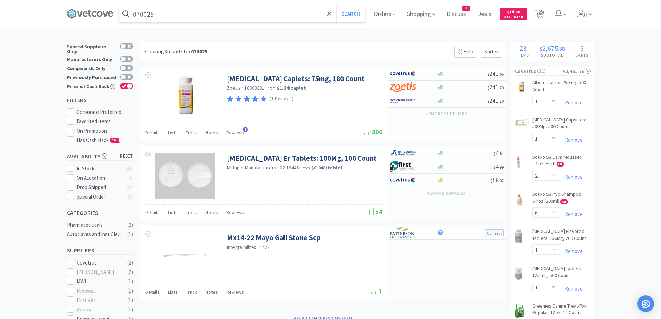
click at [173, 22] on input "070025" at bounding box center [242, 14] width 246 height 16
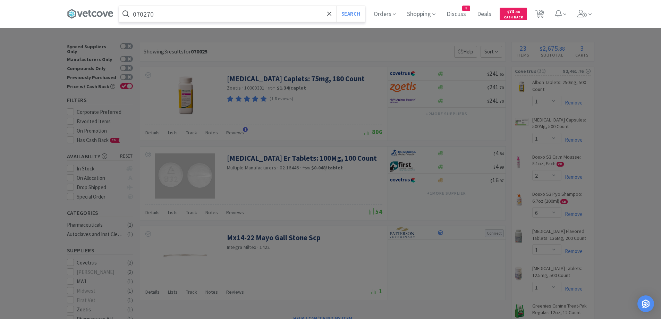
click at [336, 6] on button "Search" at bounding box center [350, 14] width 29 height 16
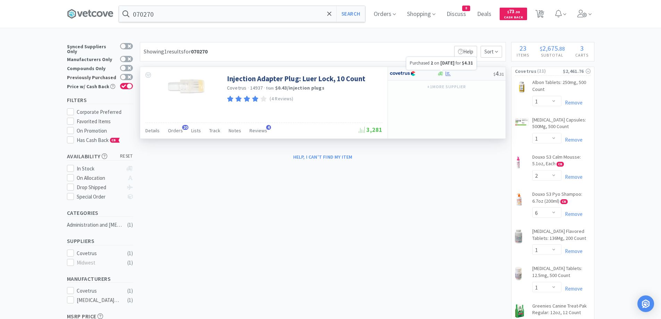
click at [449, 75] on icon at bounding box center [448, 73] width 5 height 5
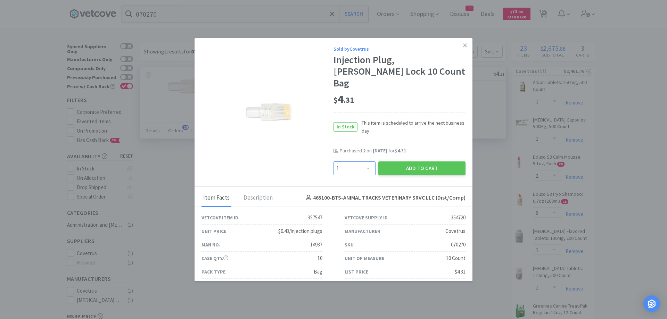
click at [362, 161] on select "Enter Quantity 1 2 3 4 5 6 7 8 9 10 11 12 13 14 15 16 17 18 19 20 Enter Quantity" at bounding box center [354, 168] width 42 height 14
click at [333, 161] on select "Enter Quantity 1 2 3 4 5 6 7 8 9 10 11 12 13 14 15 16 17 18 19 20 Enter Quantity" at bounding box center [354, 168] width 42 height 14
click at [399, 161] on button "Add to Cart" at bounding box center [421, 168] width 87 height 14
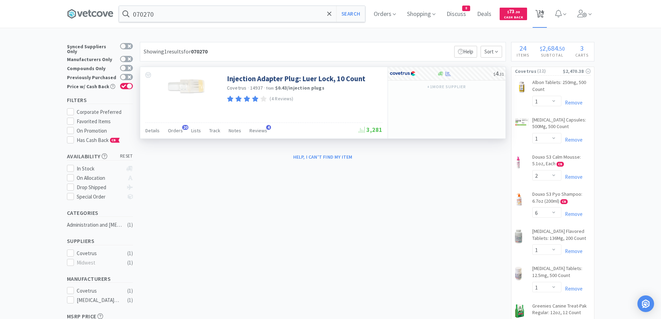
click at [543, 18] on span "24" at bounding box center [540, 12] width 5 height 28
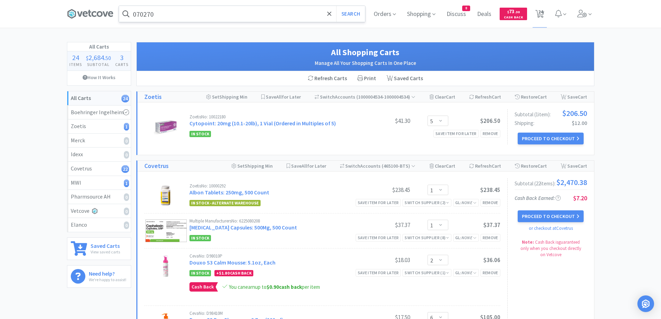
click at [251, 9] on input "070270" at bounding box center [242, 14] width 246 height 16
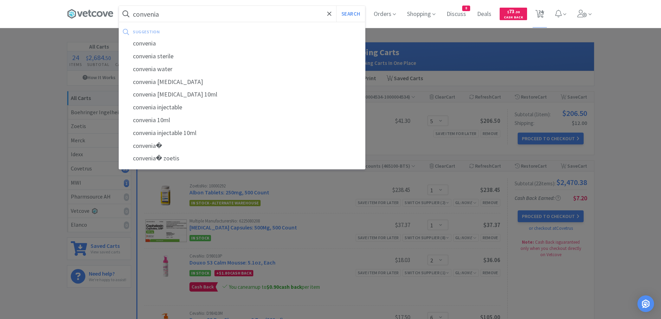
click at [336, 6] on button "Search" at bounding box center [350, 14] width 29 height 16
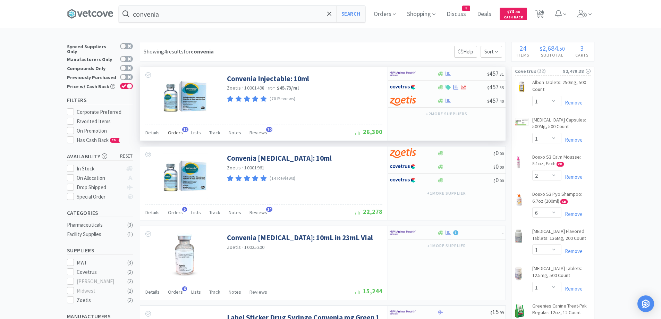
click at [173, 132] on span "Orders" at bounding box center [175, 132] width 15 height 6
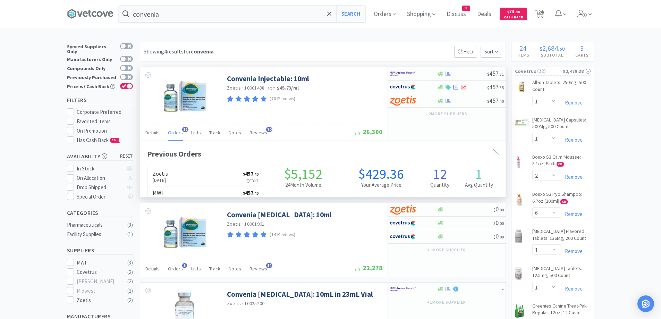
scroll to position [186, 366]
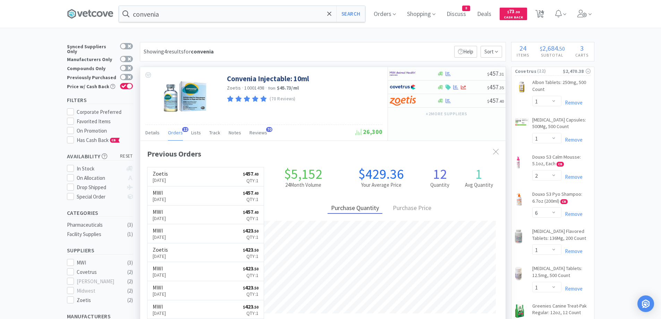
click at [174, 136] on span "Orders" at bounding box center [175, 132] width 15 height 6
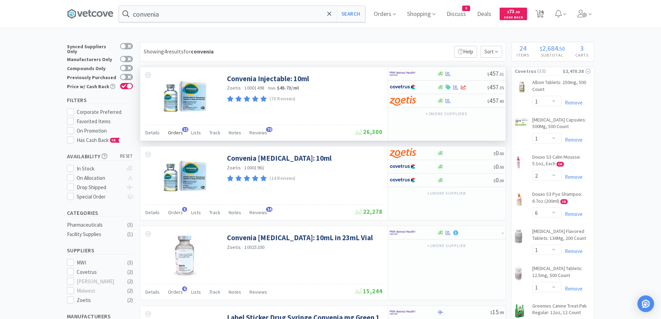
click at [169, 134] on span "Orders" at bounding box center [175, 132] width 15 height 6
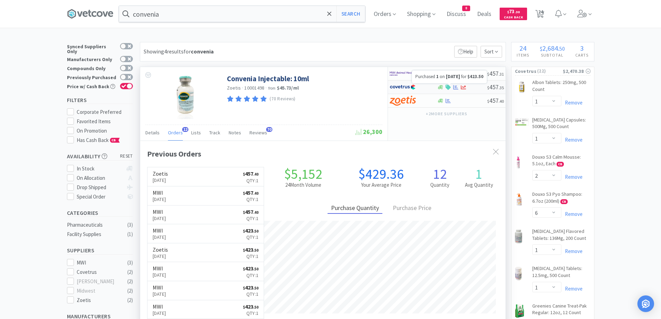
click at [457, 88] on icon at bounding box center [455, 87] width 5 height 5
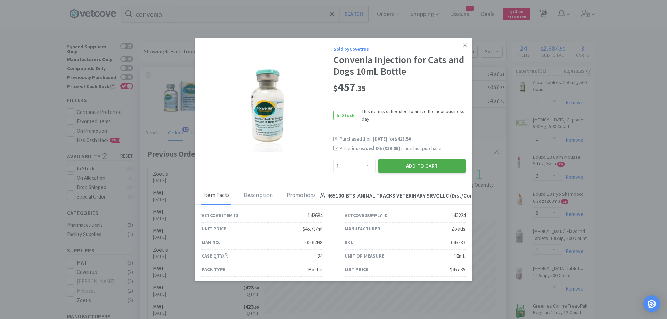
click at [407, 168] on button "Add to Cart" at bounding box center [421, 166] width 87 height 14
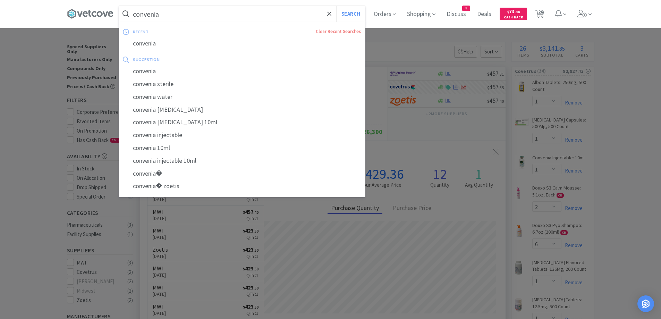
click at [225, 13] on input "convenia" at bounding box center [242, 14] width 246 height 16
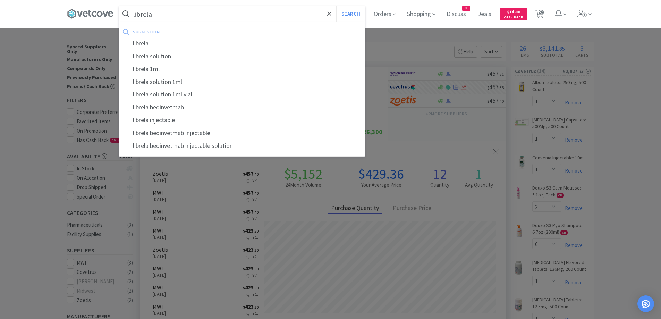
click at [336, 6] on button "Search" at bounding box center [350, 14] width 29 height 16
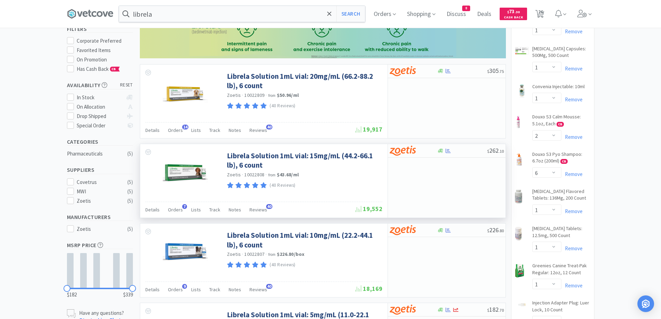
scroll to position [104, 0]
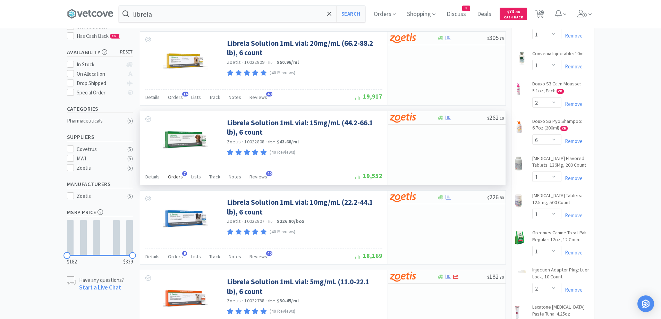
click at [176, 178] on span "Orders" at bounding box center [175, 177] width 15 height 6
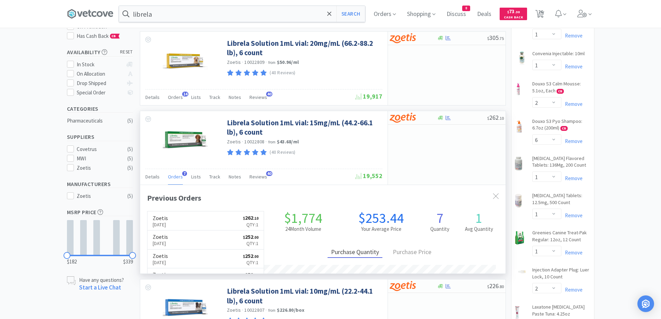
scroll to position [180, 366]
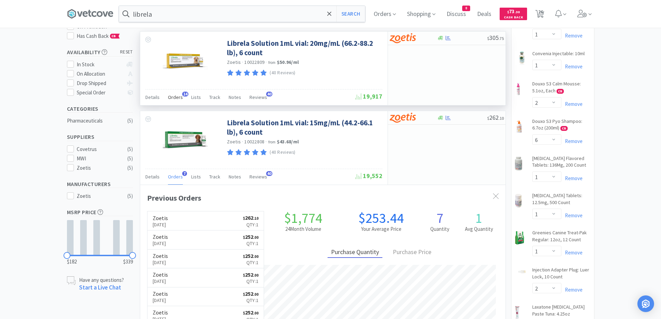
click at [177, 97] on span "Orders" at bounding box center [175, 97] width 15 height 6
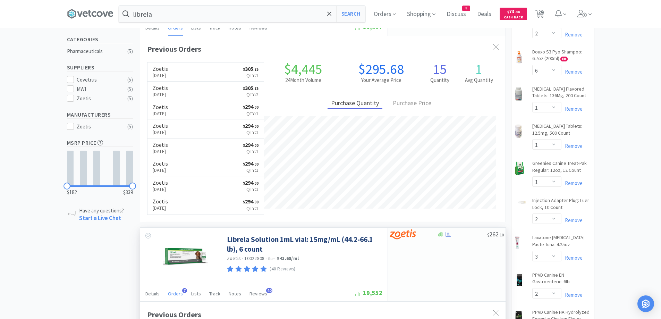
scroll to position [139, 0]
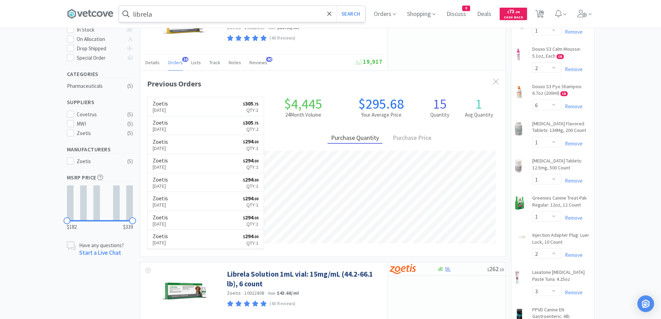
click at [180, 18] on input "librela" at bounding box center [242, 14] width 246 height 16
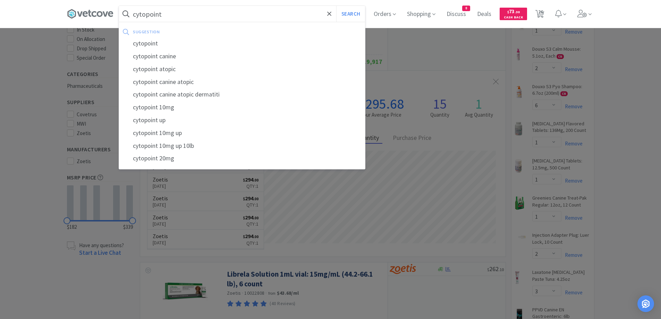
click at [336, 6] on button "Search" at bounding box center [350, 14] width 29 height 16
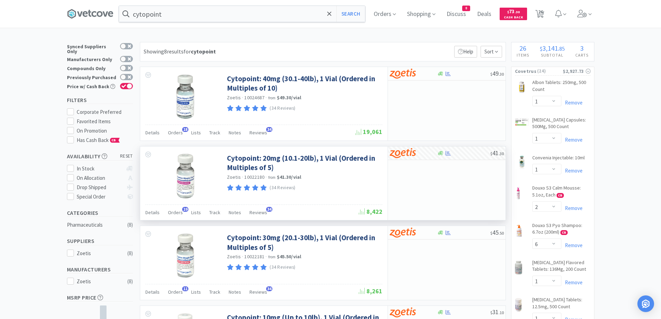
scroll to position [35, 0]
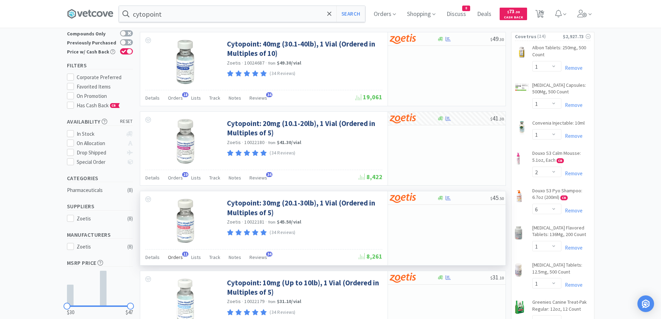
click at [178, 258] on span "Orders" at bounding box center [175, 257] width 15 height 6
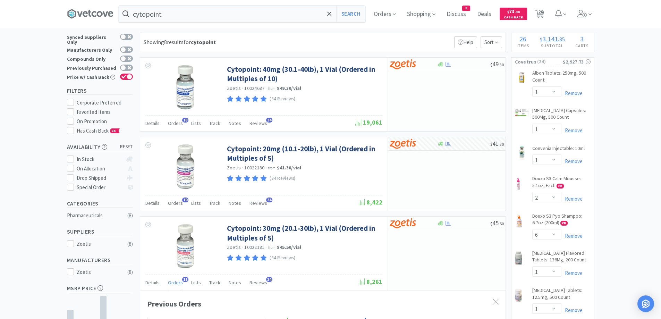
scroll to position [0, 0]
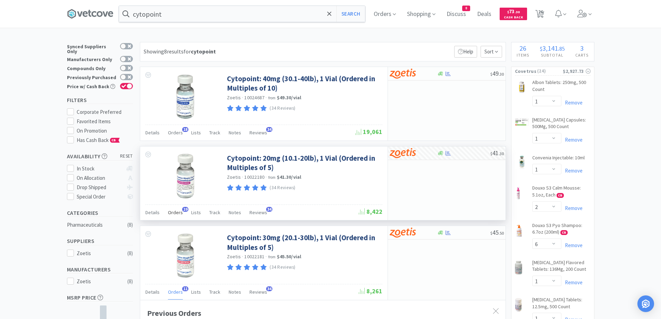
click at [178, 215] on span "Orders" at bounding box center [175, 212] width 15 height 6
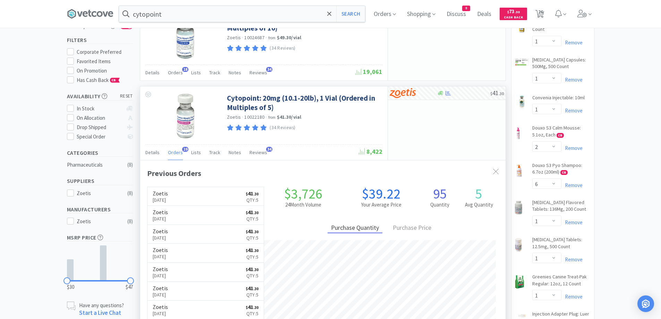
scroll to position [69, 0]
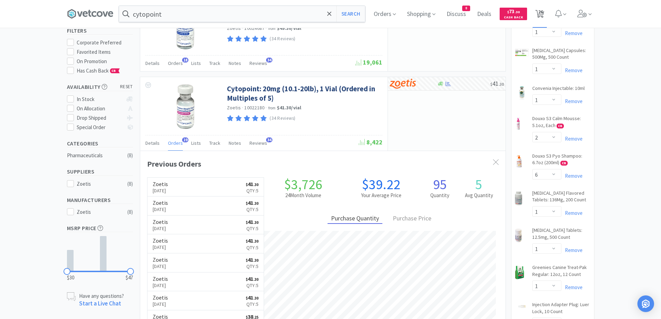
click at [546, 19] on span "26" at bounding box center [540, 14] width 14 height 28
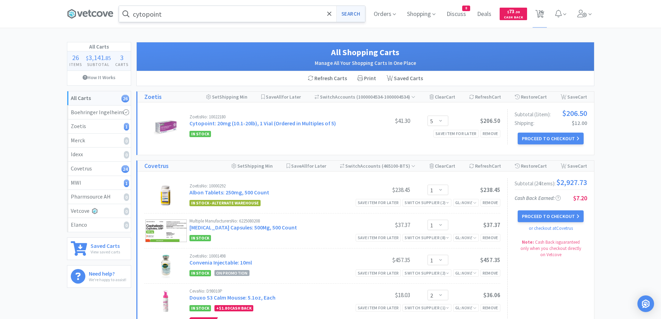
click at [354, 14] on button "Search" at bounding box center [350, 14] width 29 height 16
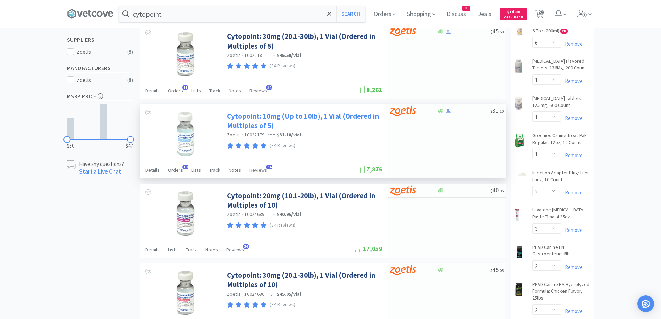
scroll to position [208, 0]
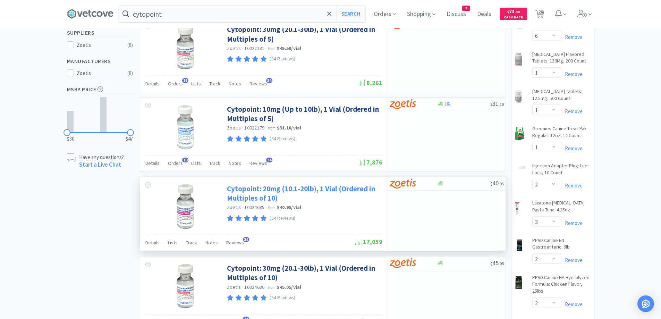
click at [308, 190] on link "Cytopoint: 20mg (10.1-20lb), 1 Vial (Ordered in Multiples of 10)" at bounding box center [304, 193] width 154 height 19
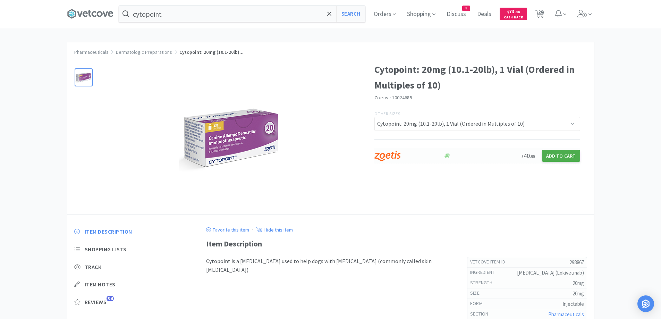
click at [568, 158] on button "Add to Cart" at bounding box center [561, 156] width 38 height 12
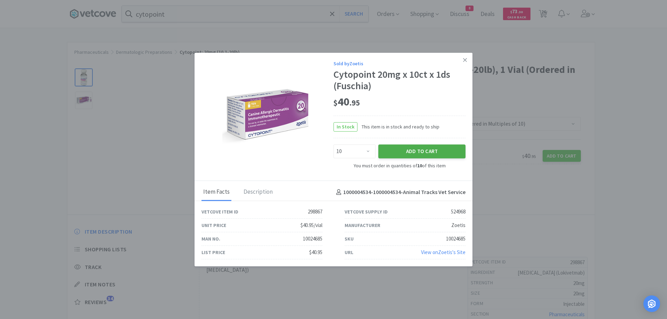
click at [431, 151] on button "Add to Cart" at bounding box center [421, 151] width 87 height 14
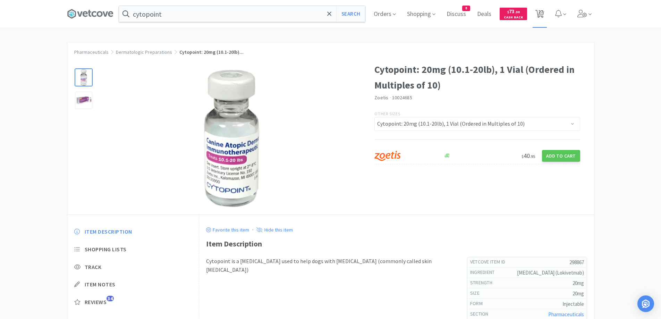
click at [544, 16] on icon at bounding box center [540, 14] width 9 height 8
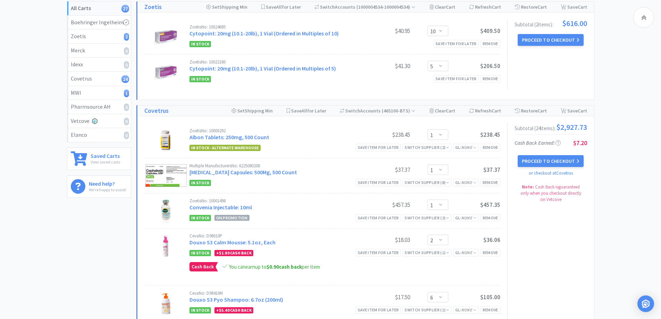
scroll to position [104, 0]
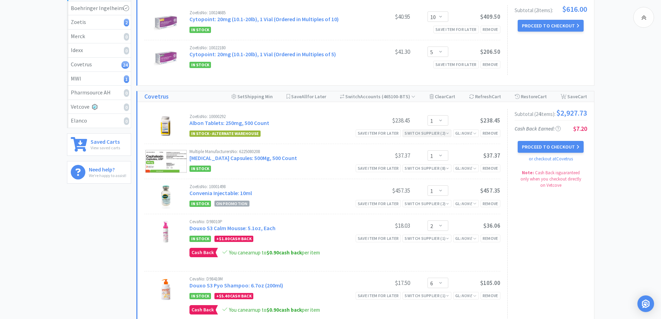
click at [441, 135] on div "Switch Supplier ( 2 )" at bounding box center [427, 133] width 44 height 7
click at [333, 123] on div "Zoetis No: 10000292 Albon Tablets: 250mg, 500 Count" at bounding box center [274, 120] width 169 height 13
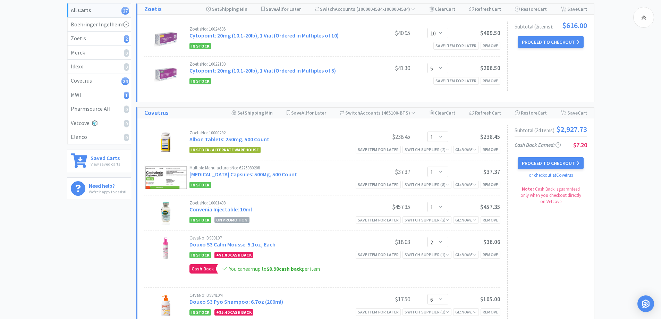
scroll to position [0, 0]
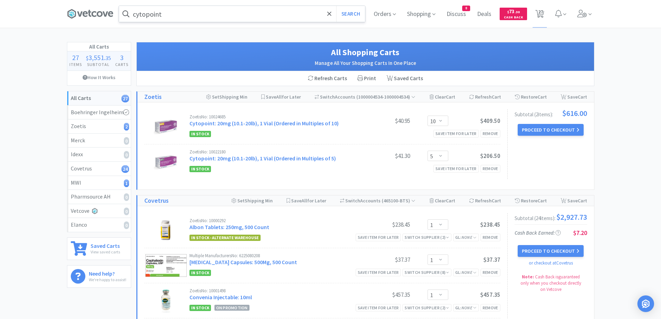
click at [165, 8] on input "cytopoint" at bounding box center [242, 14] width 246 height 16
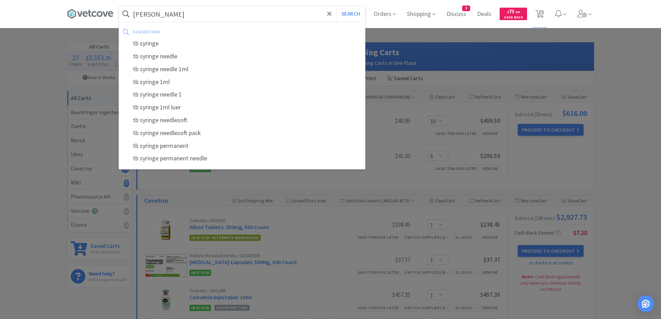
click at [336, 6] on button "Search" at bounding box center [350, 14] width 29 height 16
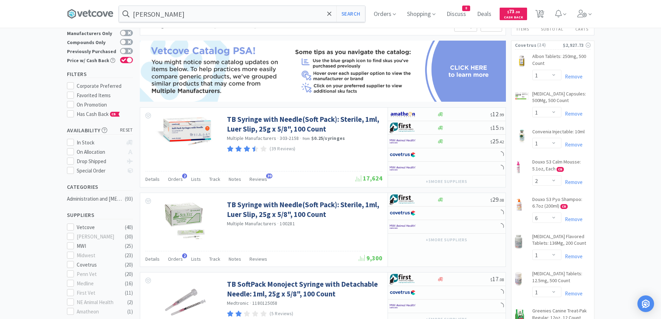
scroll to position [69, 0]
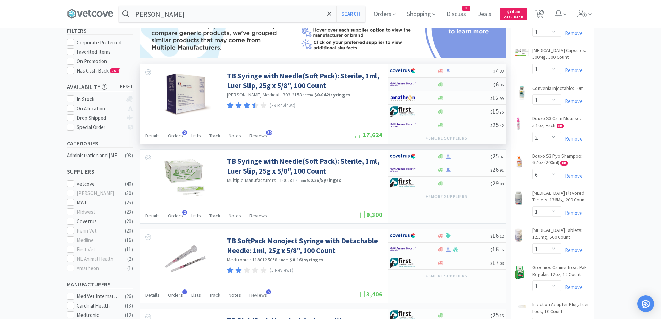
click at [448, 85] on div at bounding box center [465, 84] width 56 height 5
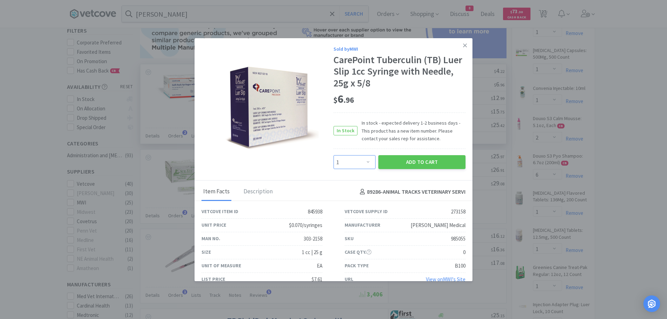
click at [364, 164] on select "Enter Quantity 1 2 3 4 5 6 7 8 9 10 11 12 13 14 15 16 17 18 19 20 Enter Quantity" at bounding box center [354, 162] width 42 height 14
click at [333, 155] on select "Enter Quantity 1 2 3 4 5 6 7 8 9 10 11 12 13 14 15 16 17 18 19 20 Enter Quantity" at bounding box center [354, 162] width 42 height 14
click at [408, 165] on button "Add to Cart" at bounding box center [421, 162] width 87 height 14
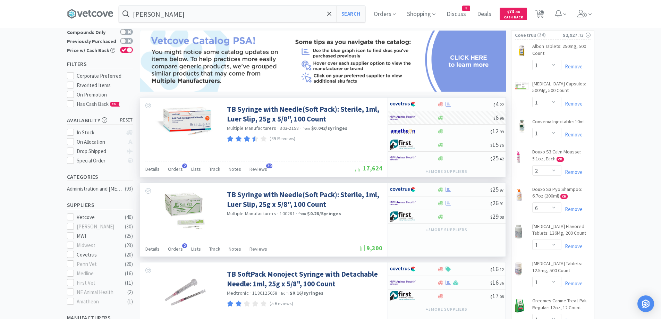
scroll to position [0, 0]
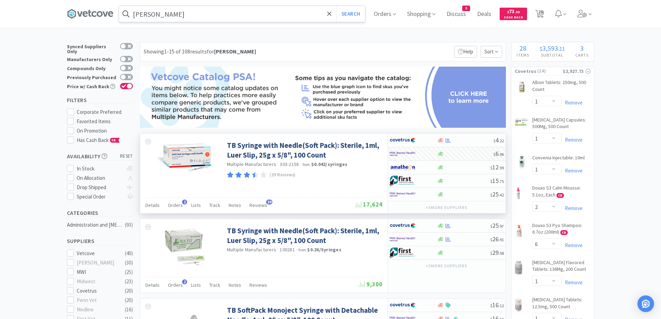
click at [200, 19] on input "[PERSON_NAME]" at bounding box center [242, 14] width 246 height 16
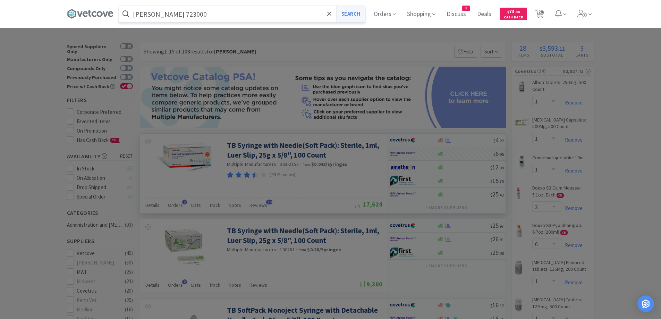
click at [355, 11] on button "Search" at bounding box center [350, 14] width 29 height 16
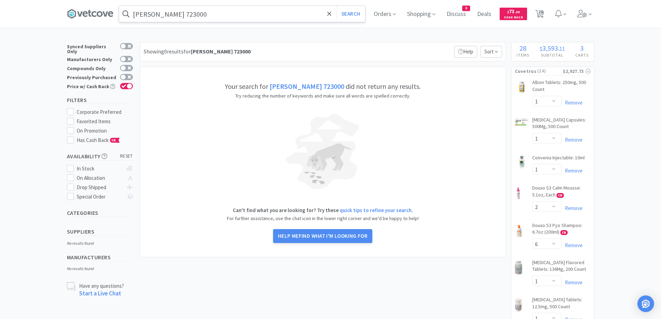
click at [207, 17] on input "[PERSON_NAME] 723000" at bounding box center [242, 14] width 246 height 16
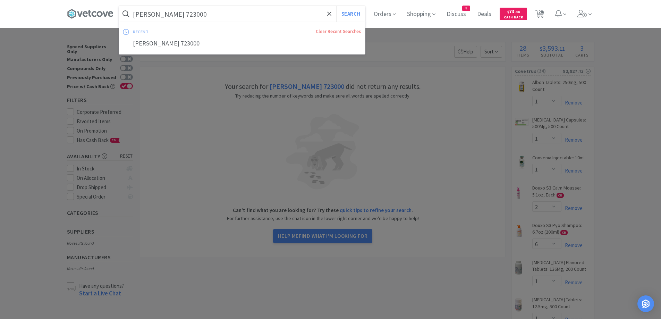
click at [208, 12] on input "[PERSON_NAME] 723000" at bounding box center [242, 14] width 246 height 16
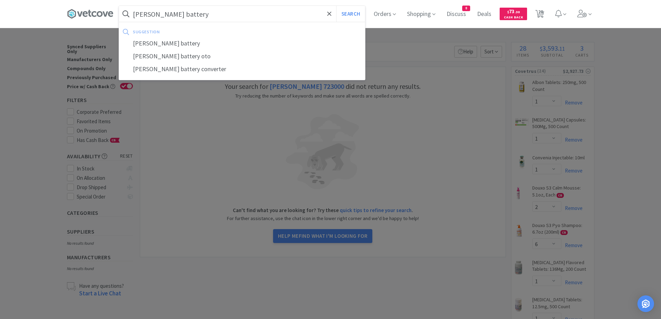
click at [336, 6] on button "Search" at bounding box center [350, 14] width 29 height 16
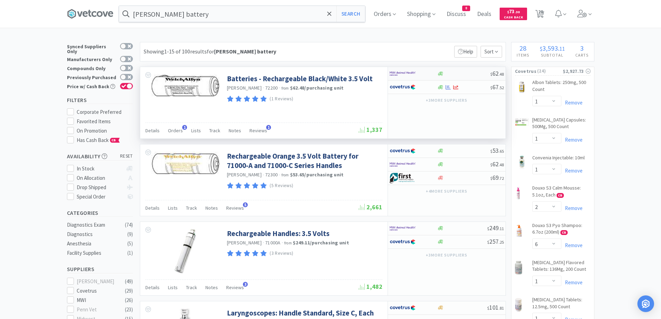
click at [470, 71] on div at bounding box center [463, 73] width 53 height 5
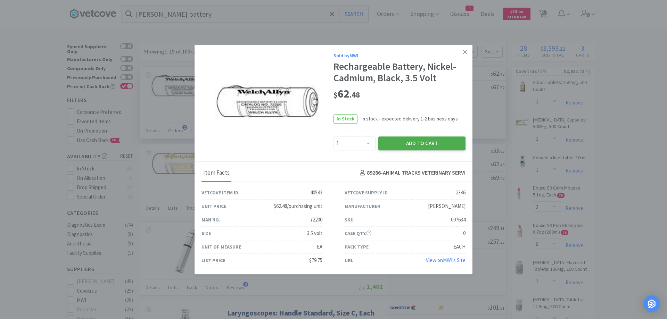
click at [405, 144] on button "Add to Cart" at bounding box center [421, 143] width 87 height 14
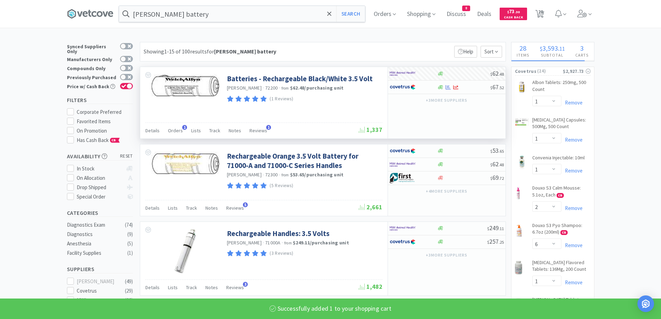
click at [543, 16] on span "28" at bounding box center [540, 12] width 5 height 28
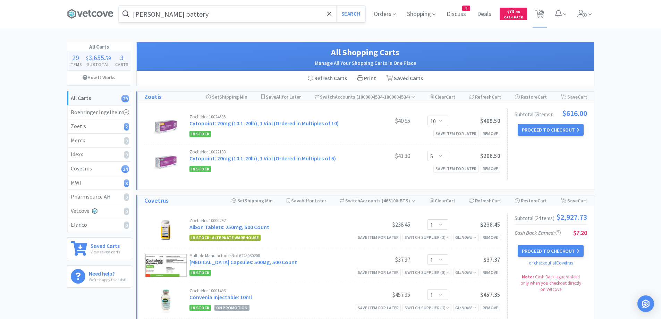
click at [202, 16] on input "[PERSON_NAME] battery" at bounding box center [242, 14] width 246 height 16
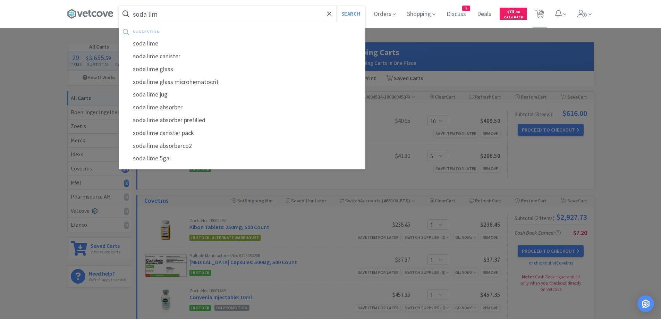
click at [336, 6] on button "Search" at bounding box center [350, 14] width 29 height 16
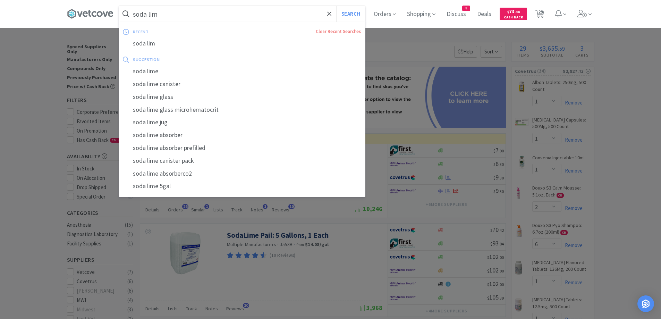
click at [221, 18] on input "soda lim" at bounding box center [242, 14] width 246 height 16
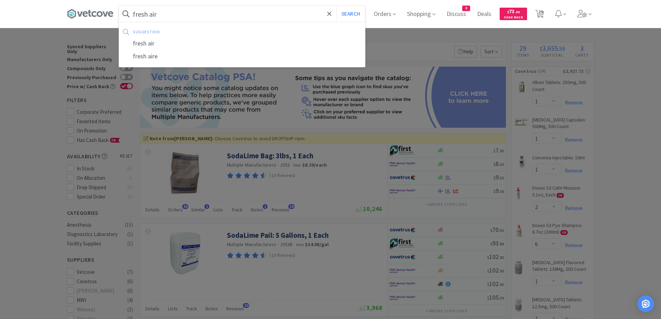
click at [336, 6] on button "Search" at bounding box center [350, 14] width 29 height 16
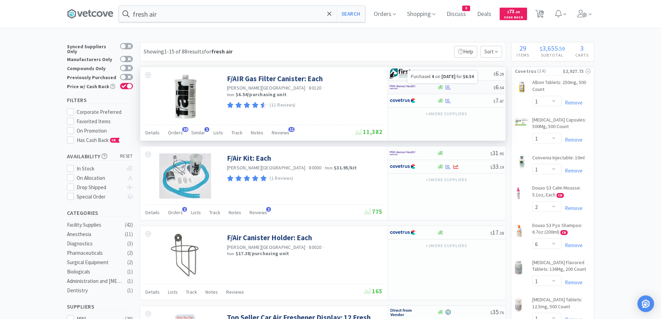
click at [450, 87] on icon at bounding box center [448, 87] width 5 height 5
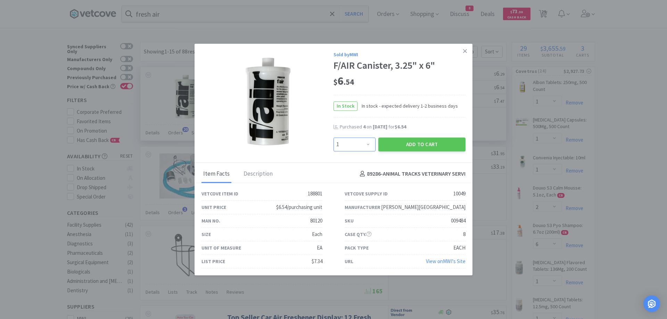
click at [371, 144] on select "Enter Quantity 1 2 3 4 5 6 7 8 9 10 11 12 13 14 15 16 17 18 19 20 Enter Quantity" at bounding box center [354, 144] width 42 height 14
click at [333, 137] on select "Enter Quantity 1 2 3 4 5 6 7 8 9 10 11 12 13 14 15 16 17 18 19 20 Enter Quantity" at bounding box center [354, 144] width 42 height 14
click at [405, 145] on button "Add to Cart" at bounding box center [421, 144] width 87 height 14
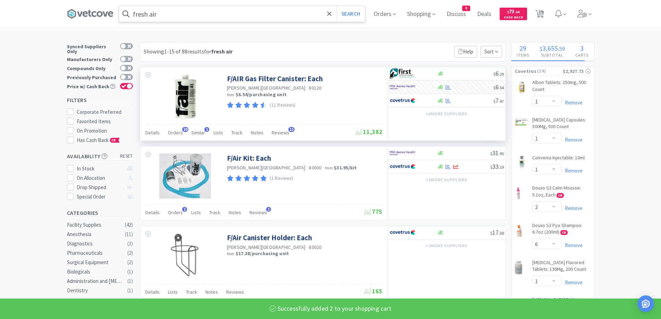
click at [183, 14] on input "fresh air" at bounding box center [242, 14] width 246 height 16
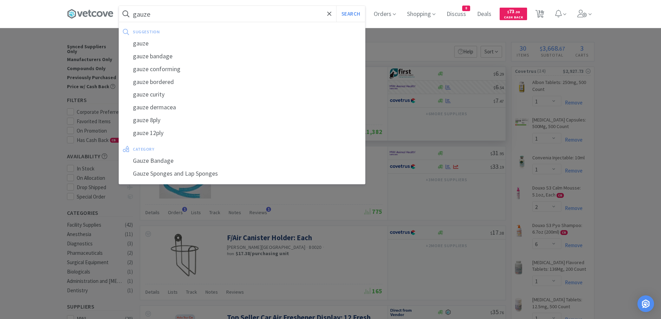
click at [336, 6] on button "Search" at bounding box center [350, 14] width 29 height 16
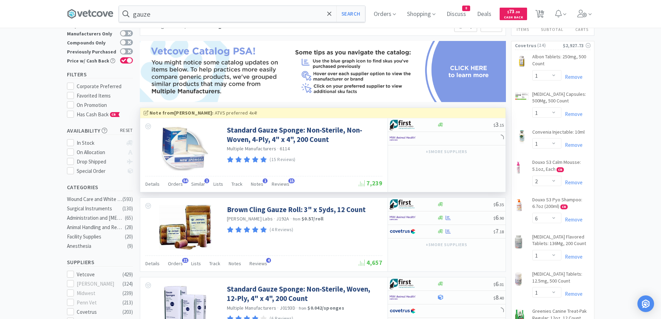
scroll to position [104, 0]
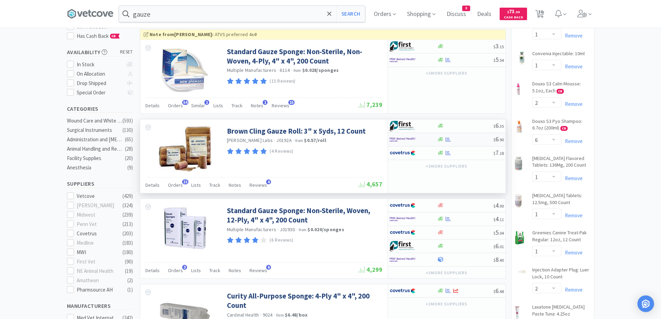
click at [468, 141] on div at bounding box center [465, 139] width 56 height 5
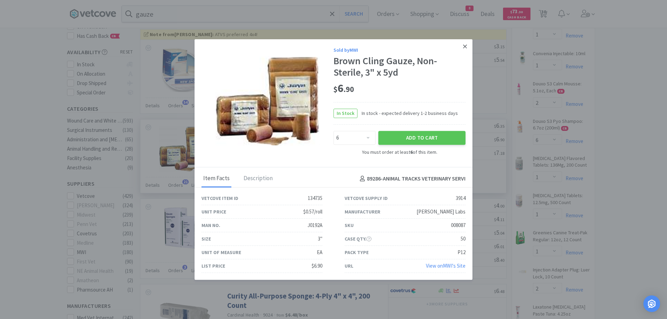
click at [467, 47] on link at bounding box center [465, 46] width 12 height 15
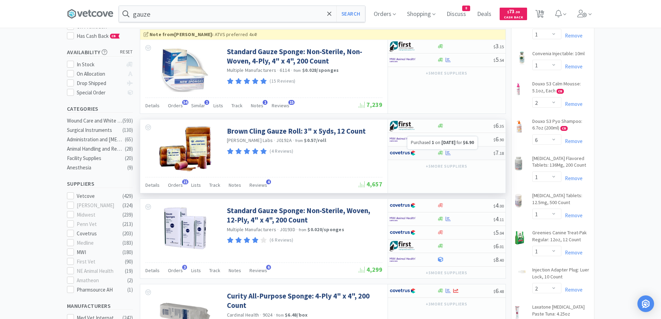
click at [447, 154] on icon at bounding box center [448, 152] width 5 height 5
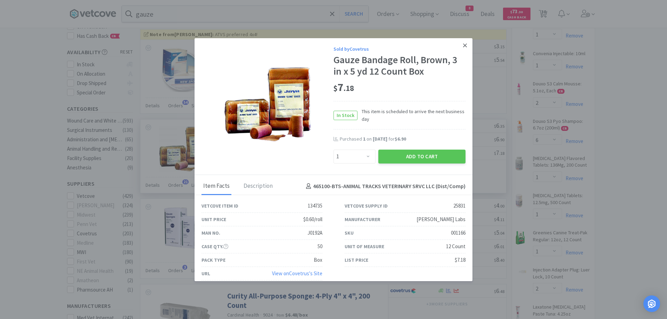
click at [463, 45] on icon at bounding box center [465, 45] width 4 height 4
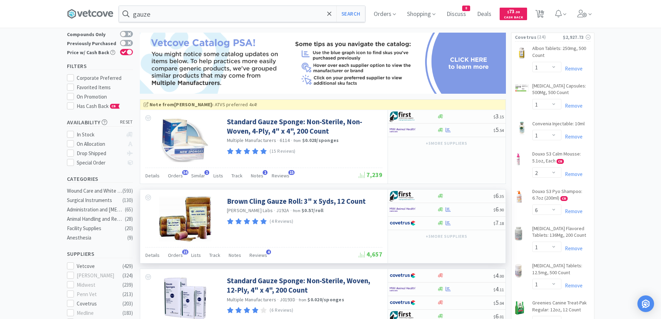
scroll to position [0, 0]
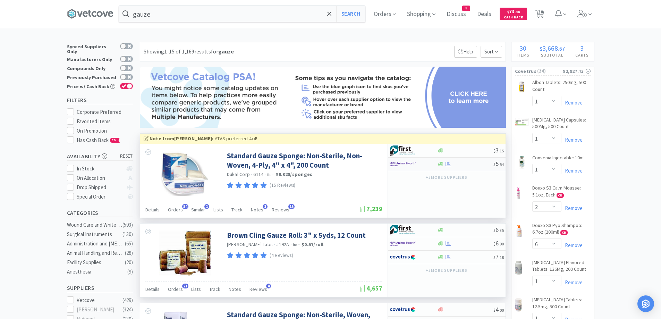
click at [461, 166] on div at bounding box center [465, 163] width 56 height 5
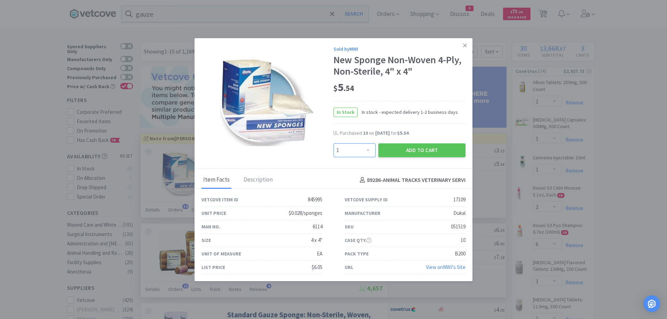
click at [362, 152] on select "Enter Quantity 1 2 3 4 5 6 7 8 9 10 11 12 13 14 15 16 17 18 19 20 Enter Quantity" at bounding box center [354, 150] width 42 height 14
click at [333, 143] on select "Enter Quantity 1 2 3 4 5 6 7 8 9 10 11 12 13 14 15 16 17 18 19 20 Enter Quantity" at bounding box center [354, 150] width 42 height 14
click at [404, 152] on button "Add to Cart" at bounding box center [421, 150] width 87 height 14
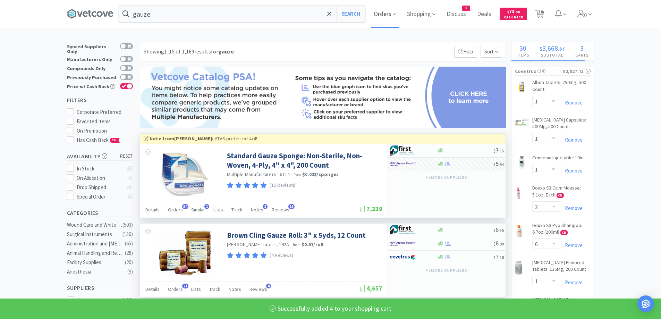
click at [384, 18] on span "Orders" at bounding box center [385, 14] width 28 height 28
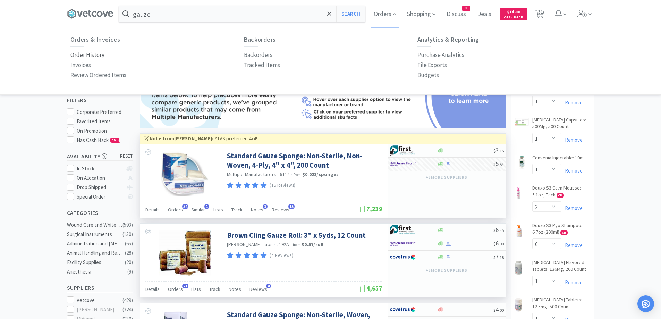
click at [91, 55] on p "Order History" at bounding box center [87, 54] width 34 height 9
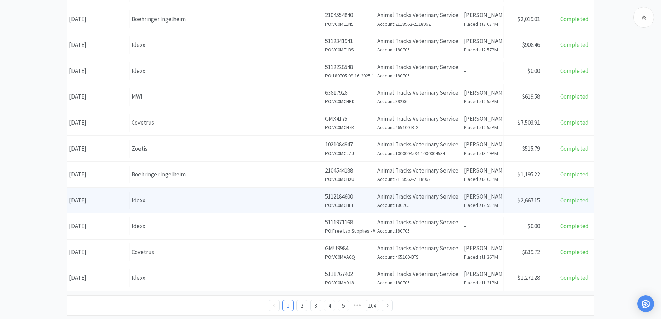
scroll to position [244, 0]
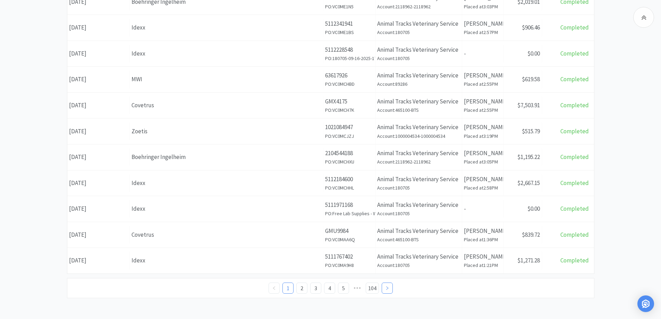
click at [392, 289] on link at bounding box center [387, 288] width 11 height 11
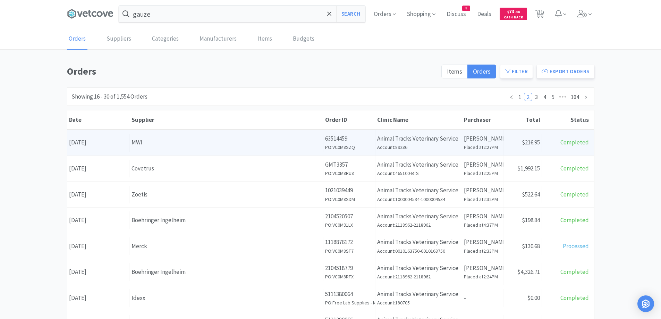
click at [232, 148] on div "Supplier MWI" at bounding box center [227, 143] width 194 height 18
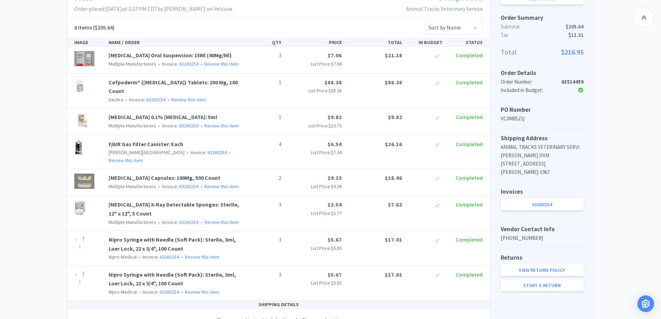
scroll to position [139, 0]
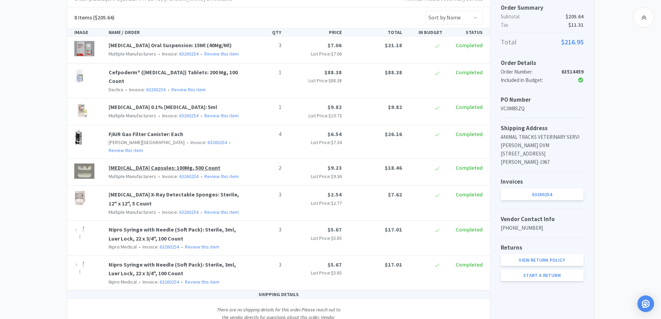
click at [157, 167] on link "[MEDICAL_DATA] Capsules: 100Mg, 500 Count" at bounding box center [165, 167] width 112 height 7
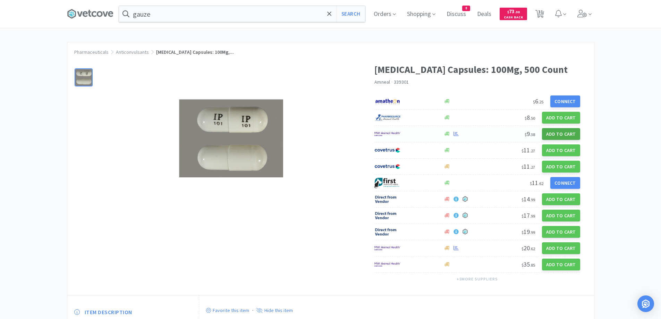
click at [566, 136] on button "Add to Cart" at bounding box center [561, 134] width 38 height 12
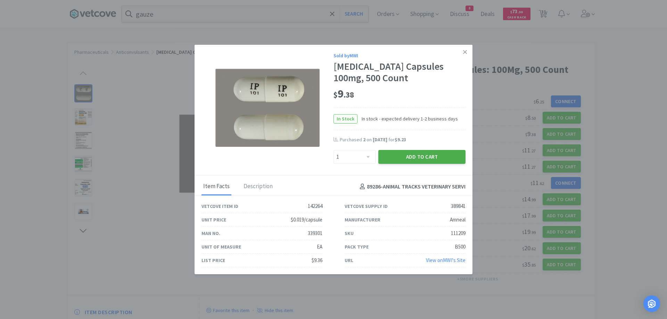
click at [415, 157] on button "Add to Cart" at bounding box center [421, 157] width 87 height 14
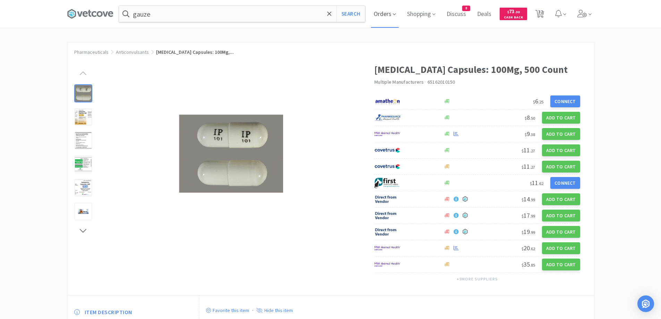
click at [380, 16] on span "Orders" at bounding box center [385, 14] width 28 height 28
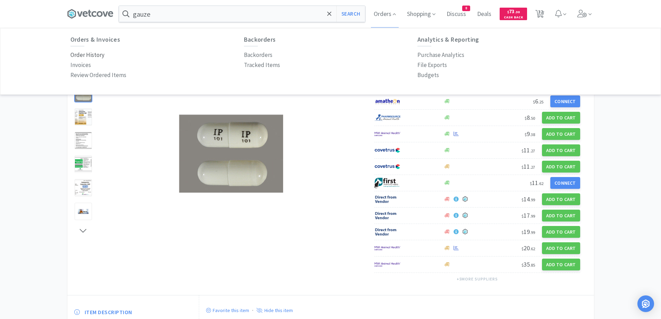
click at [95, 57] on p "Order History" at bounding box center [87, 54] width 34 height 9
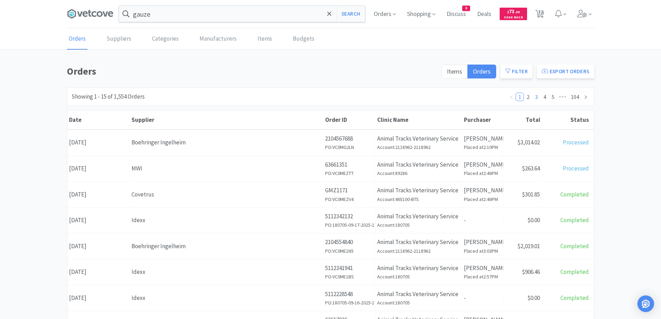
click at [535, 97] on link "3" at bounding box center [537, 97] width 8 height 8
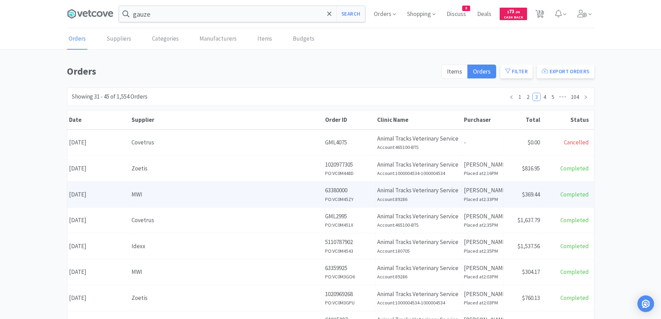
click at [136, 195] on div "MWI" at bounding box center [227, 194] width 190 height 9
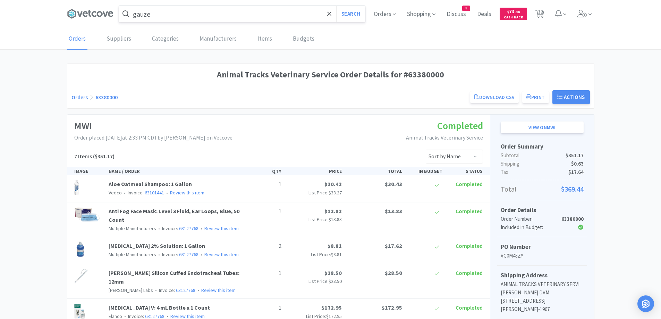
click at [165, 20] on input "gauze" at bounding box center [242, 14] width 246 height 16
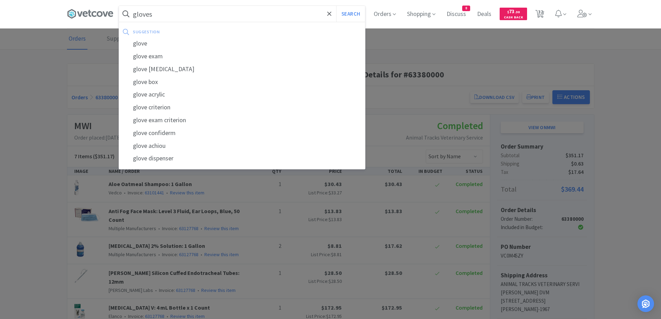
click at [336, 6] on button "Search" at bounding box center [350, 14] width 29 height 16
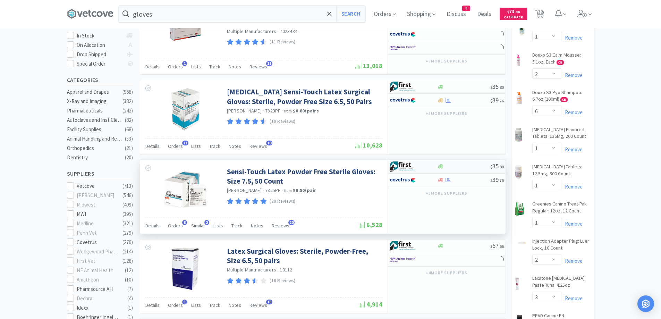
scroll to position [139, 0]
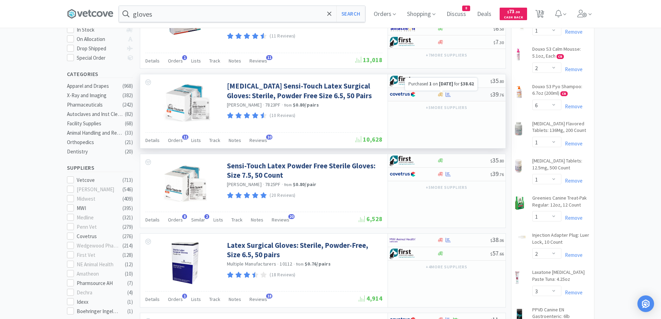
click at [450, 94] on icon at bounding box center [448, 94] width 5 height 5
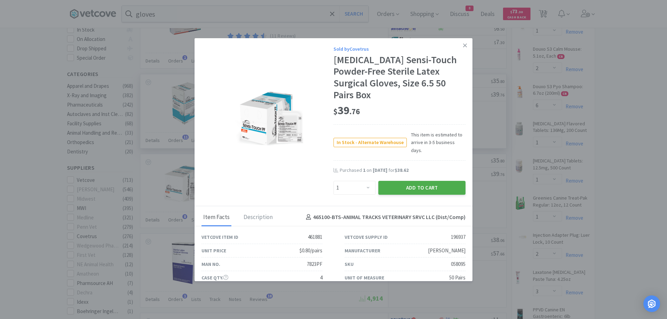
click at [407, 181] on button "Add to Cart" at bounding box center [421, 188] width 87 height 14
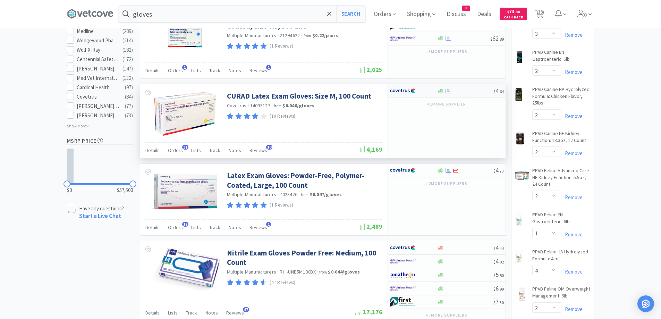
scroll to position [451, 0]
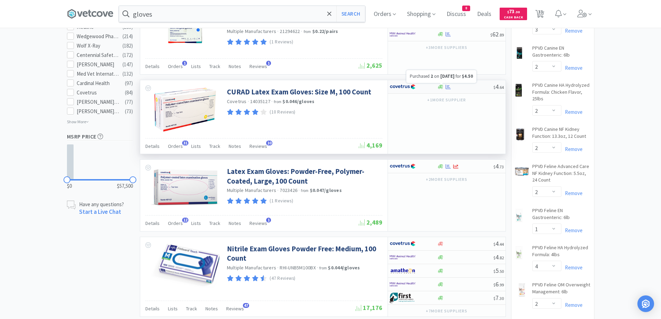
click at [447, 87] on icon at bounding box center [448, 86] width 5 height 5
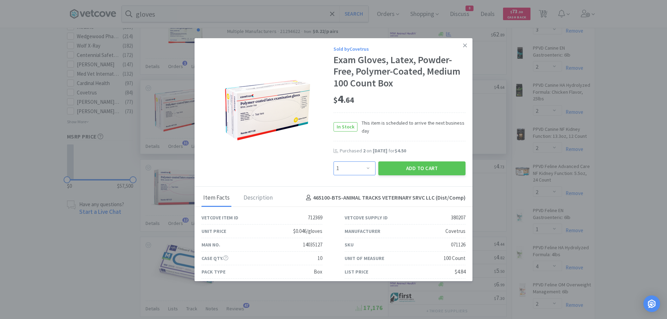
drag, startPoint x: 368, startPoint y: 168, endPoint x: 368, endPoint y: 163, distance: 4.9
click at [368, 168] on select "Enter Quantity 1 2 3 4 5 6 7 8 9 10 11 12 13 14 15 16 17 18 19 20 Enter Quantity" at bounding box center [354, 168] width 42 height 14
click at [333, 161] on select "Enter Quantity 1 2 3 4 5 6 7 8 9 10 11 12 13 14 15 16 17 18 19 20 Enter Quantity" at bounding box center [354, 168] width 42 height 14
click at [394, 171] on button "Add to Cart" at bounding box center [421, 168] width 87 height 14
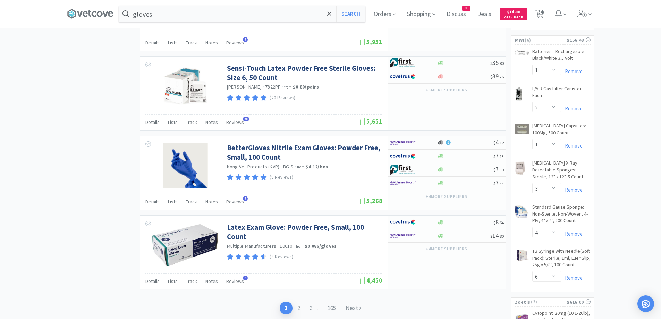
scroll to position [1076, 0]
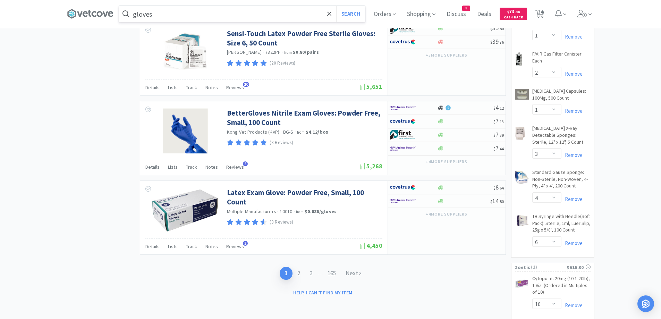
click at [210, 16] on input "gloves" at bounding box center [242, 14] width 246 height 16
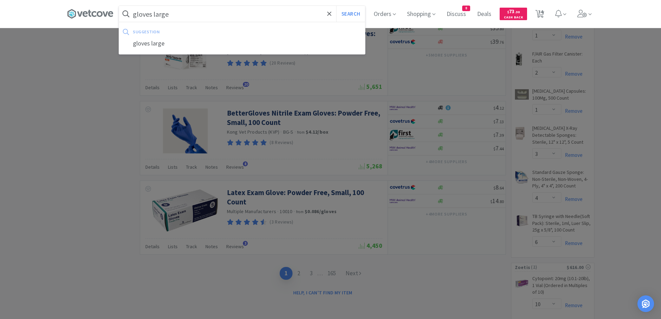
click at [336, 6] on button "Search" at bounding box center [350, 14] width 29 height 16
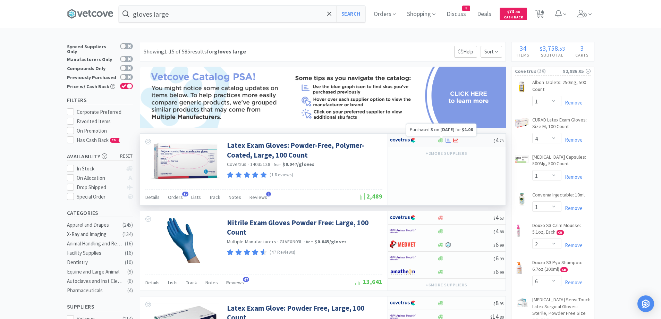
click at [449, 143] on icon at bounding box center [448, 140] width 5 height 5
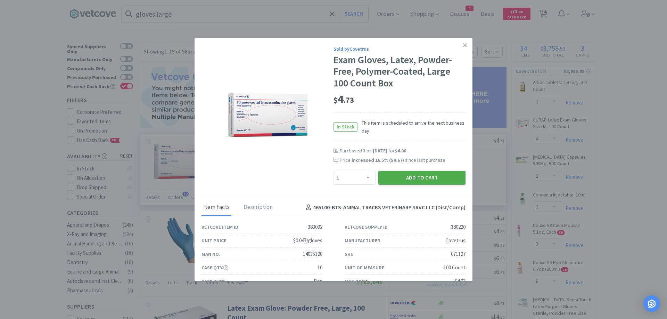
click at [399, 179] on button "Add to Cart" at bounding box center [421, 178] width 87 height 14
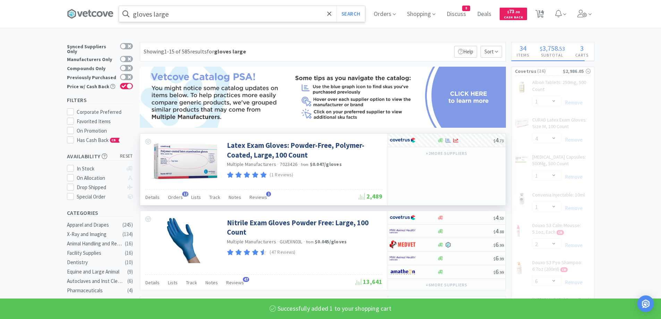
click at [179, 17] on input "gloves large" at bounding box center [242, 14] width 246 height 16
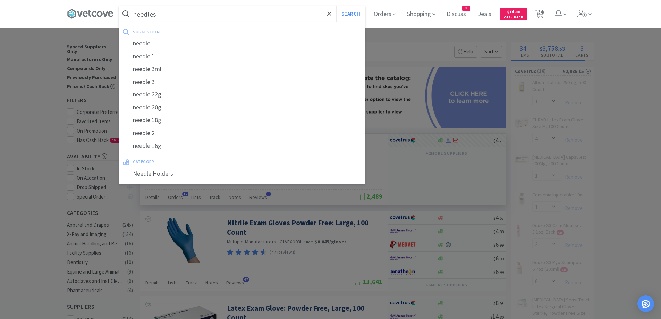
click at [336, 6] on button "Search" at bounding box center [350, 14] width 29 height 16
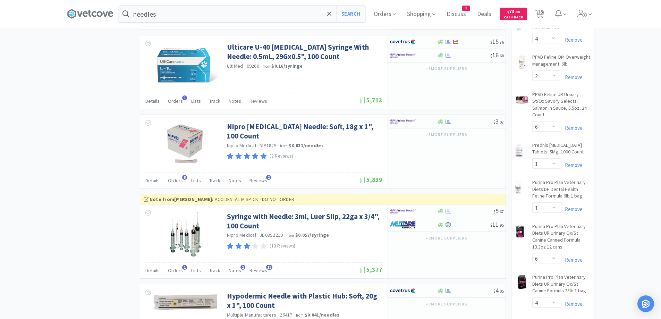
scroll to position [764, 0]
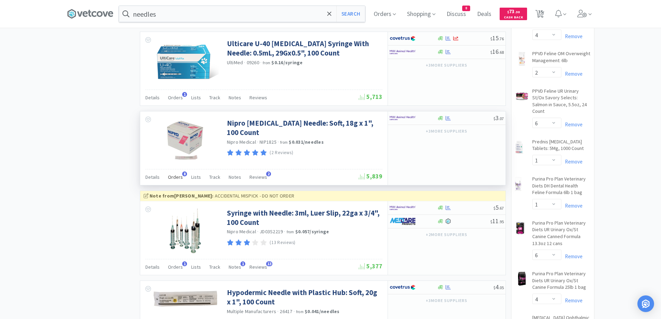
click at [174, 177] on span "Orders" at bounding box center [175, 177] width 15 height 6
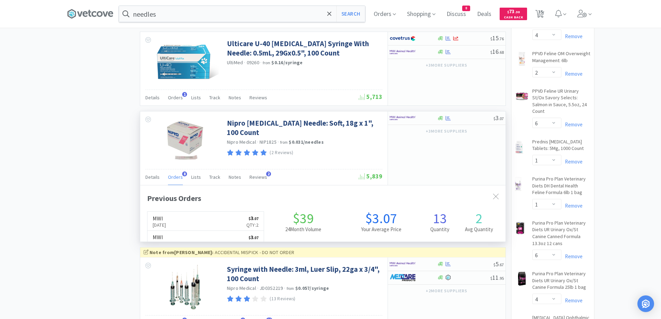
scroll to position [186, 366]
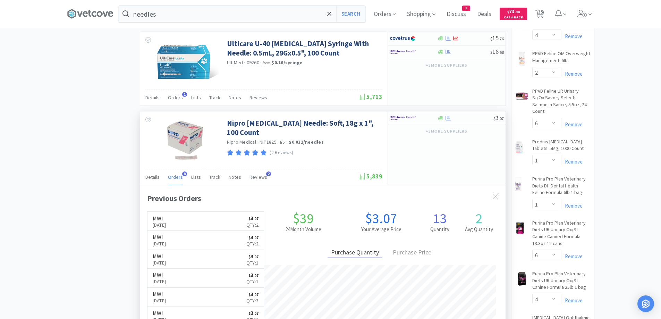
click at [174, 177] on span "Orders" at bounding box center [175, 177] width 15 height 6
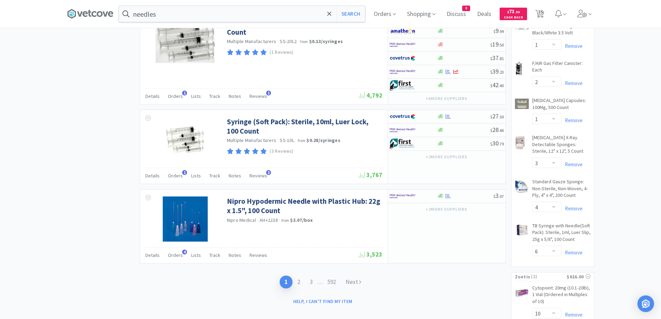
scroll to position [1146, 0]
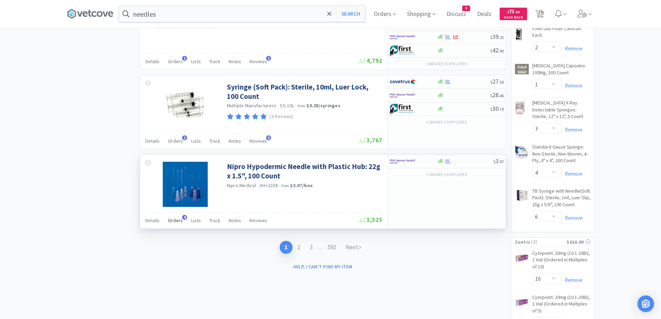
click at [179, 219] on span "Orders" at bounding box center [175, 220] width 15 height 6
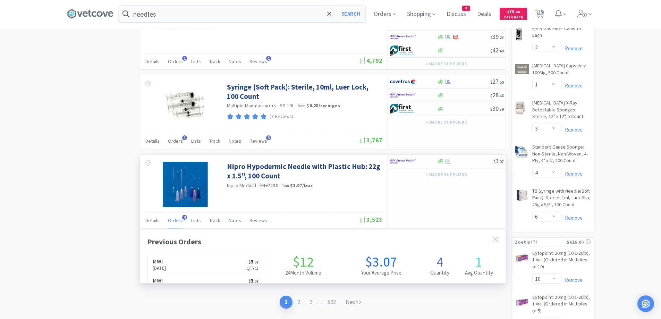
scroll to position [180, 366]
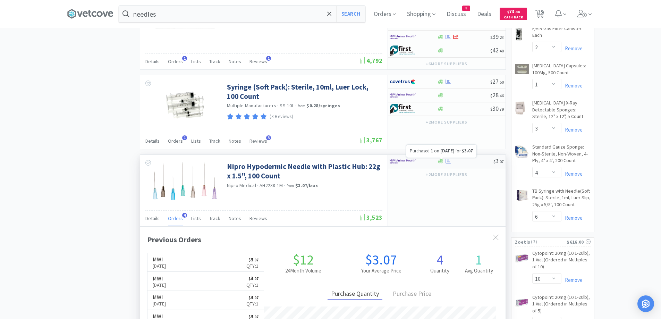
click at [447, 162] on icon at bounding box center [448, 161] width 5 height 5
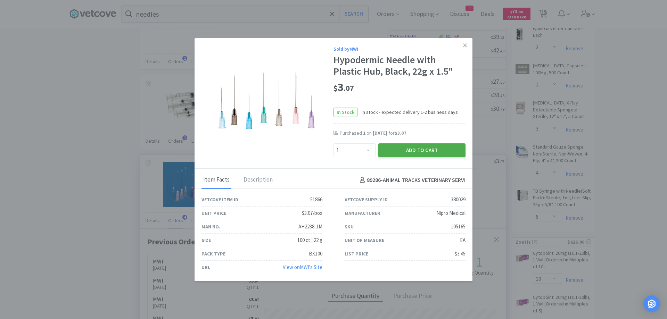
click at [395, 149] on button "Add to Cart" at bounding box center [421, 150] width 87 height 14
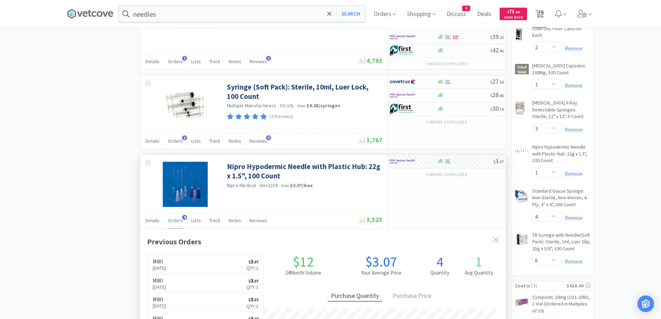
click at [543, 19] on span "36" at bounding box center [540, 12] width 5 height 28
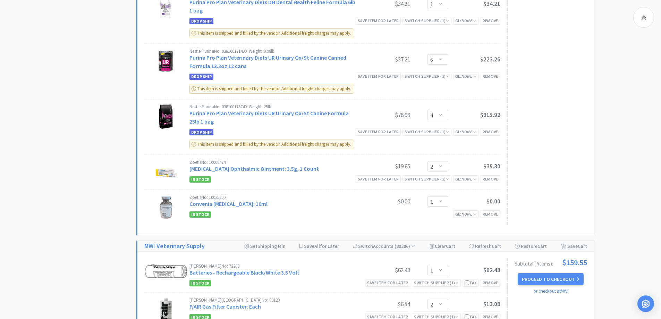
scroll to position [1146, 0]
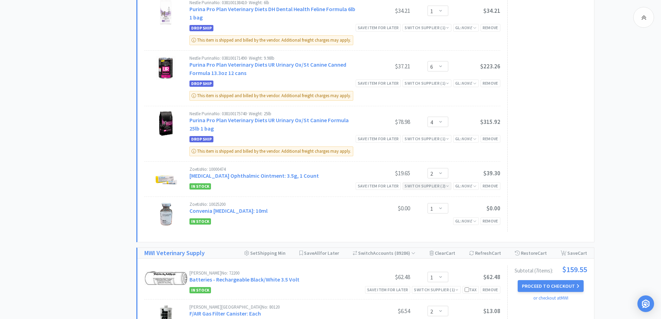
click at [438, 187] on div "Switch Supplier ( 2 )" at bounding box center [427, 186] width 44 height 7
click at [495, 212] on icon at bounding box center [495, 211] width 5 height 6
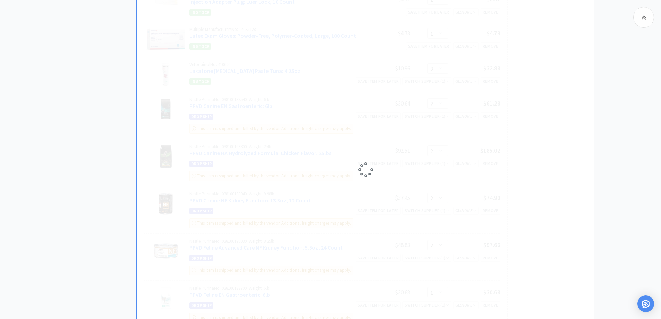
scroll to position [625, 0]
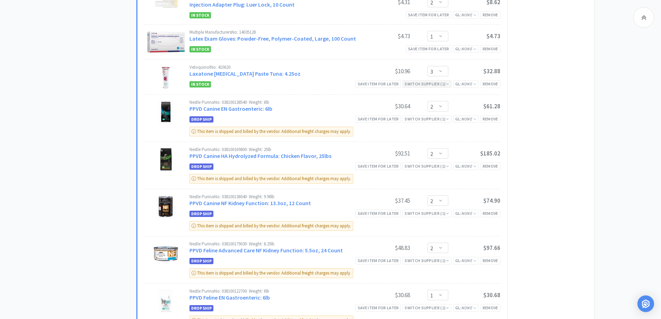
click at [447, 86] on icon at bounding box center [447, 84] width 3 height 4
click at [496, 96] on icon at bounding box center [495, 95] width 5 height 6
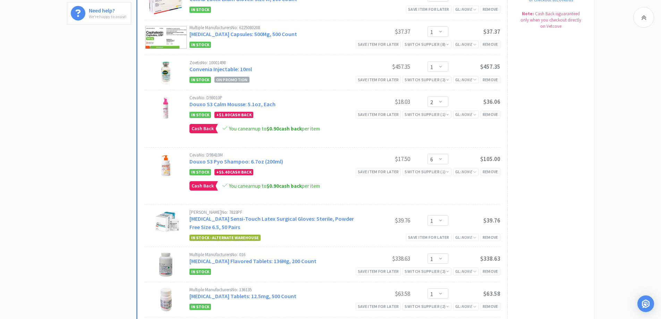
scroll to position [243, 0]
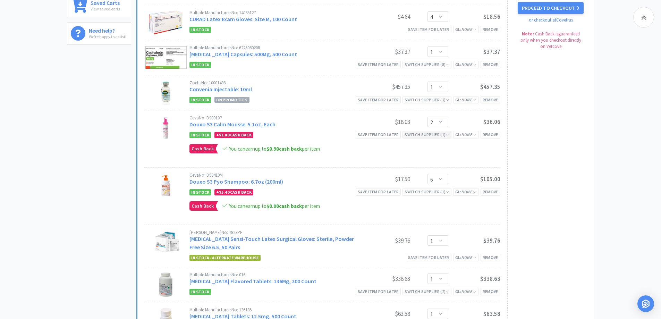
click at [448, 135] on icon at bounding box center [447, 135] width 3 height 4
click at [495, 147] on icon at bounding box center [495, 146] width 5 height 6
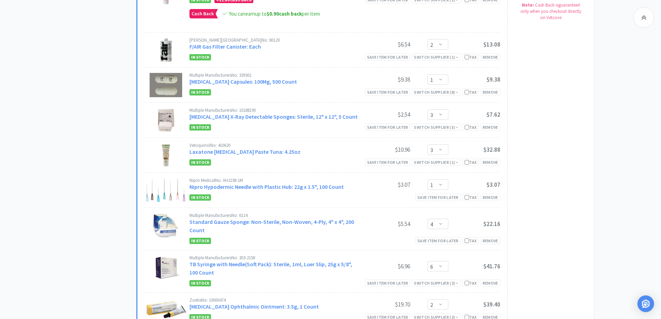
scroll to position [1389, 0]
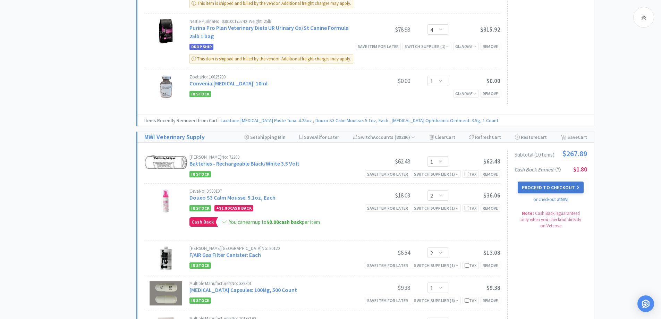
click at [550, 191] on button "Proceed to Checkout" at bounding box center [551, 188] width 66 height 12
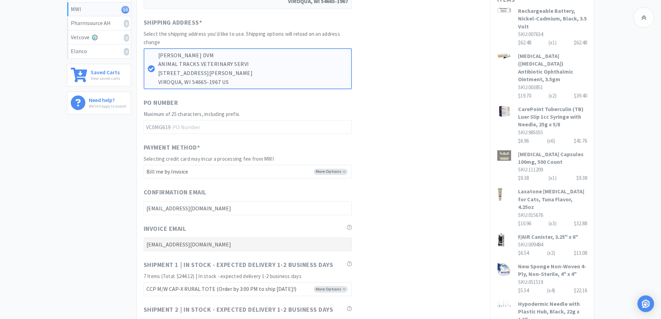
scroll to position [376, 0]
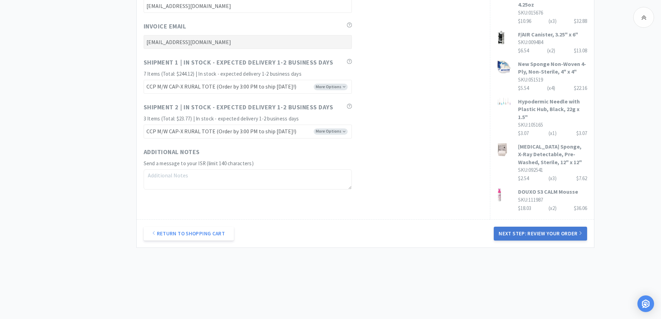
click at [520, 236] on button "Next Step: Review Your Order" at bounding box center [540, 234] width 93 height 14
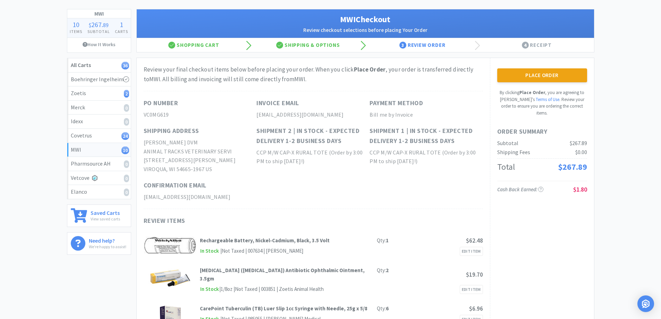
scroll to position [0, 0]
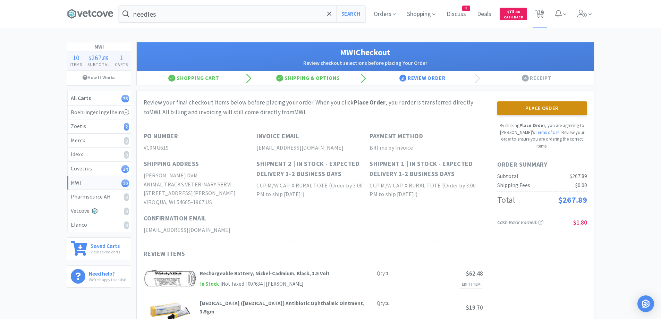
click at [555, 109] on button "Place Order" at bounding box center [542, 108] width 90 height 14
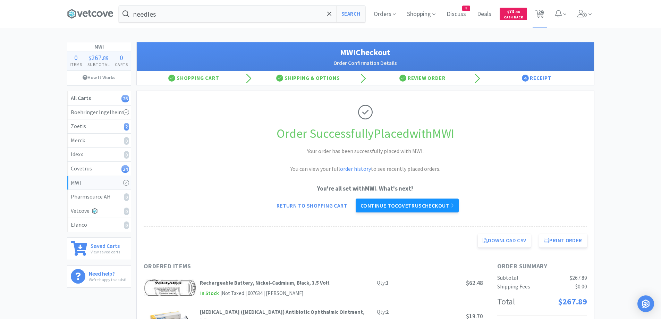
click at [416, 208] on link "Continue to Covetrus checkout" at bounding box center [407, 206] width 103 height 14
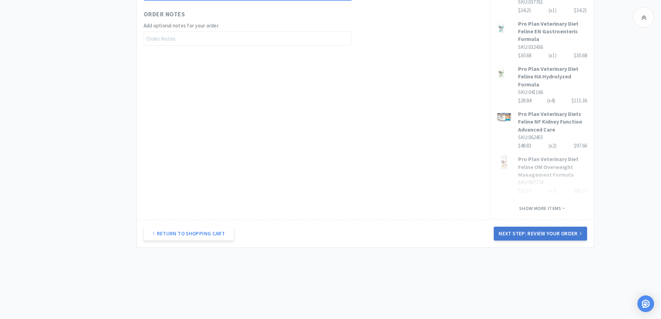
click at [578, 234] on button "Next Step: Review Your Order" at bounding box center [540, 234] width 93 height 14
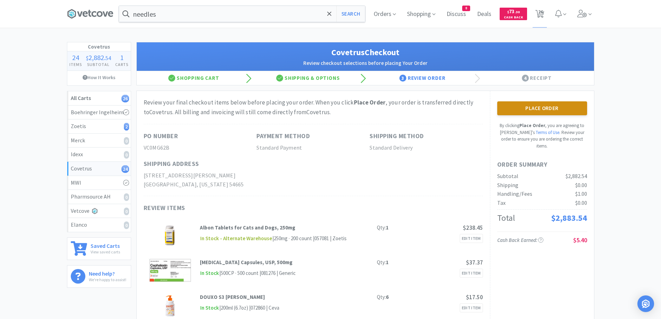
click at [549, 108] on button "Place Order" at bounding box center [542, 108] width 90 height 14
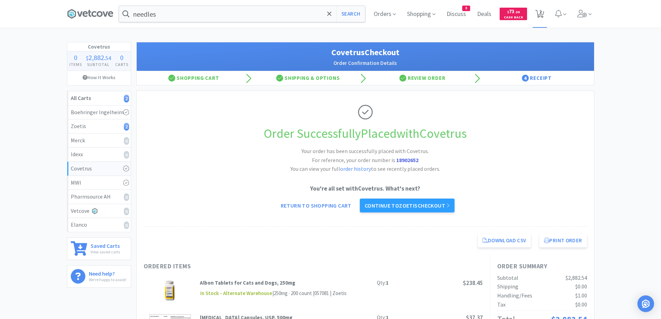
click at [541, 15] on span "2" at bounding box center [540, 12] width 2 height 28
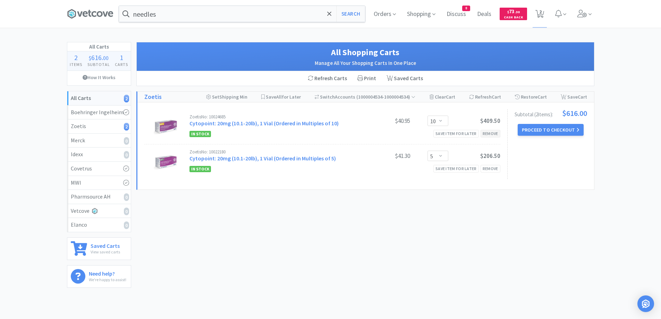
click at [498, 134] on div "Remove" at bounding box center [491, 133] width 20 height 7
